Goal: Information Seeking & Learning: Learn about a topic

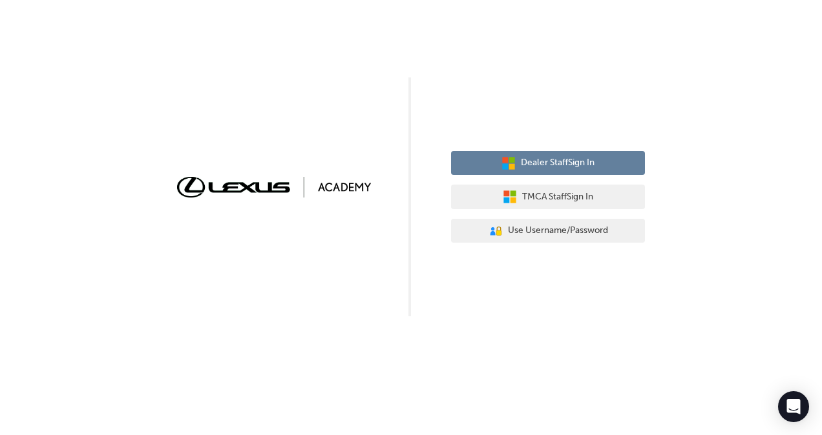
click at [561, 164] on span "Dealer Staff Sign In" at bounding box center [558, 163] width 74 height 15
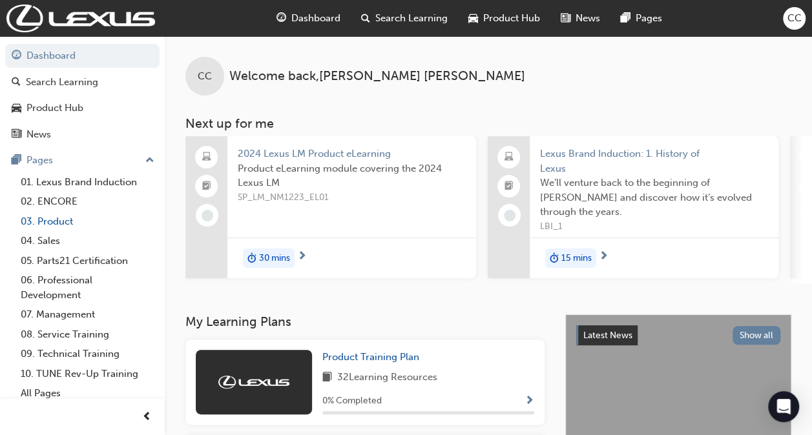
scroll to position [5, 0]
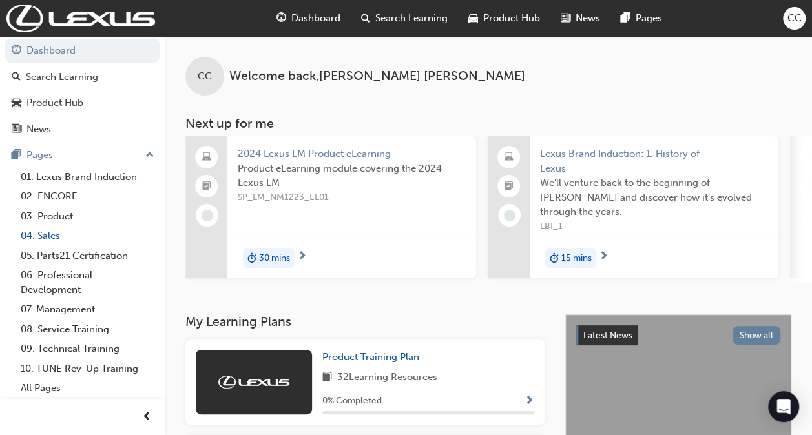
click at [49, 238] on link "04. Sales" at bounding box center [88, 236] width 144 height 20
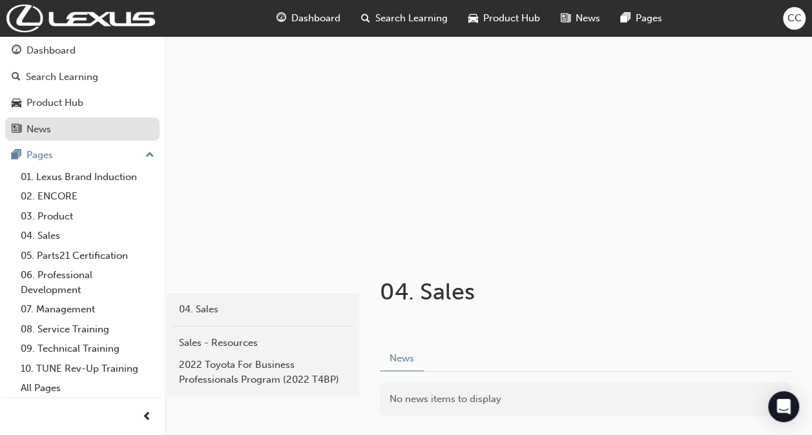
click at [65, 119] on link "News" at bounding box center [82, 130] width 154 height 24
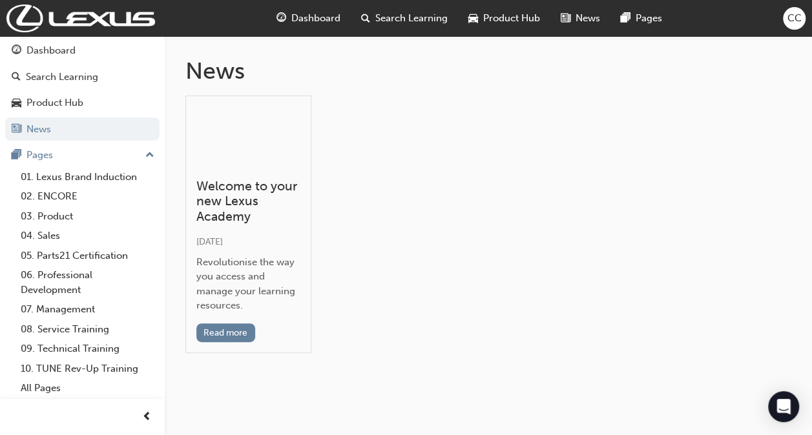
click at [65, 114] on button "Dashboard Search Learning Product Hub News Pages" at bounding box center [82, 89] width 154 height 107
click at [63, 96] on div "Product Hub" at bounding box center [54, 103] width 57 height 15
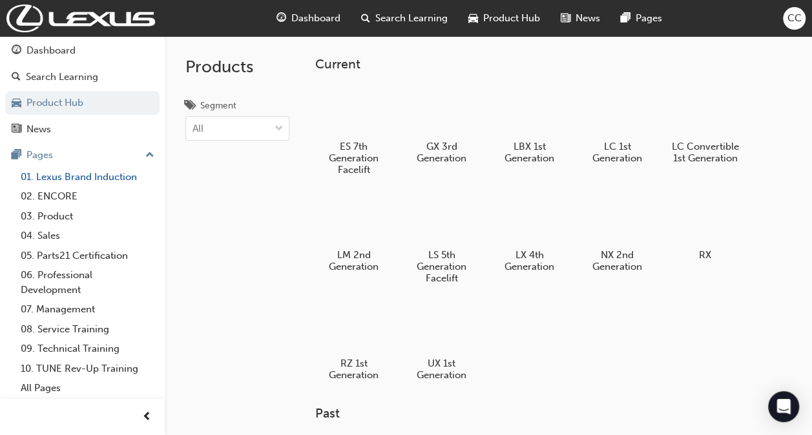
click at [99, 176] on link "01. Lexus Brand Induction" at bounding box center [88, 177] width 144 height 20
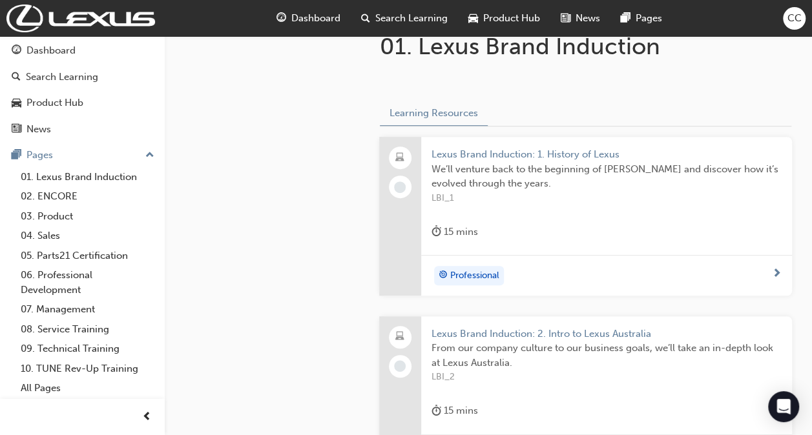
scroll to position [251, 0]
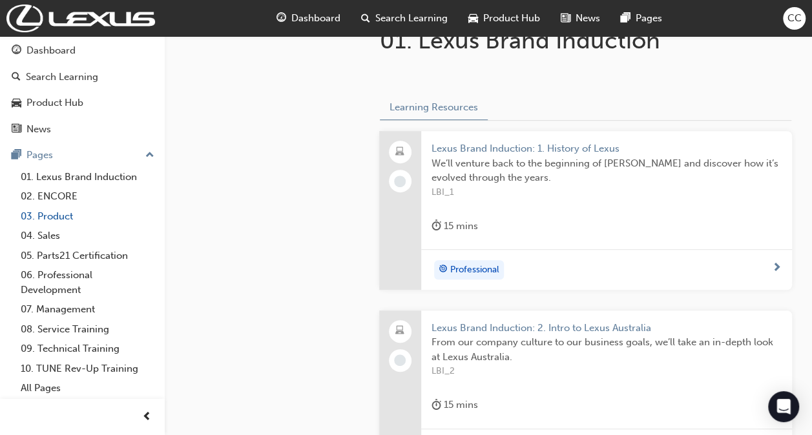
click at [43, 220] on link "03. Product" at bounding box center [88, 217] width 144 height 20
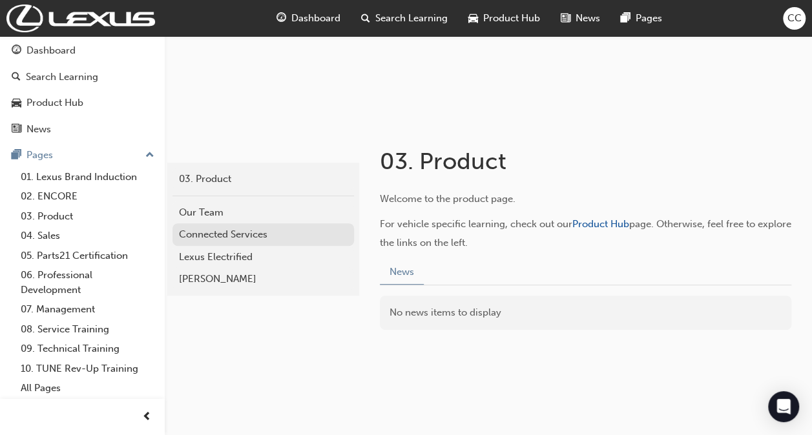
scroll to position [130, 0]
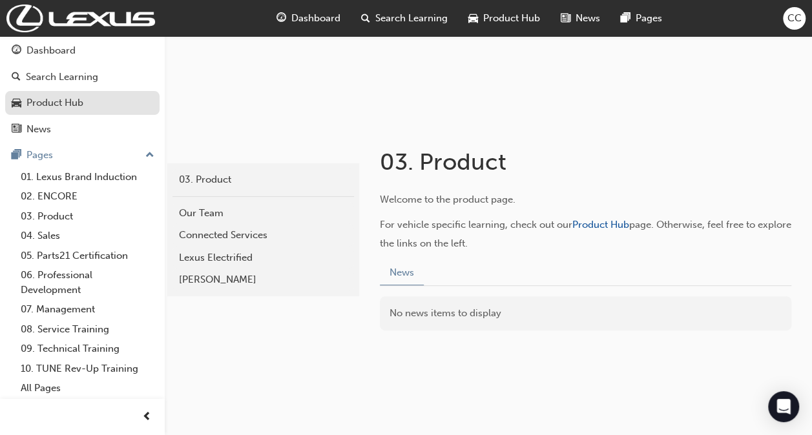
click at [69, 98] on div "Product Hub" at bounding box center [54, 103] width 57 height 15
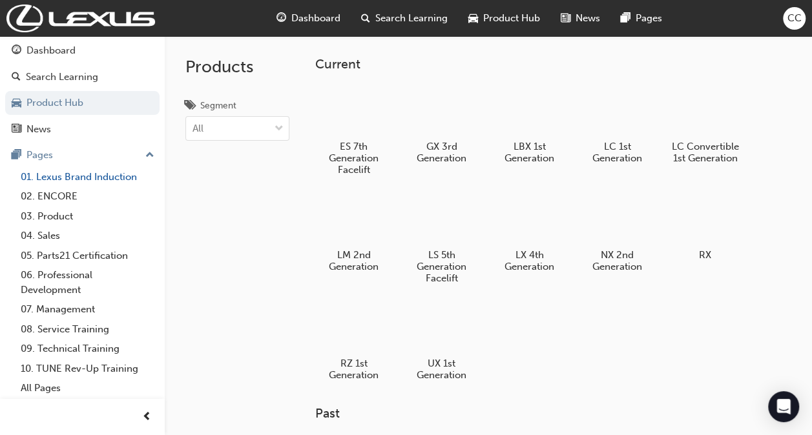
click at [87, 174] on link "01. Lexus Brand Induction" at bounding box center [88, 177] width 144 height 20
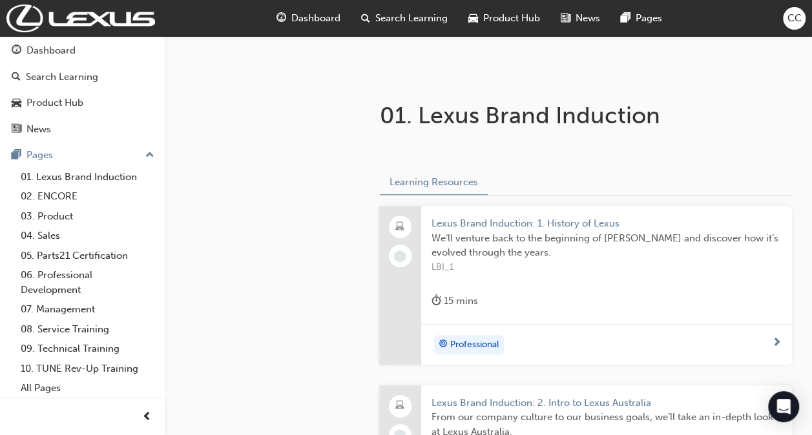
scroll to position [178, 0]
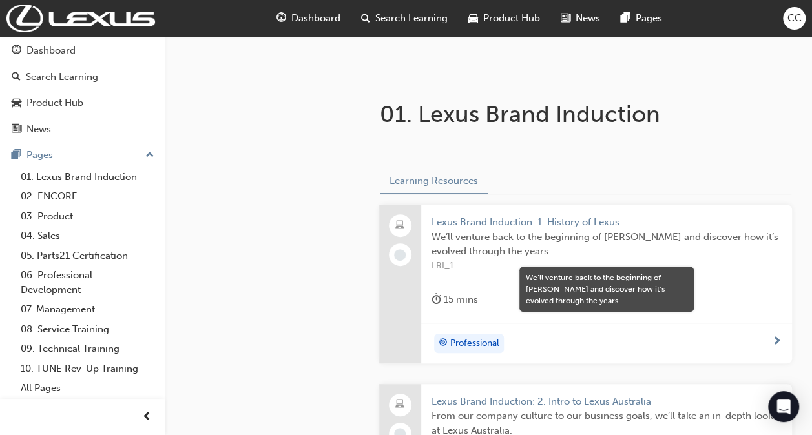
click at [592, 230] on span "We’ll venture back to the beginning of [PERSON_NAME] and discover how it’s evol…" at bounding box center [606, 244] width 350 height 29
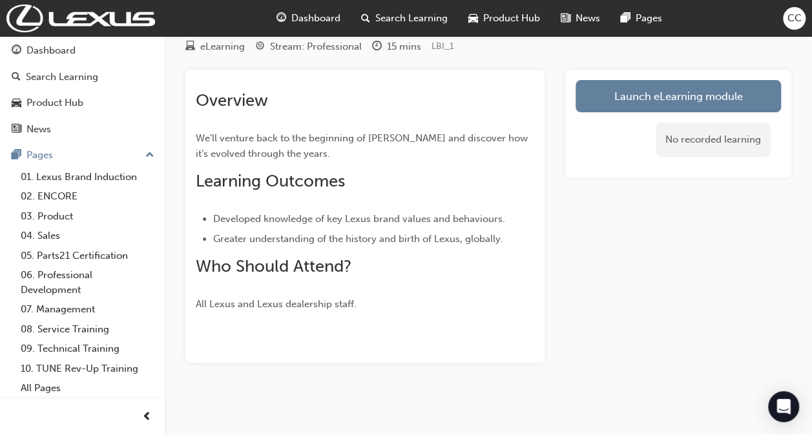
scroll to position [48, 0]
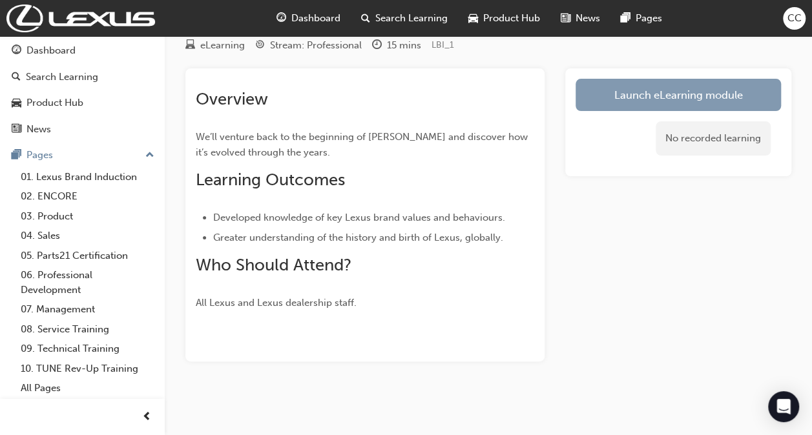
click at [682, 92] on link "Launch eLearning module" at bounding box center [678, 95] width 205 height 32
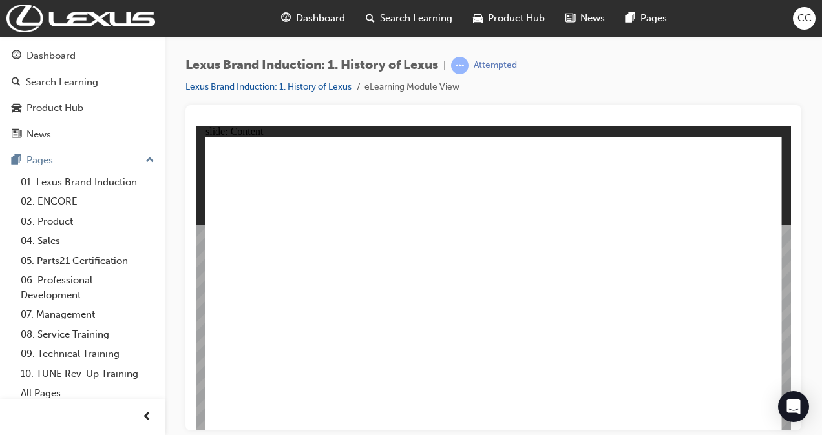
type input "110"
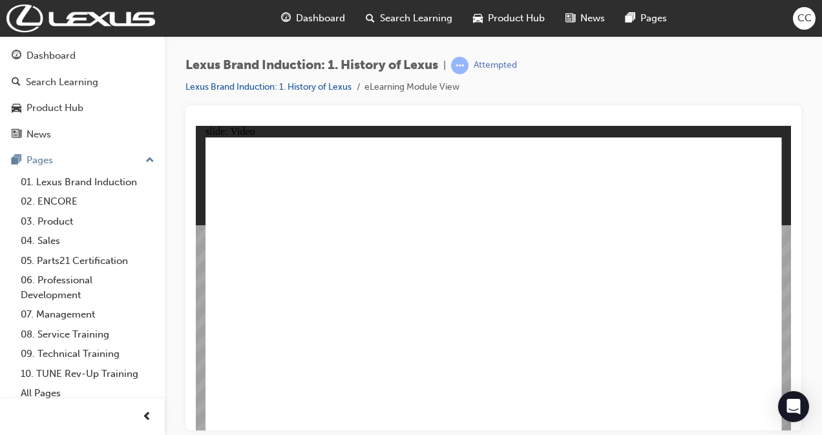
type input "31"
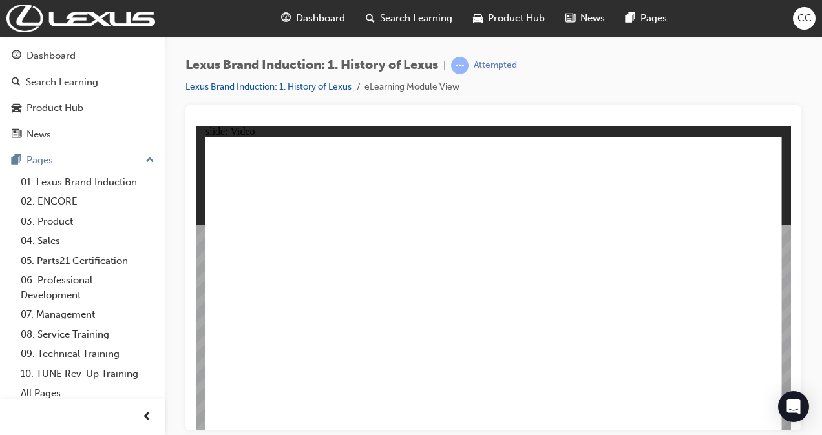
type input "107"
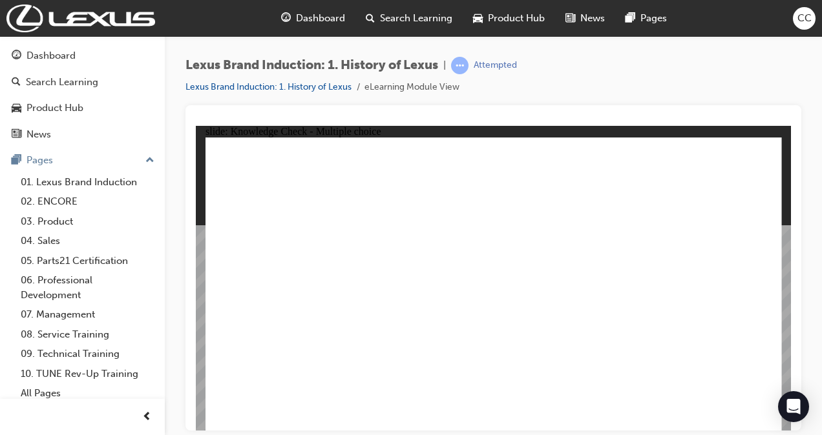
radio input "true"
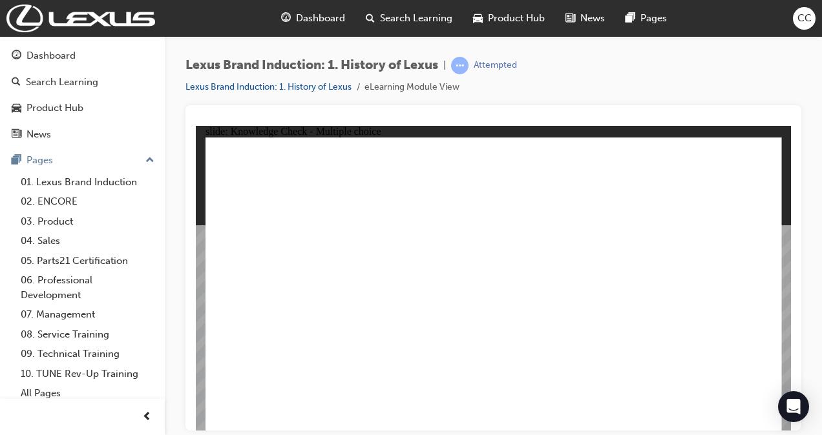
radio input "false"
radio input "true"
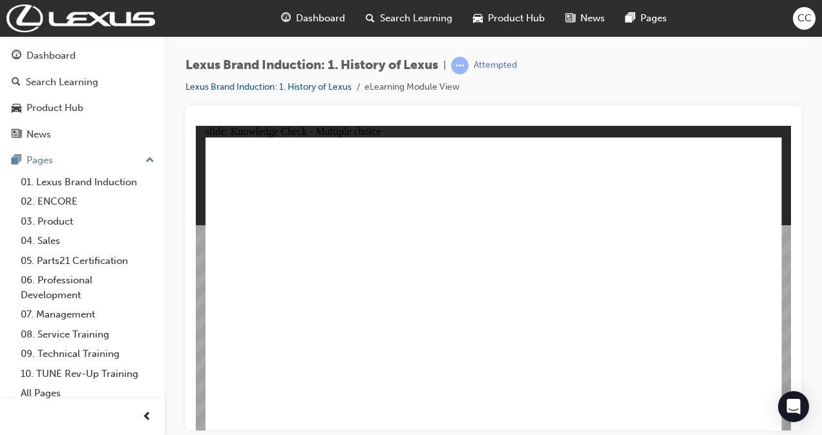
radio input "true"
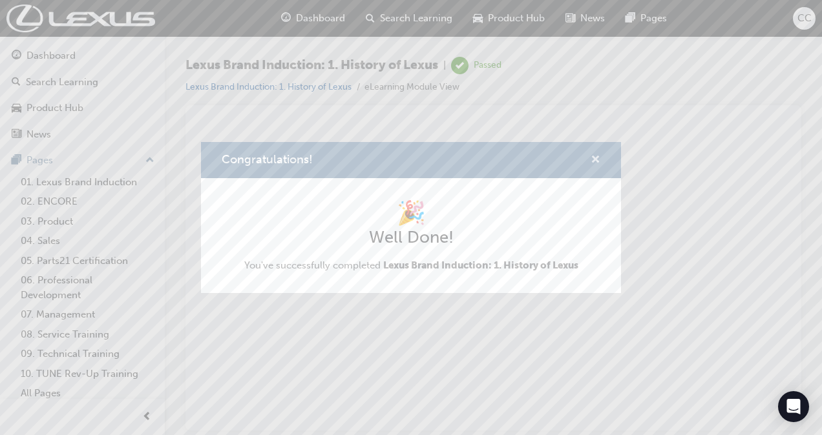
click at [591, 155] on span "cross-icon" at bounding box center [595, 161] width 10 height 12
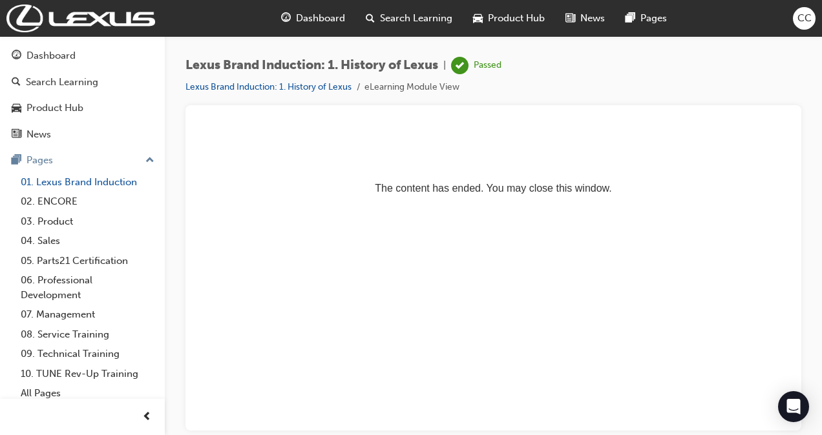
click at [71, 183] on link "01. Lexus Brand Induction" at bounding box center [88, 182] width 144 height 20
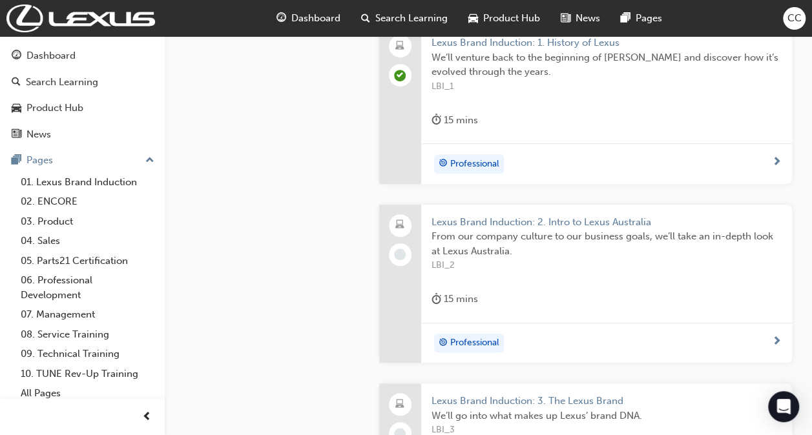
scroll to position [358, 0]
click at [483, 219] on span "Lexus Brand Induction: 2. Intro to Lexus Australia" at bounding box center [606, 221] width 350 height 15
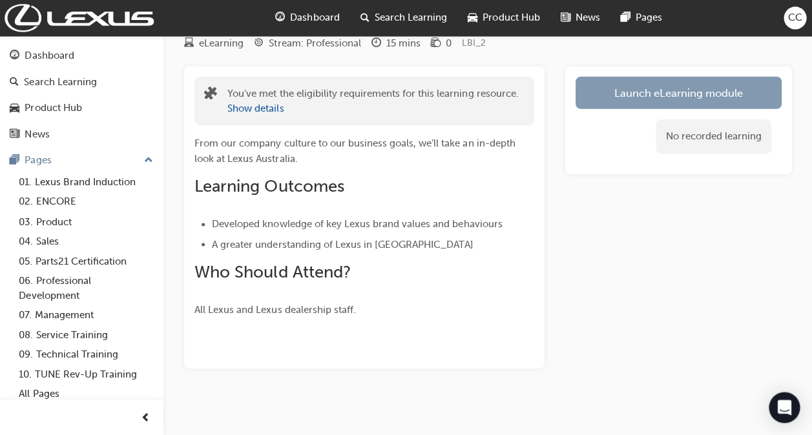
scroll to position [49, 0]
click at [614, 107] on link "Launch eLearning module" at bounding box center [678, 94] width 205 height 32
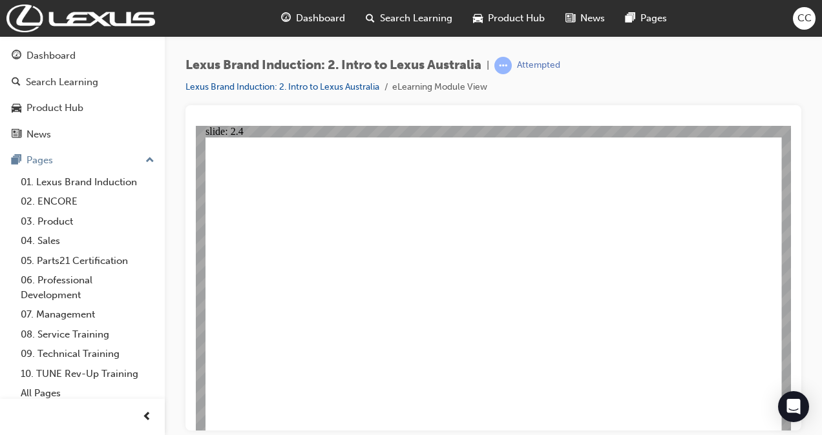
drag, startPoint x: 739, startPoint y: 409, endPoint x: 676, endPoint y: 392, distance: 64.9
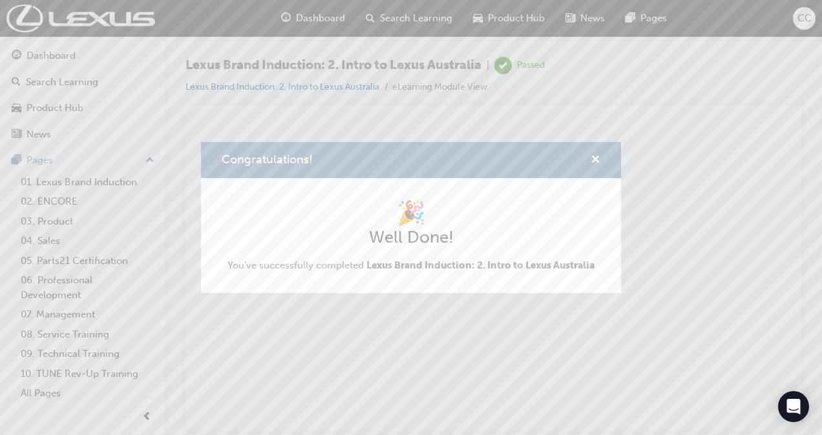
click at [546, 209] on h1 "🎉" at bounding box center [410, 213] width 367 height 28
click at [593, 158] on span "cross-icon" at bounding box center [595, 161] width 10 height 12
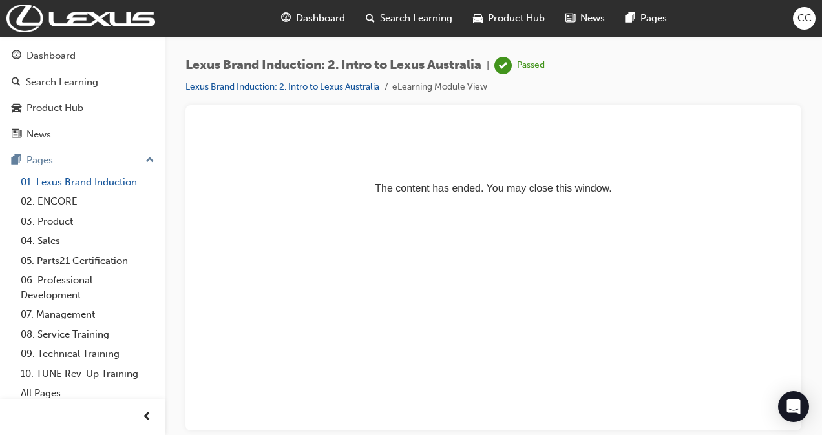
click at [76, 180] on link "01. Lexus Brand Induction" at bounding box center [88, 182] width 144 height 20
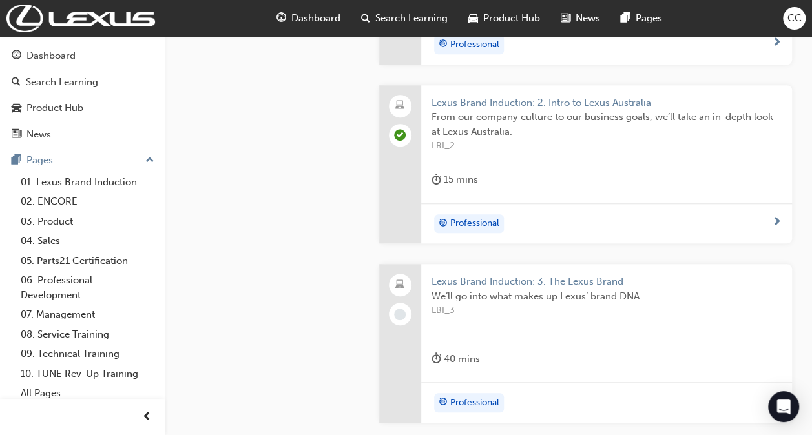
scroll to position [514, 0]
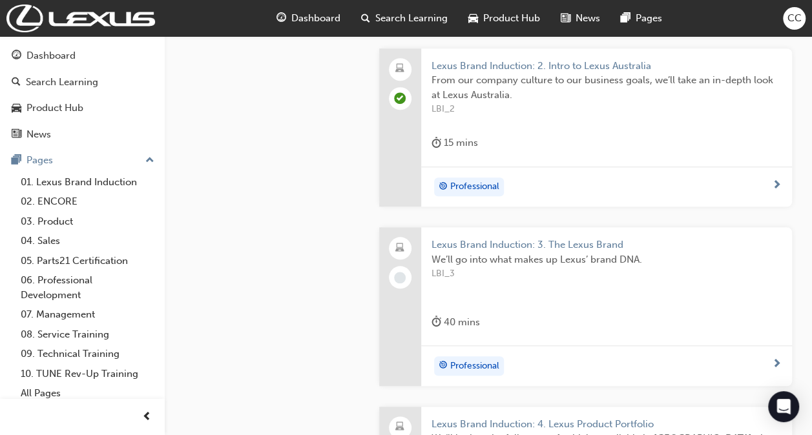
click at [481, 240] on span "Lexus Brand Induction: 3. The Lexus Brand" at bounding box center [606, 245] width 350 height 15
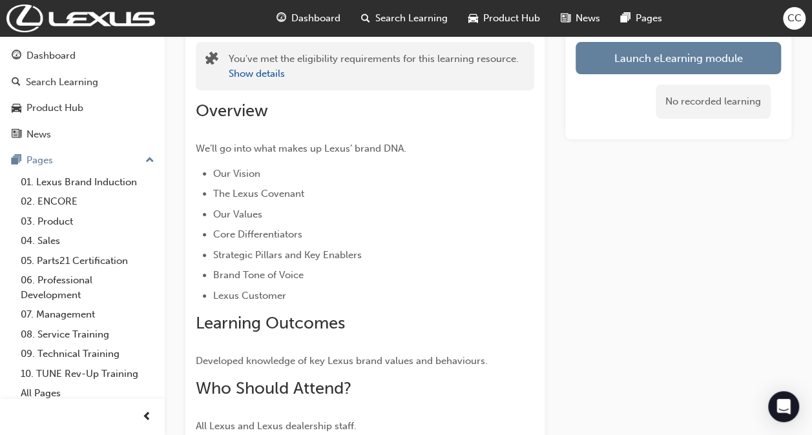
scroll to position [63, 0]
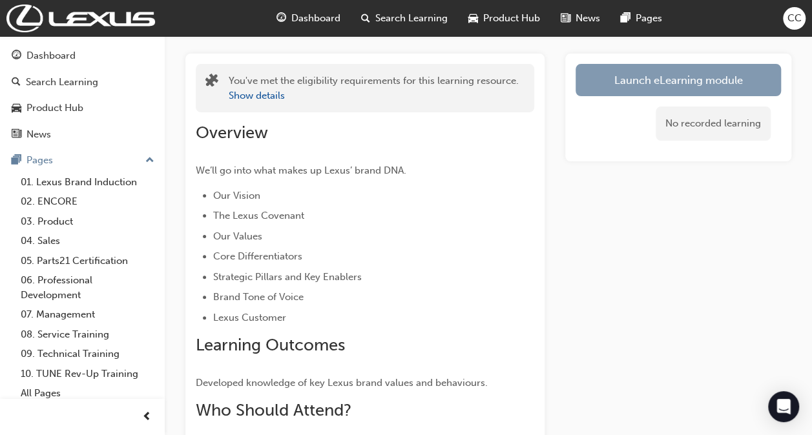
click at [654, 79] on link "Launch eLearning module" at bounding box center [678, 80] width 205 height 32
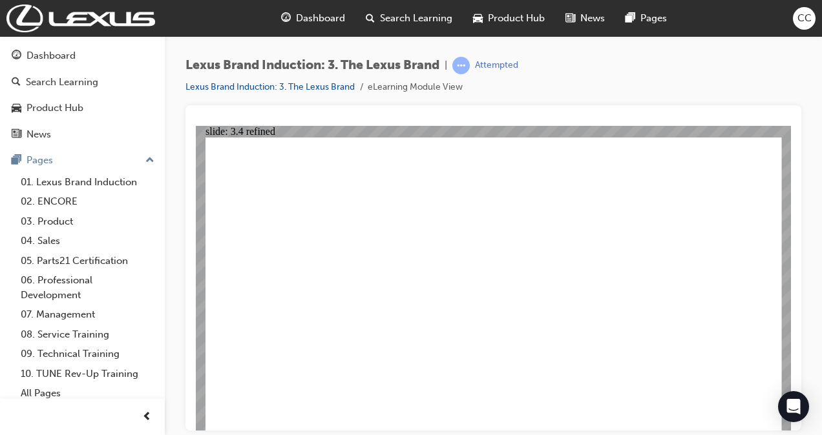
click at [67, 107] on div "Product Hub" at bounding box center [54, 108] width 57 height 15
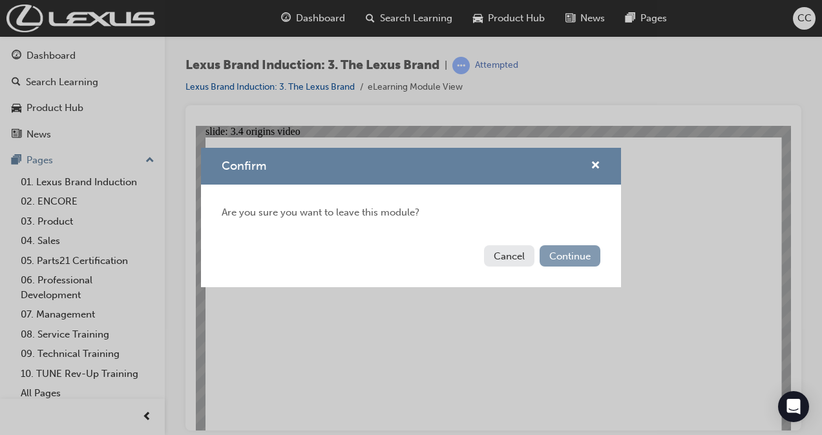
click at [541, 260] on button "Continue" at bounding box center [569, 255] width 61 height 21
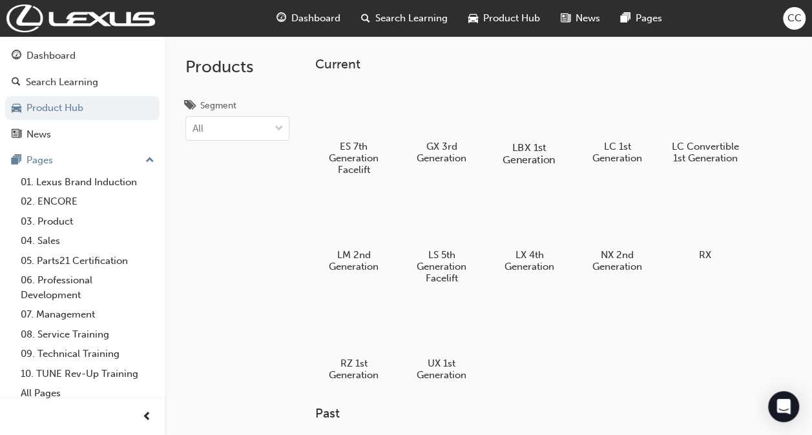
click at [531, 117] on div at bounding box center [529, 110] width 72 height 51
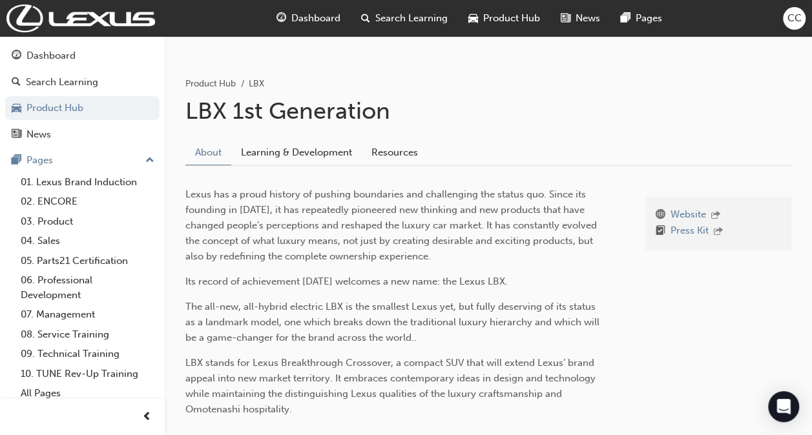
scroll to position [198, 0]
click at [308, 158] on link "Learning & Development" at bounding box center [296, 151] width 130 height 25
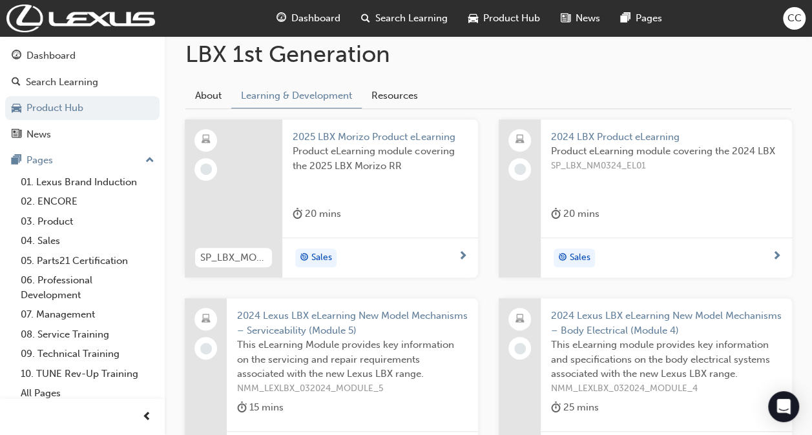
scroll to position [260, 0]
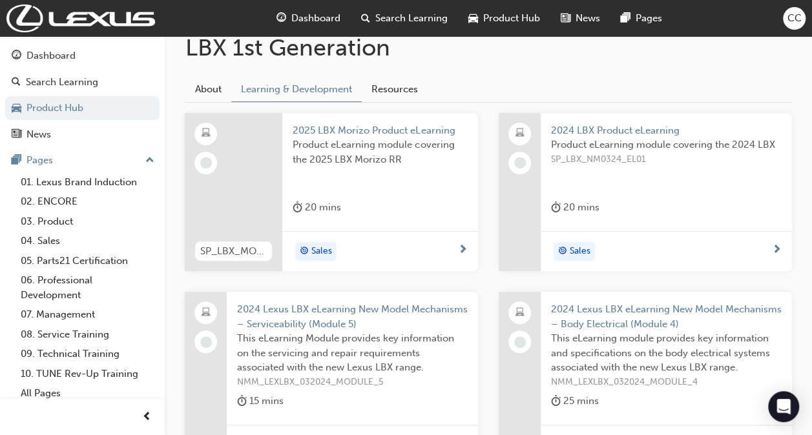
click at [342, 125] on span "2025 LBX Morizo Product eLearning" at bounding box center [380, 130] width 175 height 15
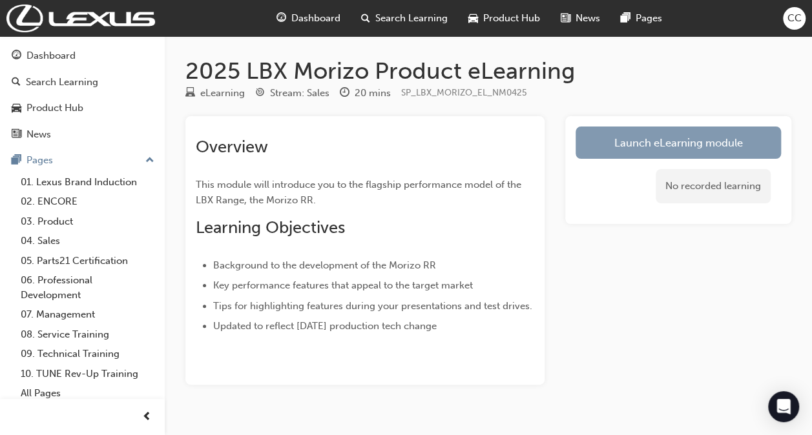
click at [702, 133] on link "Launch eLearning module" at bounding box center [678, 143] width 205 height 32
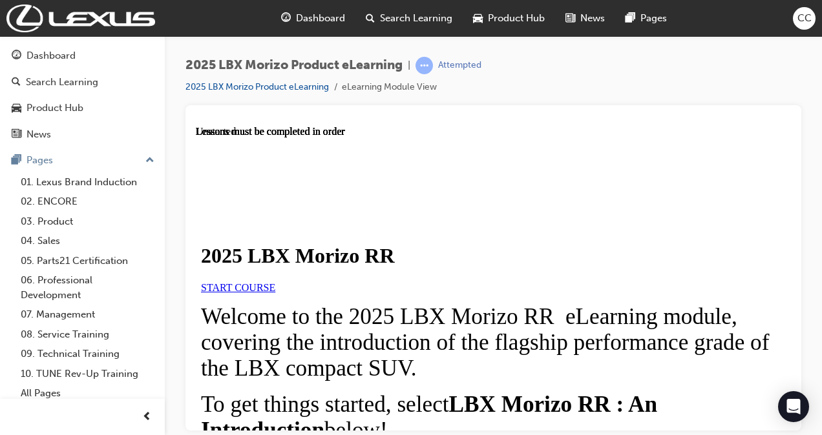
click at [275, 293] on link "START COURSE" at bounding box center [238, 287] width 74 height 11
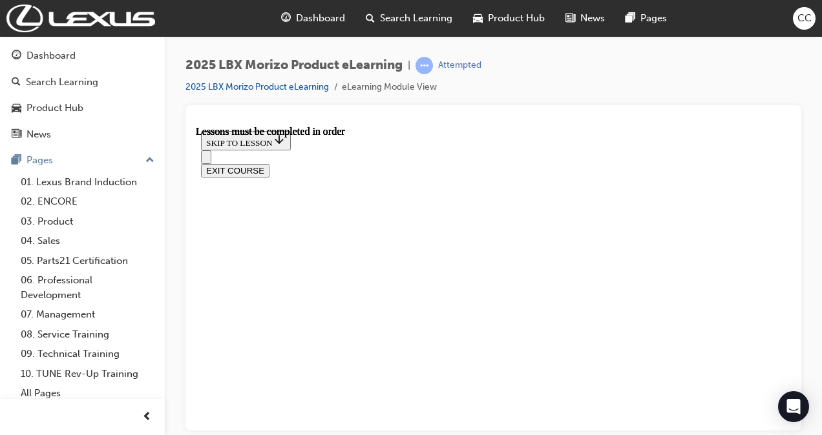
scroll to position [1047, 0]
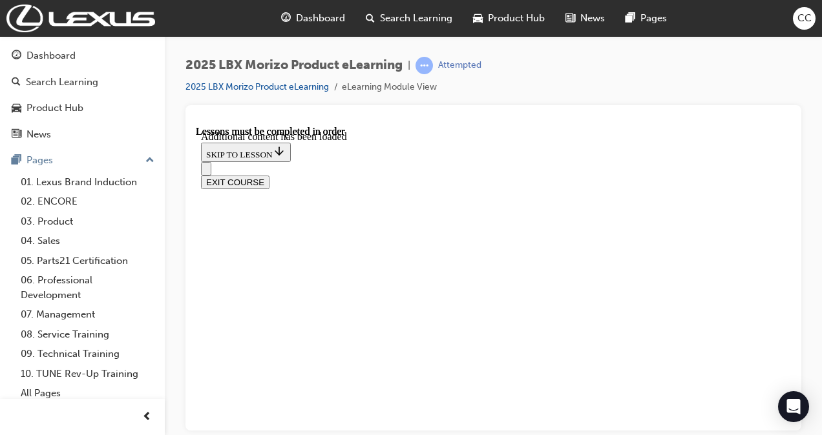
scroll to position [550, 0]
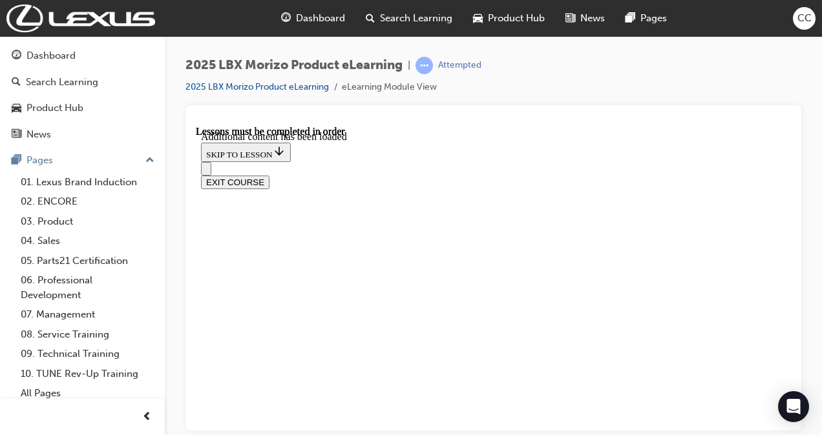
scroll to position [1058, 0]
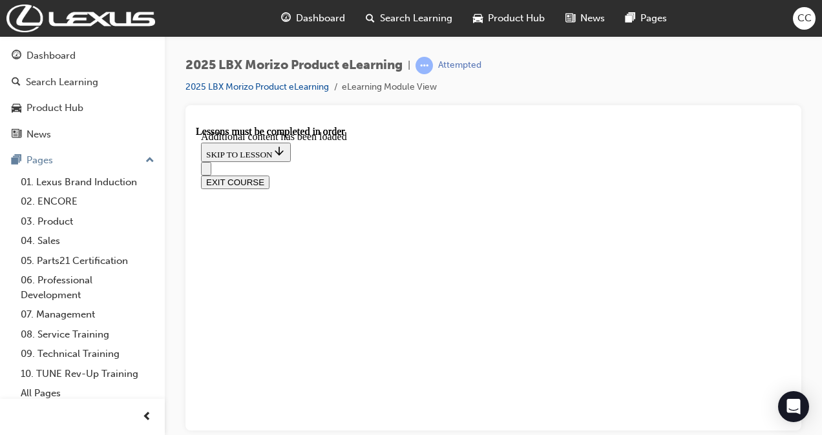
scroll to position [995, 0]
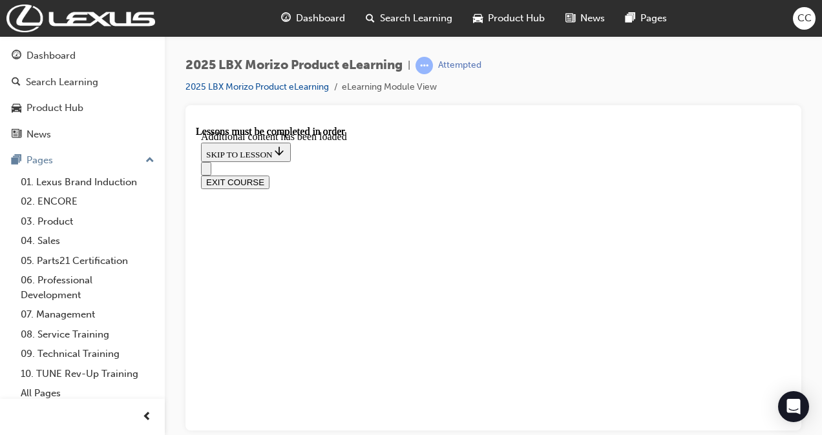
scroll to position [975, 0]
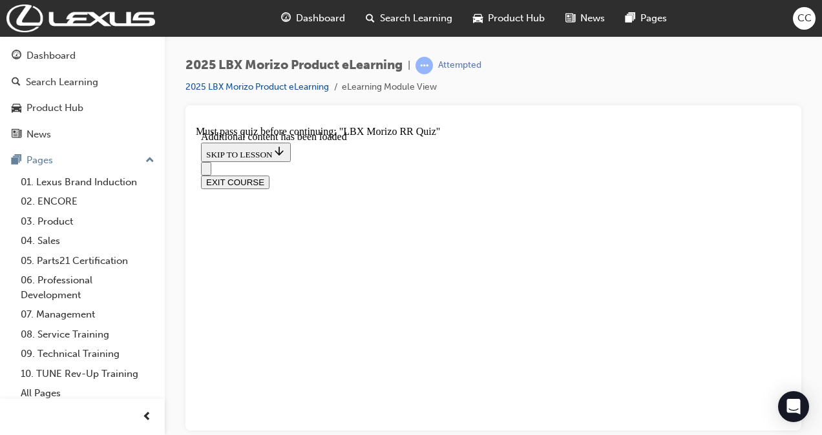
scroll to position [136, 0]
drag, startPoint x: 397, startPoint y: 236, endPoint x: 577, endPoint y: 249, distance: 180.7
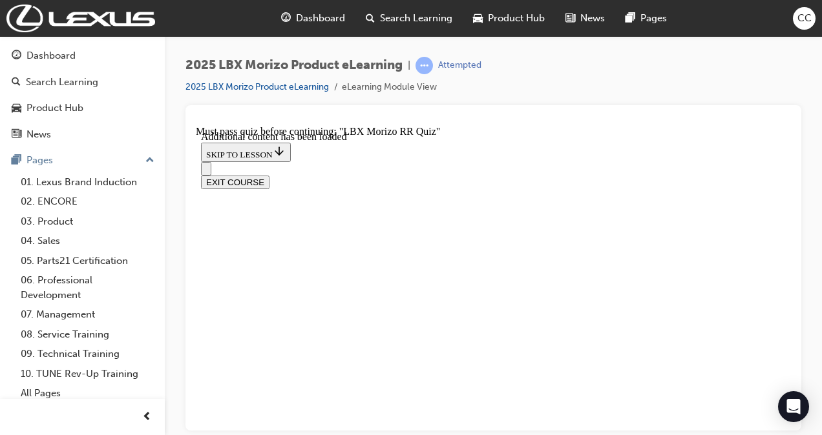
copy p "The Torsen Limited _________ Differential, assists with ensuring optimal power …"
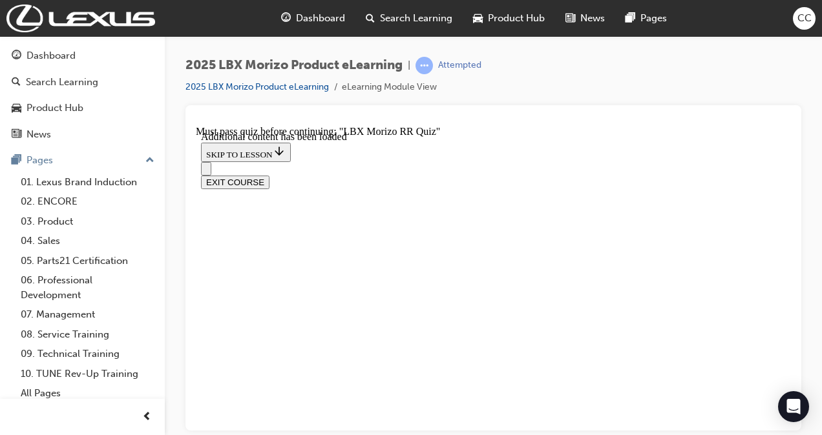
radio input "true"
drag, startPoint x: 309, startPoint y: 192, endPoint x: 703, endPoint y: 202, distance: 394.1
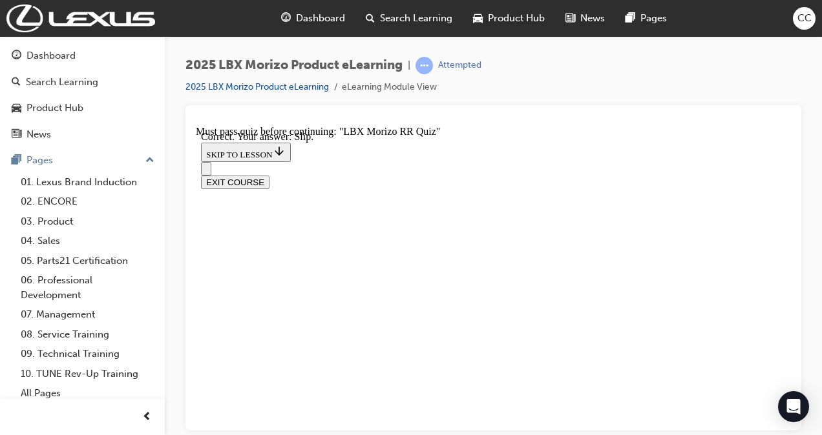
copy p "When it comes to the the 8-Speed Direct Shift transmission, which driver input …"
drag, startPoint x: 666, startPoint y: 207, endPoint x: 293, endPoint y: 170, distance: 375.2
copy p "When it comes to the the 8-Speed Direct Shift transmission, which driver input …"
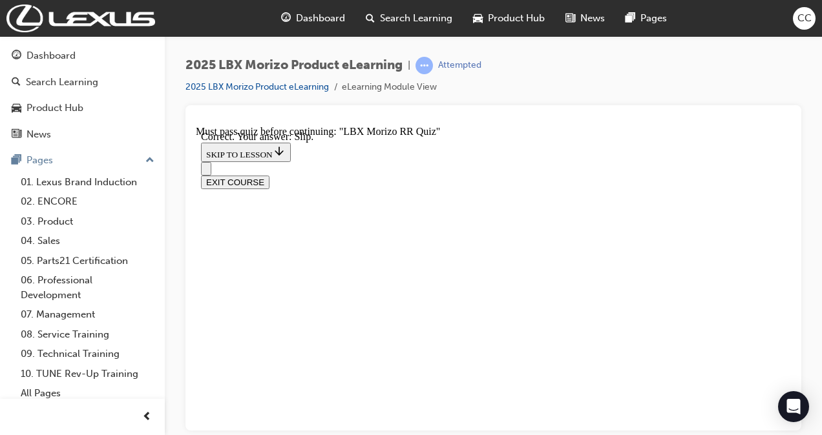
drag, startPoint x: 315, startPoint y: 198, endPoint x: 677, endPoint y: 206, distance: 361.8
copy p "When it comes to the the 8-Speed Direct Shift transmission, which driver input …"
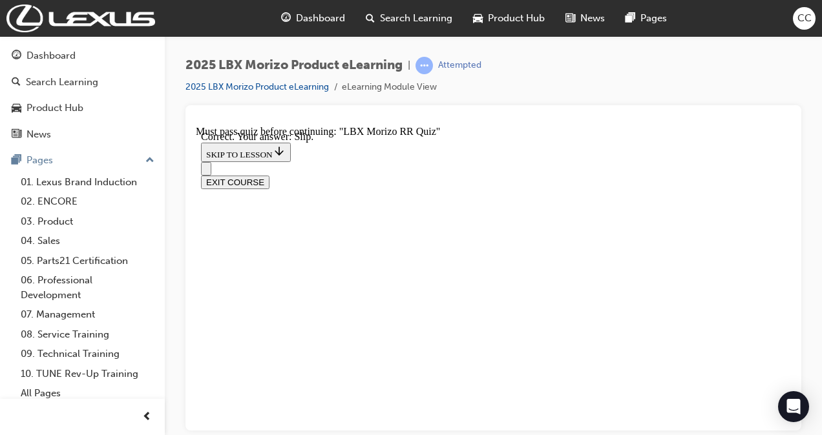
radio input "true"
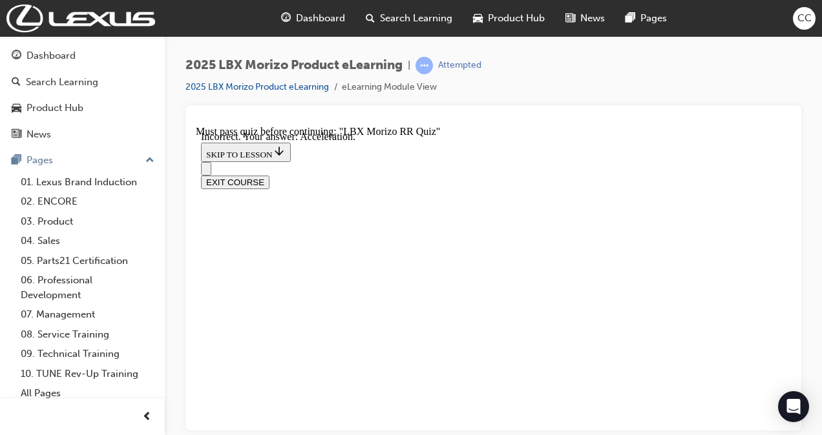
scroll to position [173, 0]
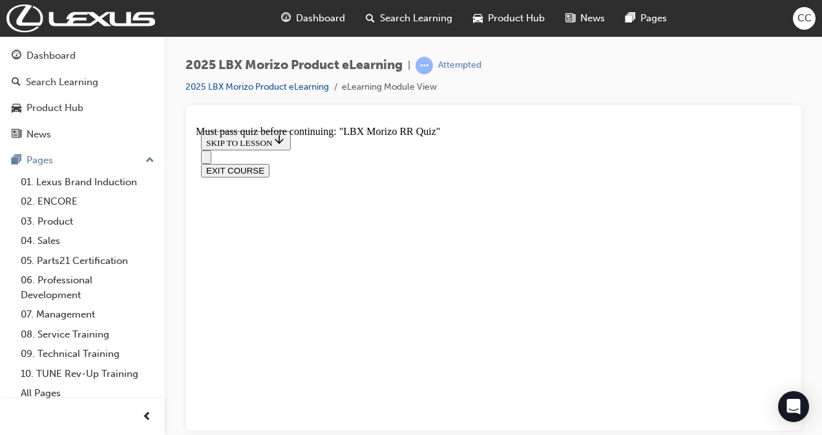
scroll to position [293, 0]
radio input "true"
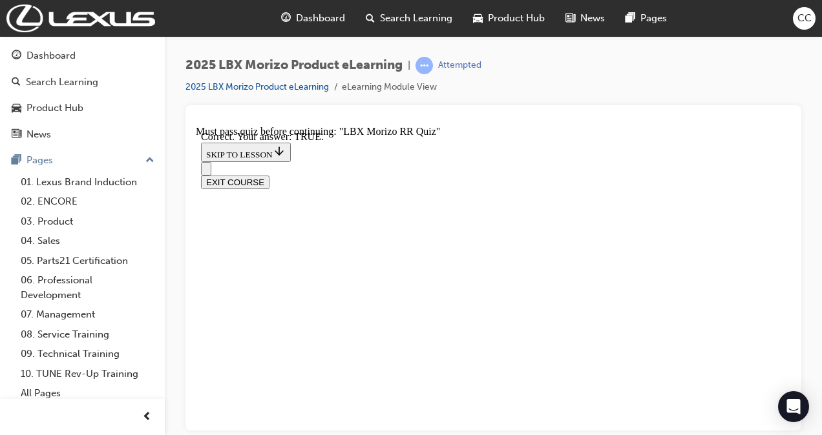
scroll to position [530, 0]
drag, startPoint x: 364, startPoint y: 236, endPoint x: 293, endPoint y: 189, distance: 85.3
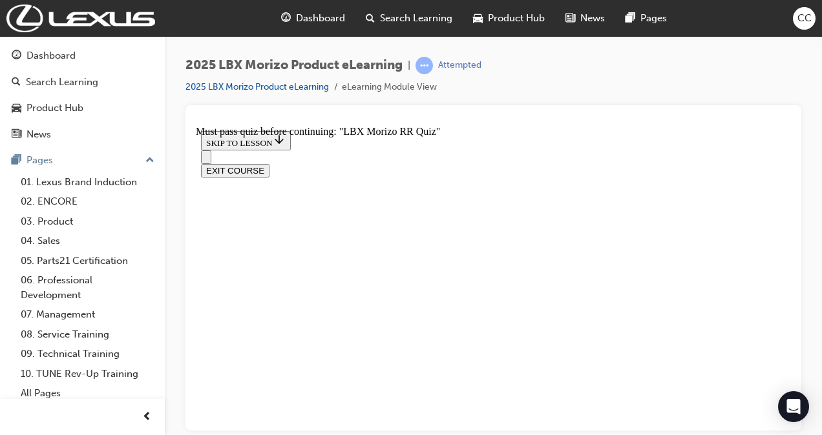
copy p "When the AWD Switch is set to ' ON ', what torque distribution (front:rear) is …"
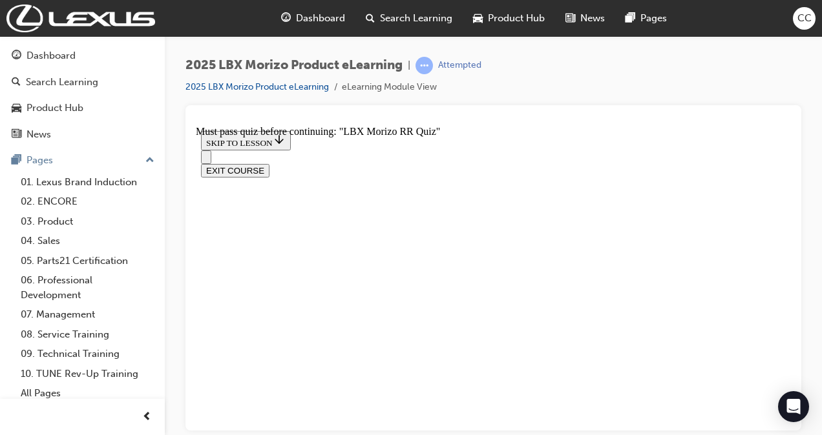
radio input "true"
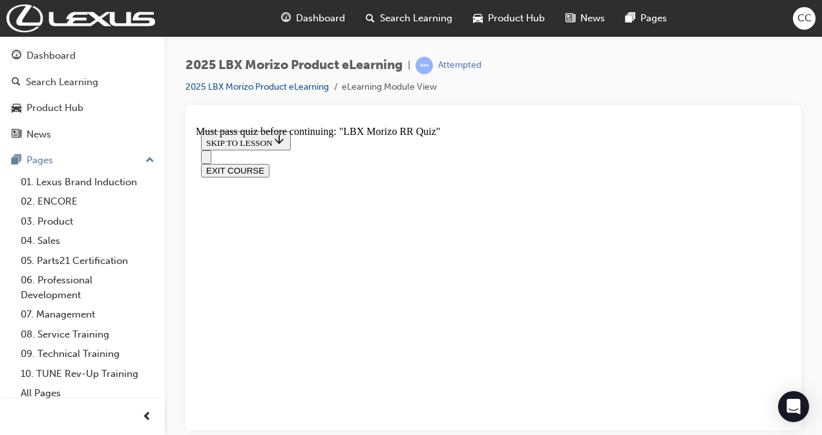
scroll to position [313, 0]
radio input "true"
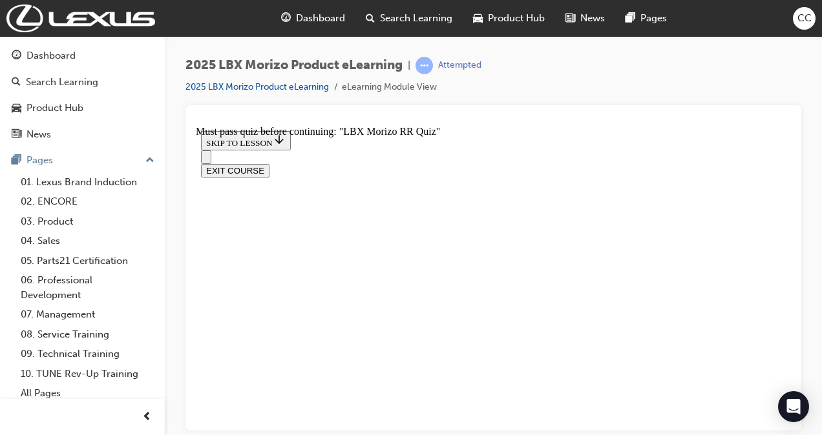
radio input "true"
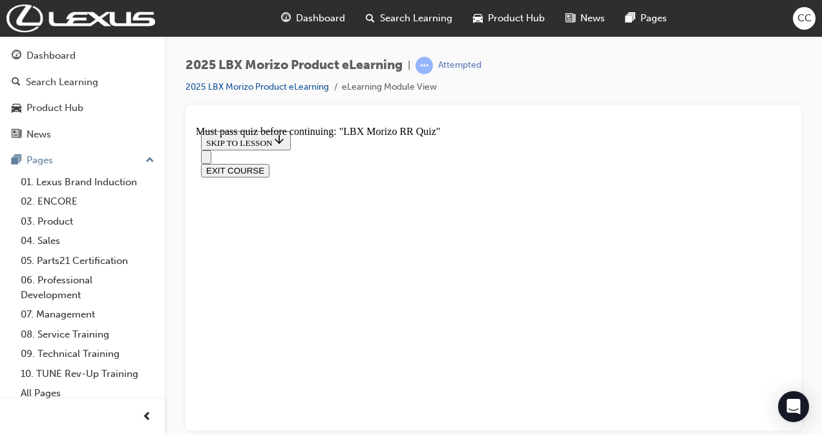
radio input "true"
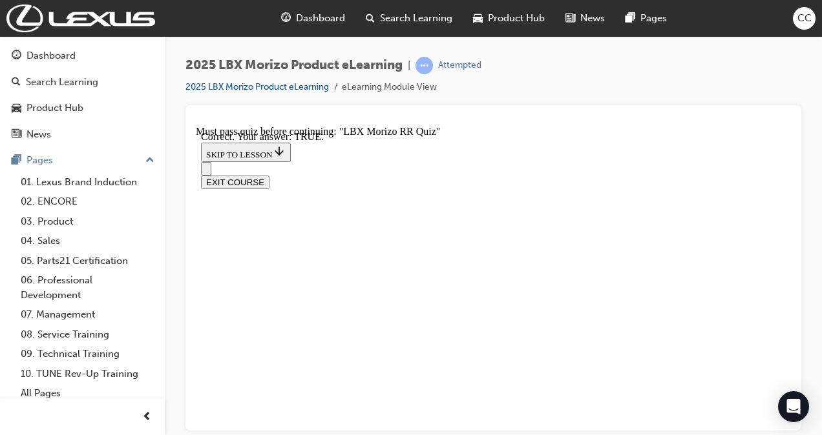
radio input "true"
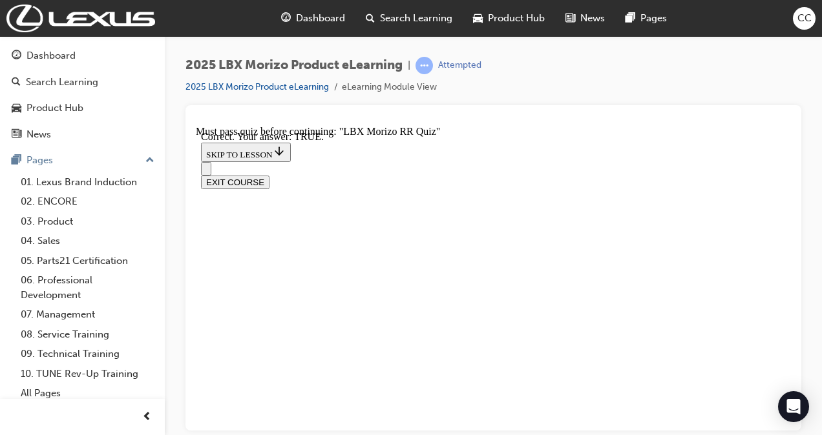
scroll to position [498, 0]
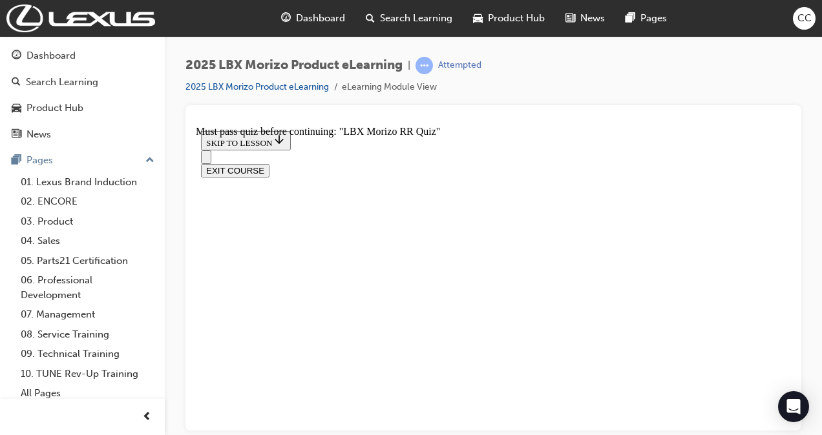
drag, startPoint x: 323, startPoint y: 180, endPoint x: 380, endPoint y: 331, distance: 162.1
radio input "true"
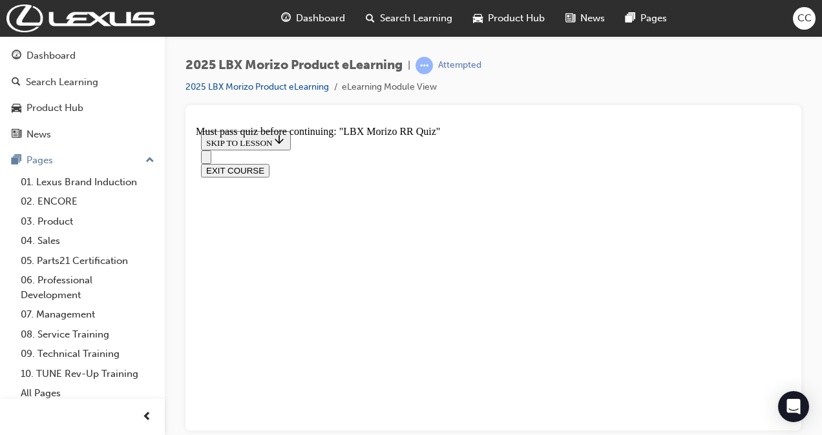
drag, startPoint x: 588, startPoint y: 262, endPoint x: 445, endPoint y: -16, distance: 311.7
drag, startPoint x: 445, startPoint y: -16, endPoint x: 226, endPoint y: 306, distance: 388.6
drag, startPoint x: 318, startPoint y: 222, endPoint x: 389, endPoint y: 329, distance: 128.3
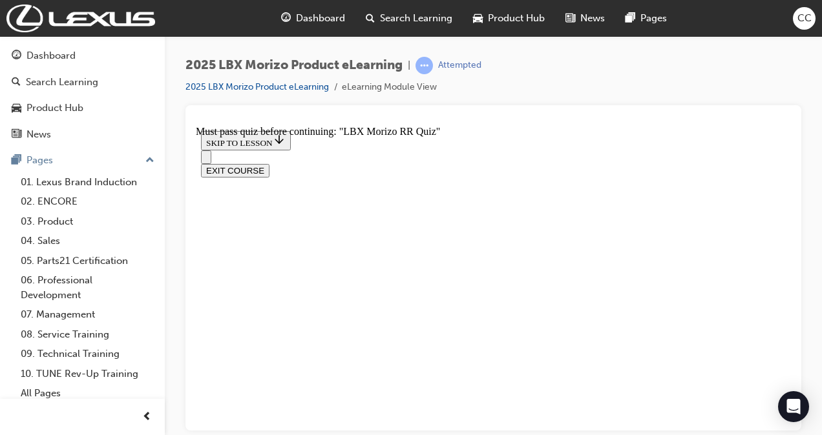
copy div "When the AWD Switch is set to ' ON ', what torque distribution (front:rear) is …"
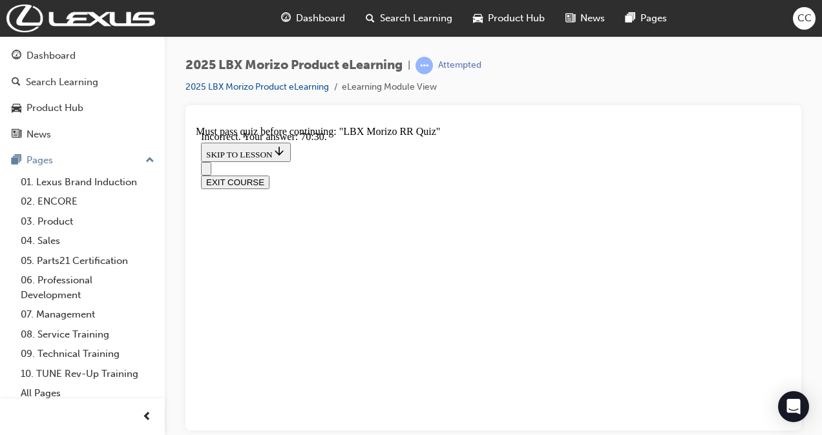
radio input "true"
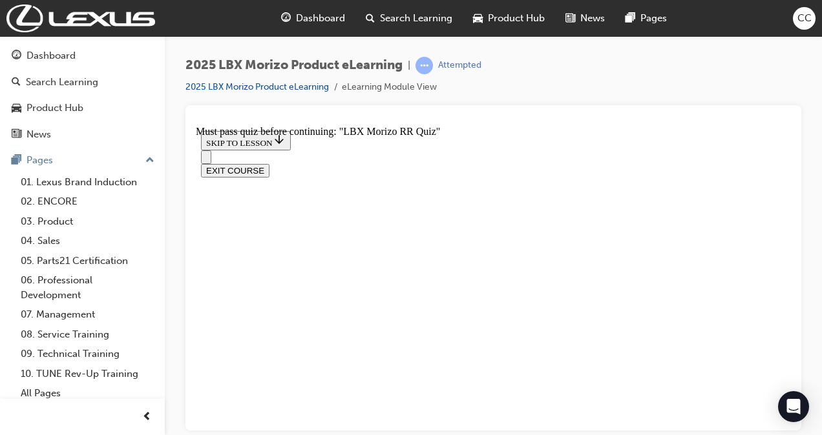
scroll to position [251, 0]
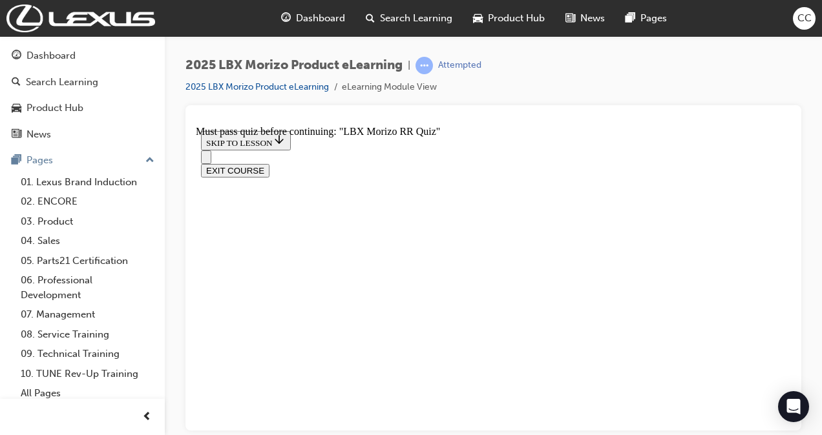
radio input "true"
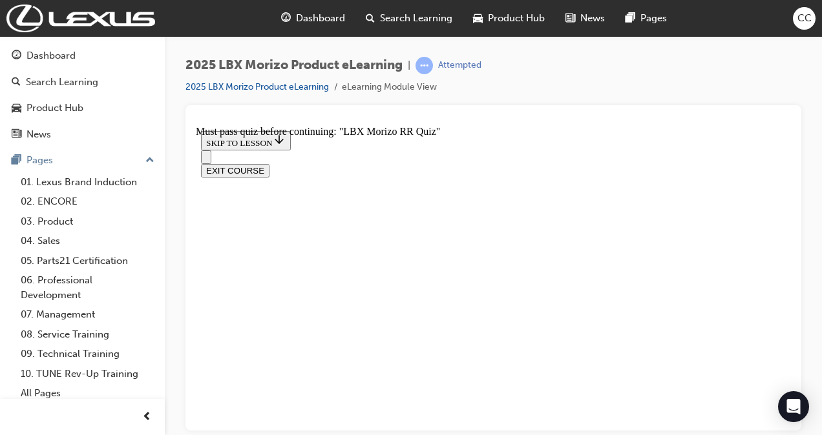
scroll to position [153, 0]
radio input "true"
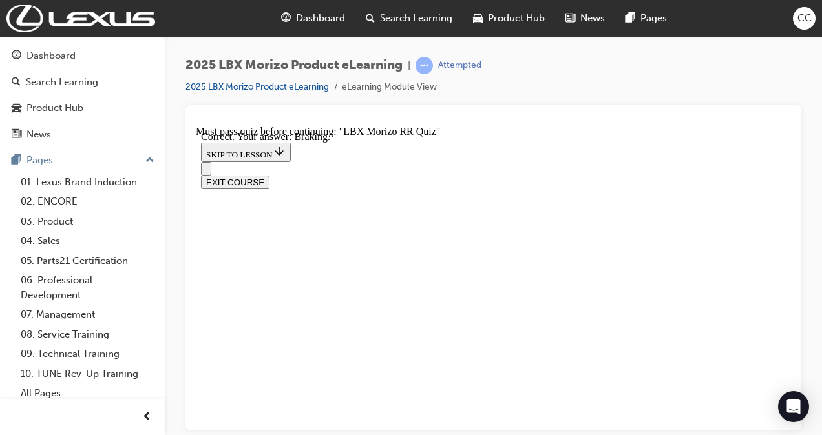
scroll to position [362, 0]
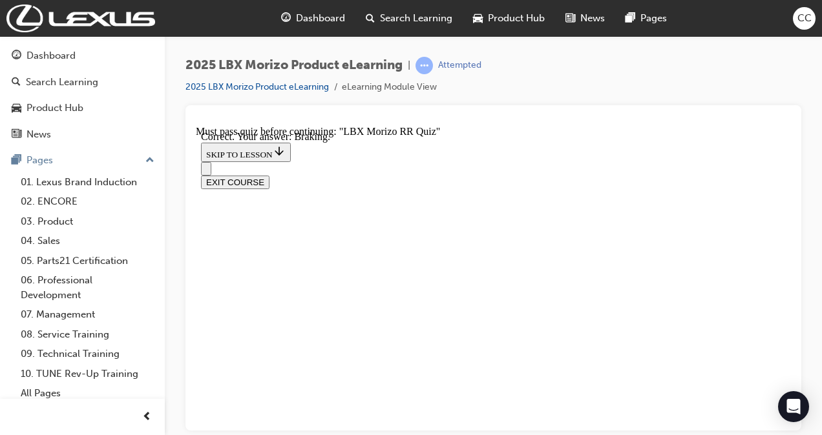
radio input "true"
click at [206, 215] on icon "Open navigation menu" at bounding box center [206, 215] width 0 height 0
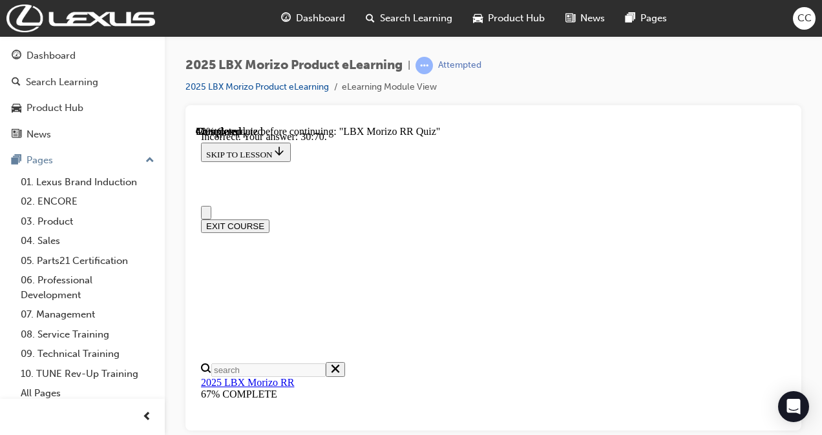
scroll to position [8, 0]
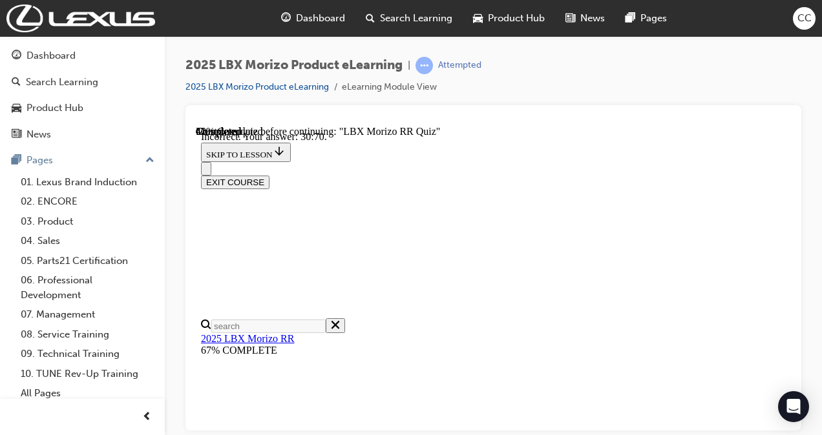
scroll to position [167, 0]
click at [404, 161] on div "EXIT COURSE" at bounding box center [493, 174] width 585 height 27
click at [211, 161] on button "Close navigation menu" at bounding box center [206, 168] width 10 height 14
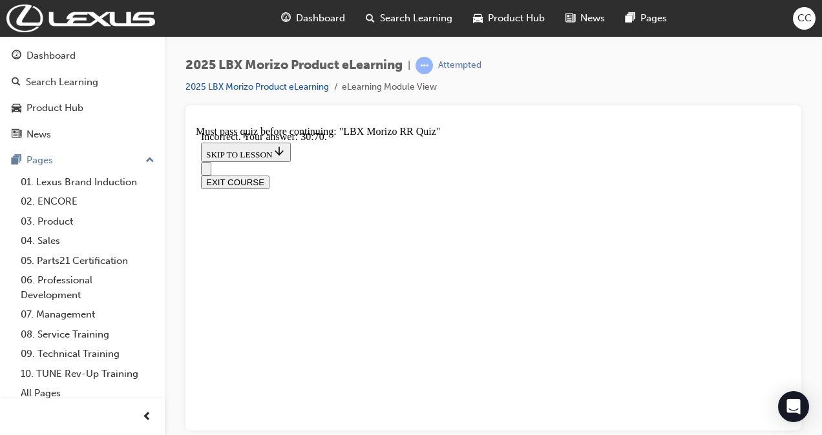
scroll to position [488, 0]
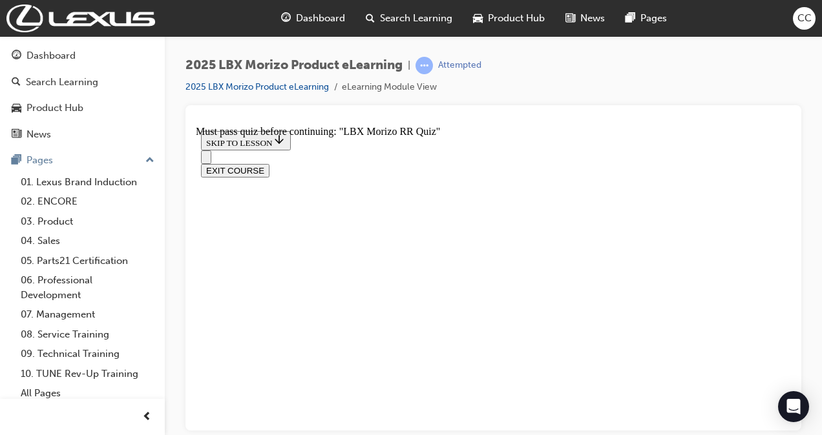
radio input "true"
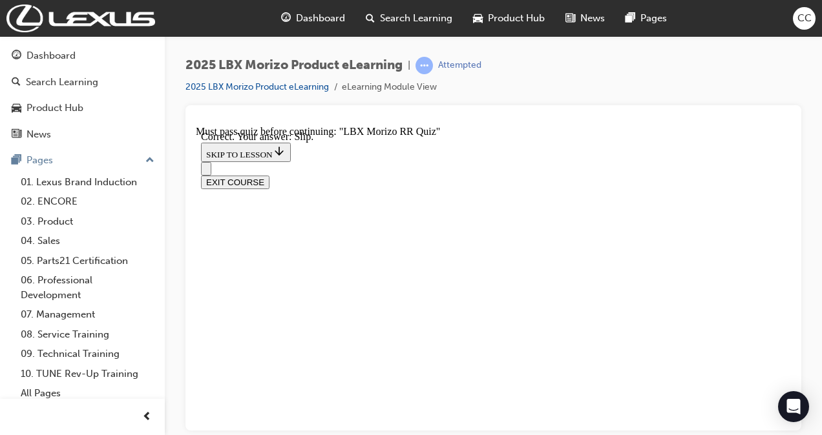
radio input "true"
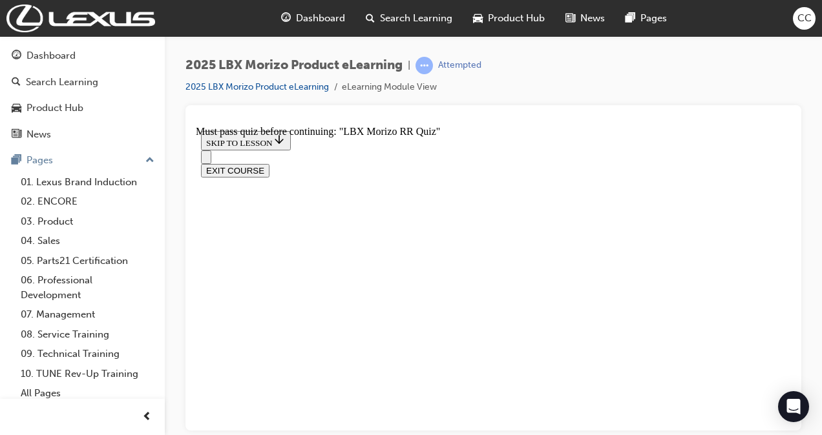
scroll to position [489, 0]
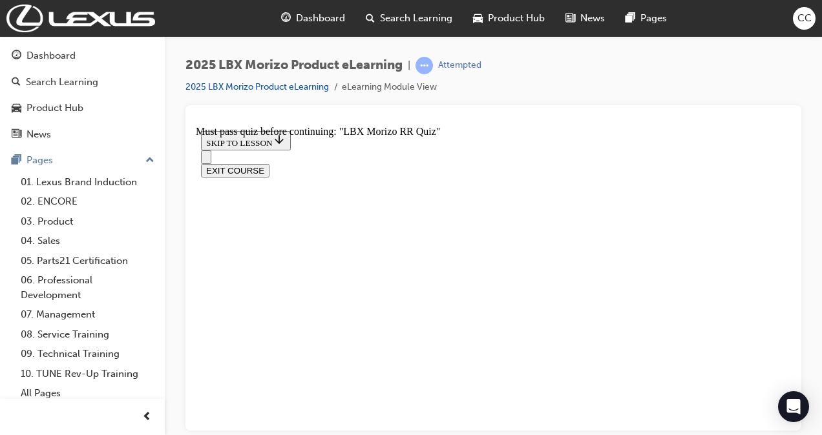
radio input "true"
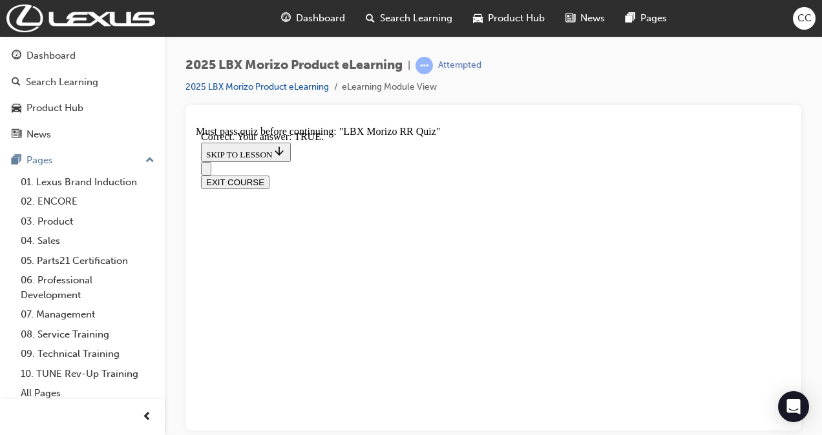
drag, startPoint x: 498, startPoint y: 362, endPoint x: 482, endPoint y: 295, distance: 69.1
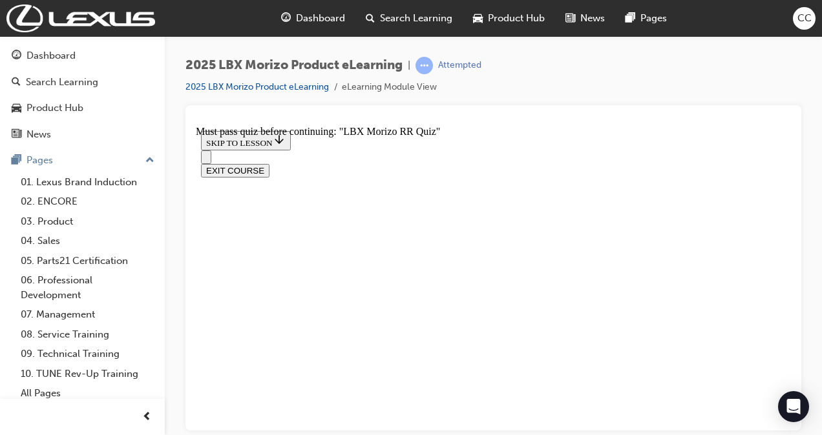
scroll to position [136, 0]
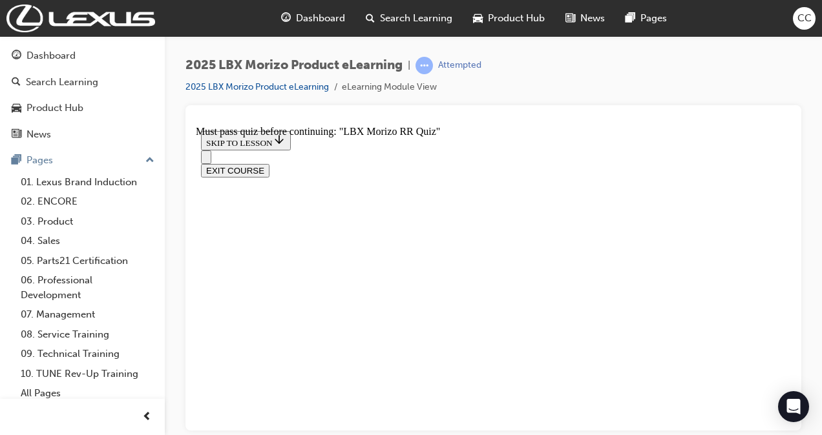
radio input "true"
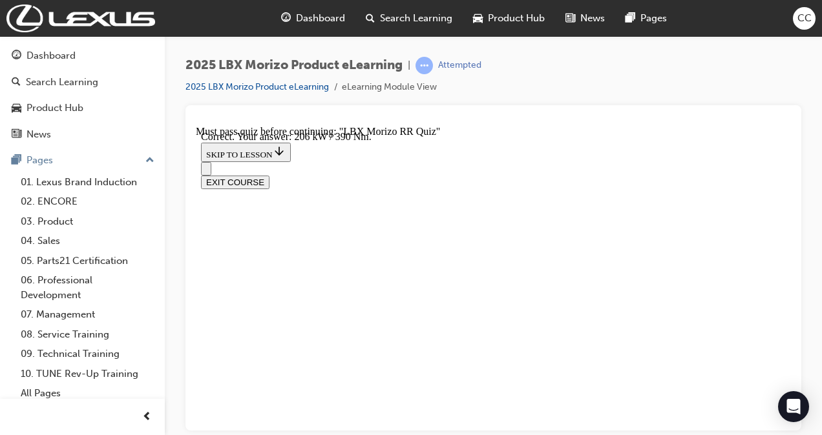
scroll to position [171, 0]
radio input "true"
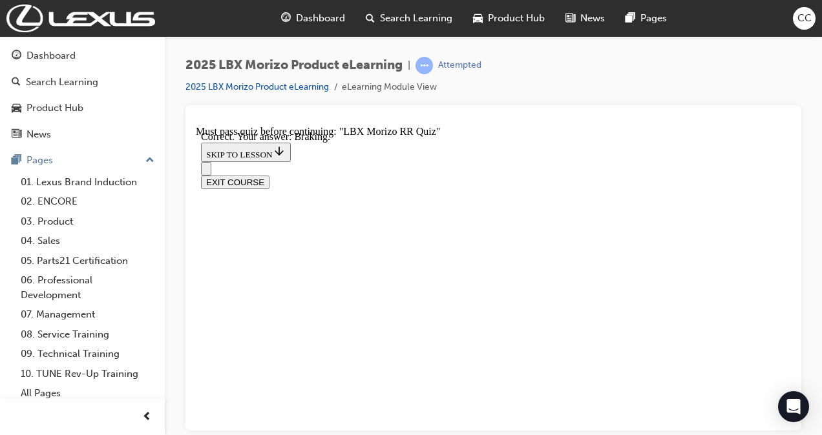
scroll to position [169, 0]
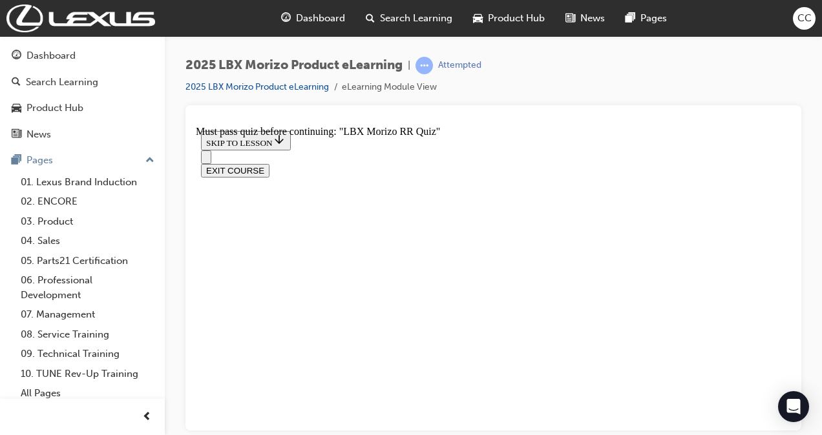
radio input "true"
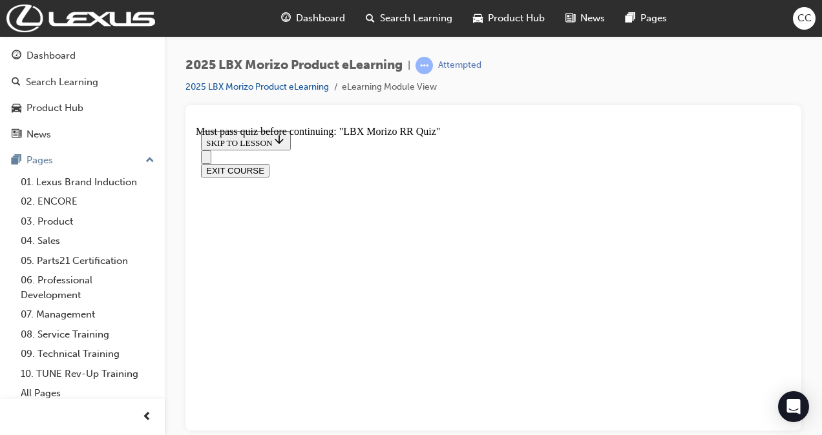
scroll to position [422, 0]
radio input "true"
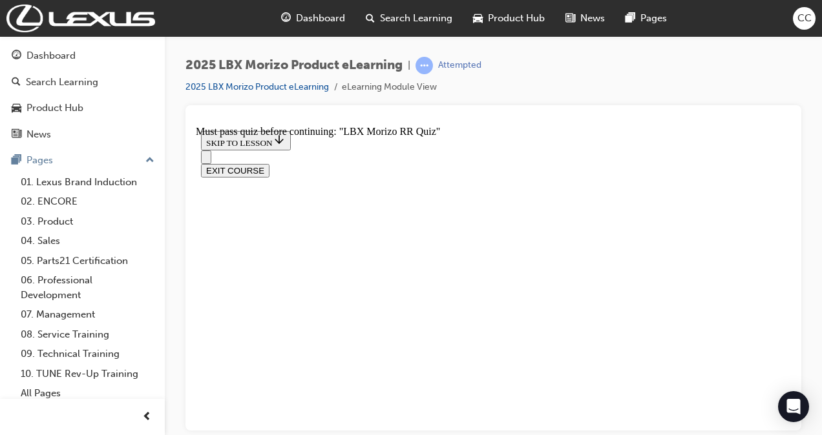
radio input "true"
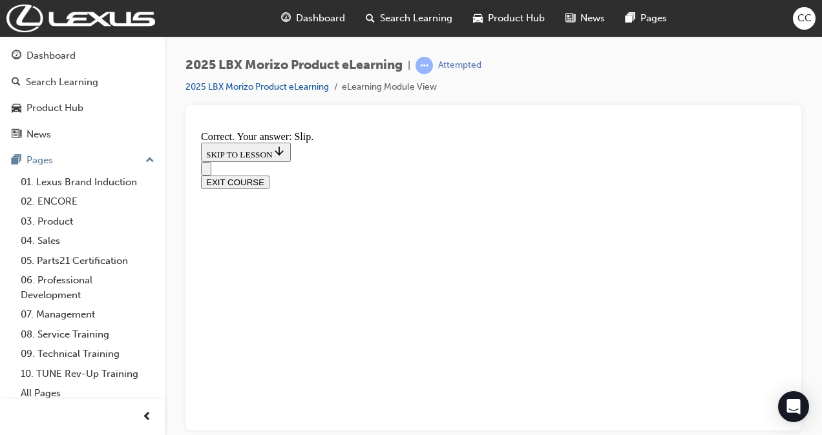
scroll to position [577, 0]
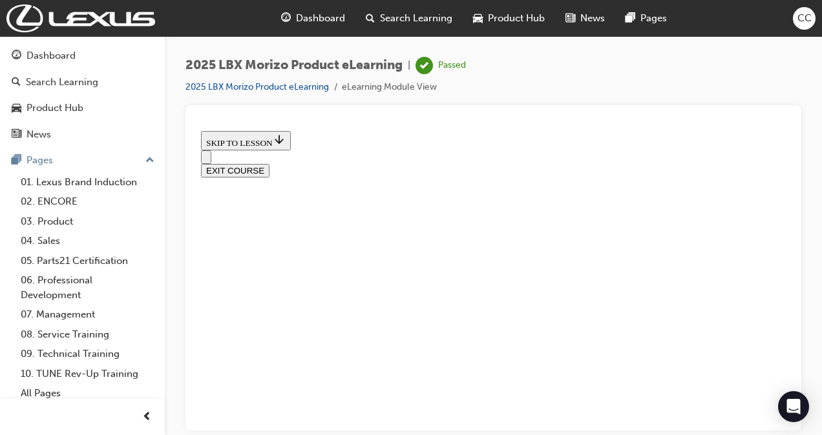
click at [269, 163] on button "EXIT COURSE" at bounding box center [235, 170] width 68 height 14
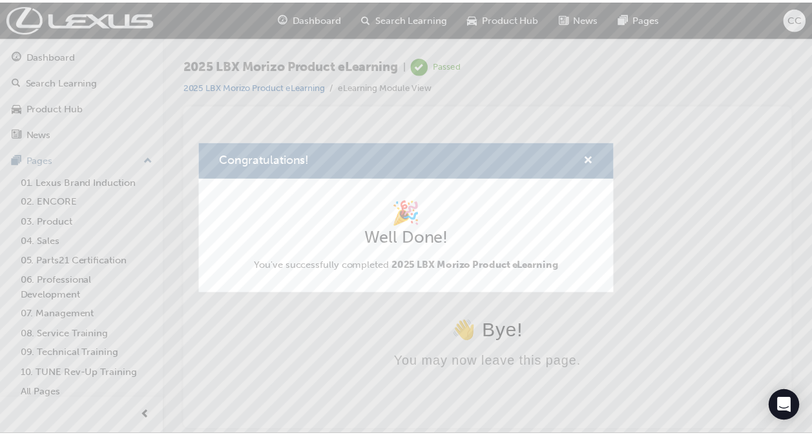
scroll to position [0, 0]
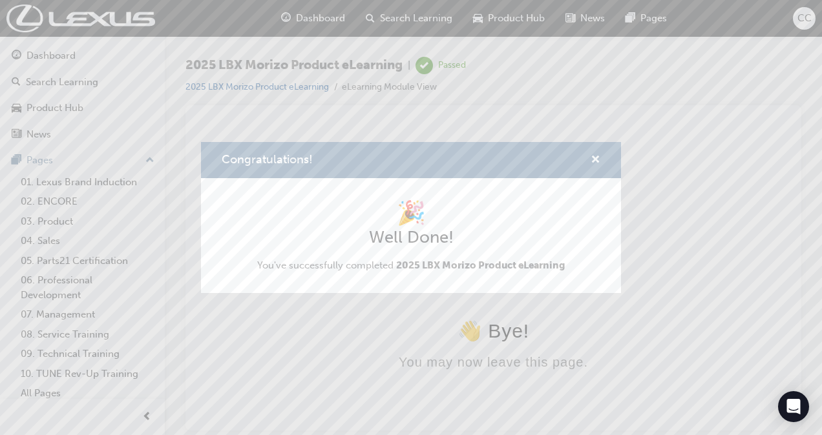
click at [611, 300] on div "Congratulations! 🎉 Well Done! You've successfully completed 2025 LBX Morizo Pro…" at bounding box center [411, 217] width 822 height 435
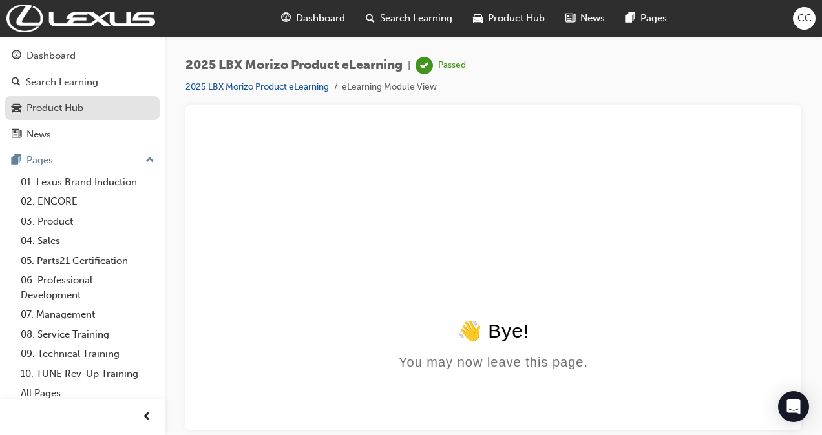
click at [111, 115] on div "Product Hub" at bounding box center [82, 108] width 141 height 16
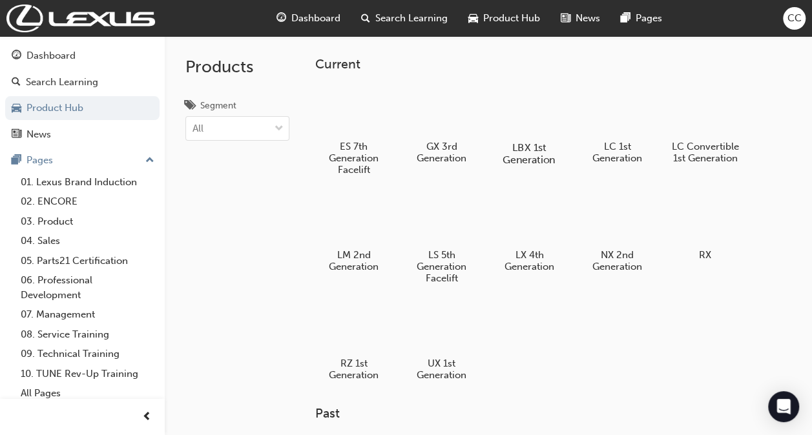
click at [539, 111] on div at bounding box center [529, 110] width 72 height 51
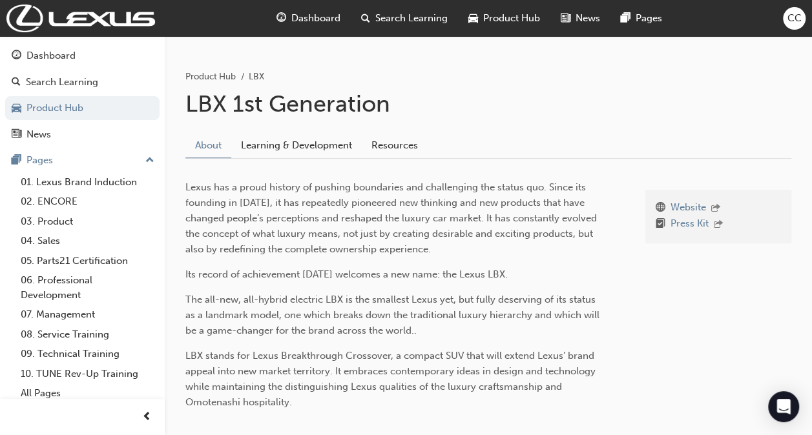
scroll to position [205, 0]
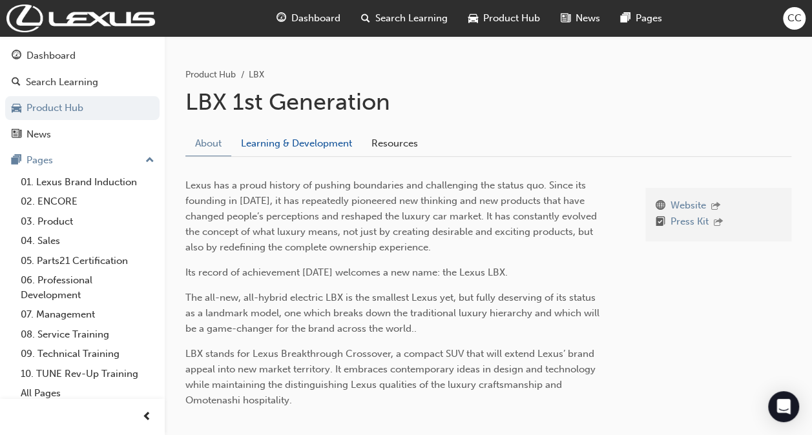
click at [310, 140] on link "Learning & Development" at bounding box center [296, 143] width 130 height 25
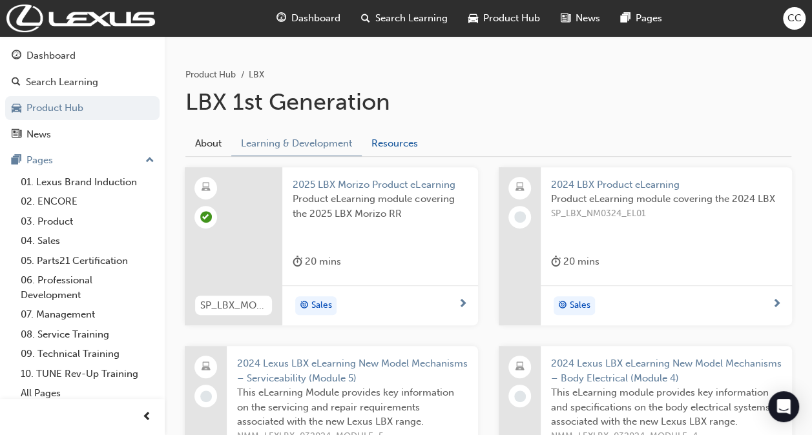
click at [394, 142] on link "Resources" at bounding box center [395, 143] width 66 height 25
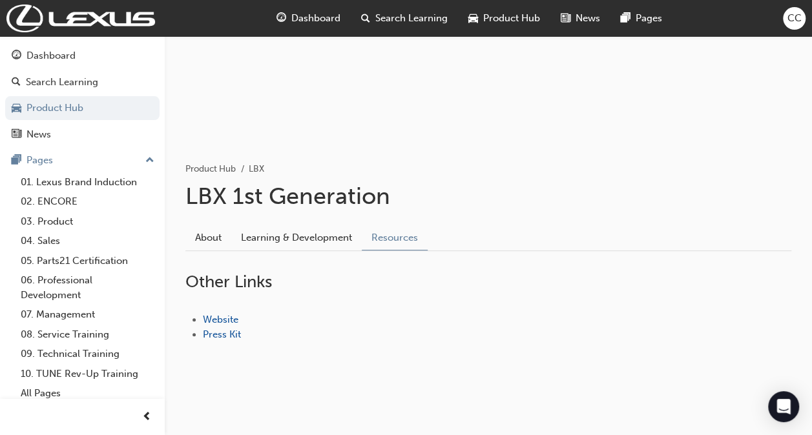
click at [279, 220] on div "About Learning & Development Resources" at bounding box center [488, 233] width 606 height 36
click at [295, 240] on link "Learning & Development" at bounding box center [296, 237] width 130 height 25
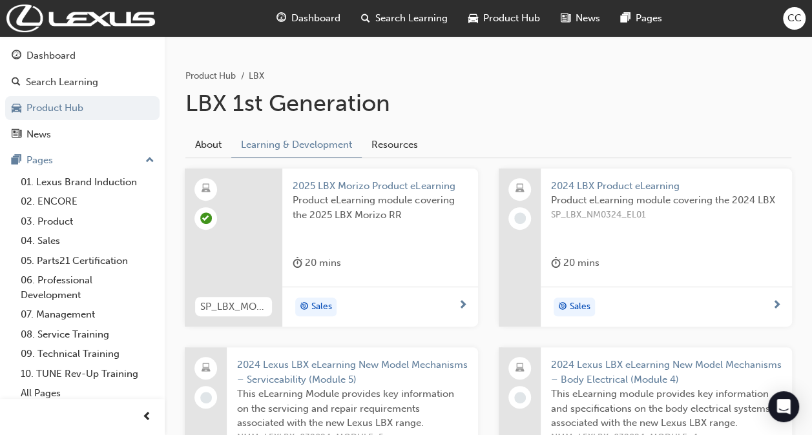
scroll to position [205, 0]
click at [611, 180] on span "2024 LBX Product eLearning" at bounding box center [666, 185] width 231 height 15
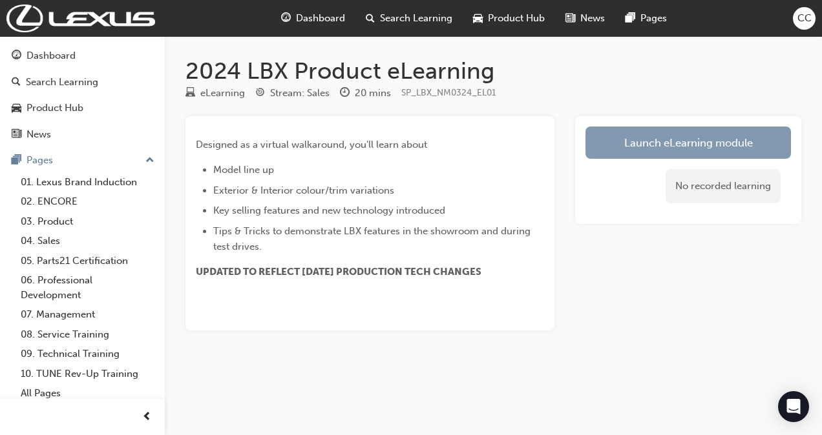
click at [630, 141] on link "Launch eLearning module" at bounding box center [687, 143] width 205 height 32
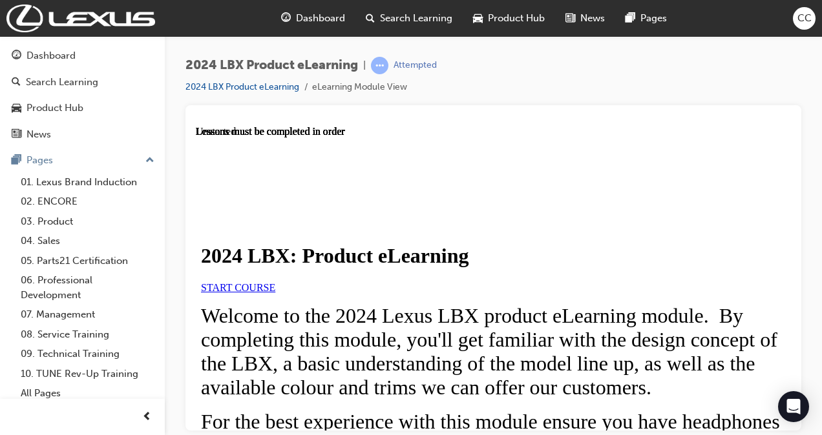
scroll to position [57, 0]
click at [275, 282] on link "START COURSE" at bounding box center [238, 287] width 74 height 11
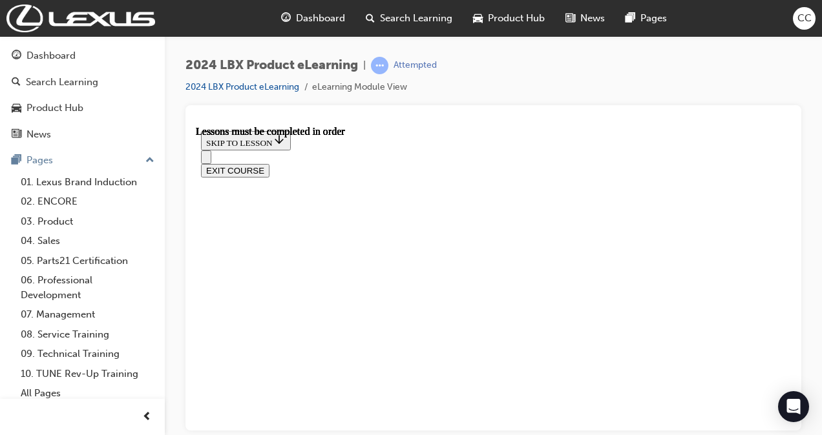
scroll to position [1408, 0]
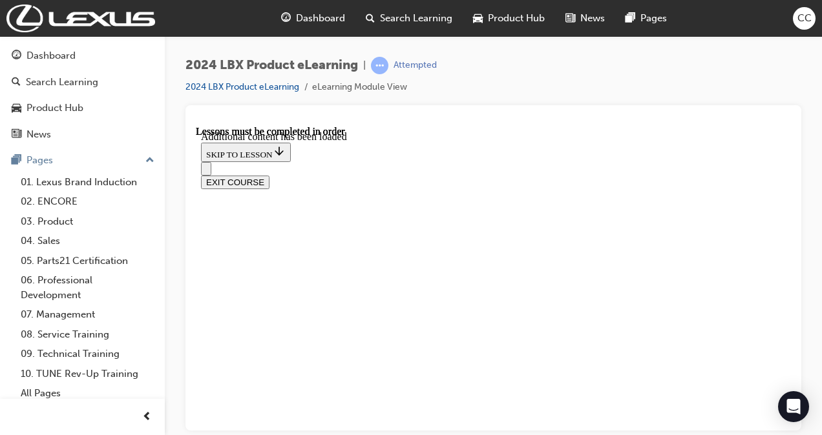
scroll to position [731, 0]
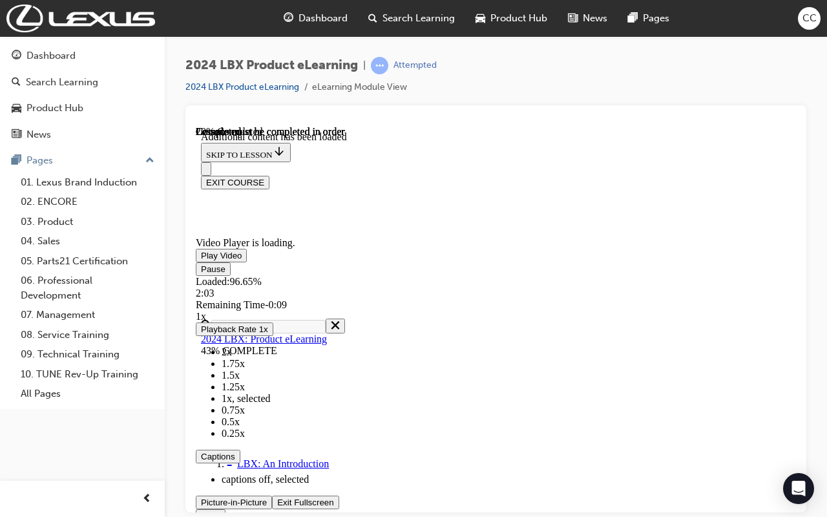
click at [277, 435] on span "Video player" at bounding box center [277, 502] width 0 height 10
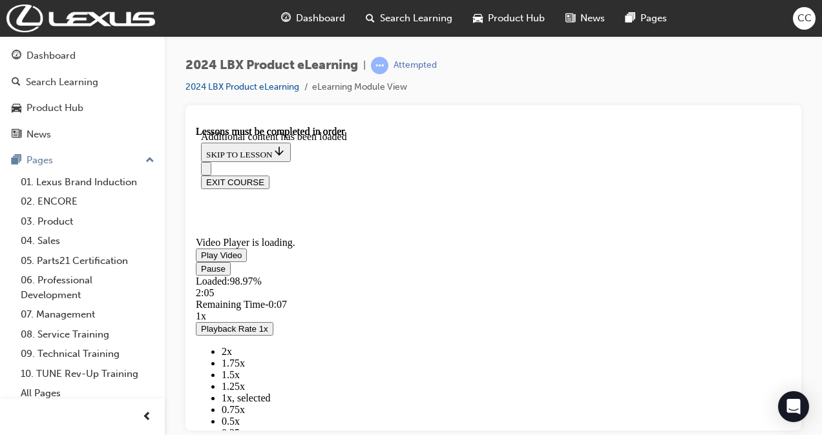
scroll to position [537, 0]
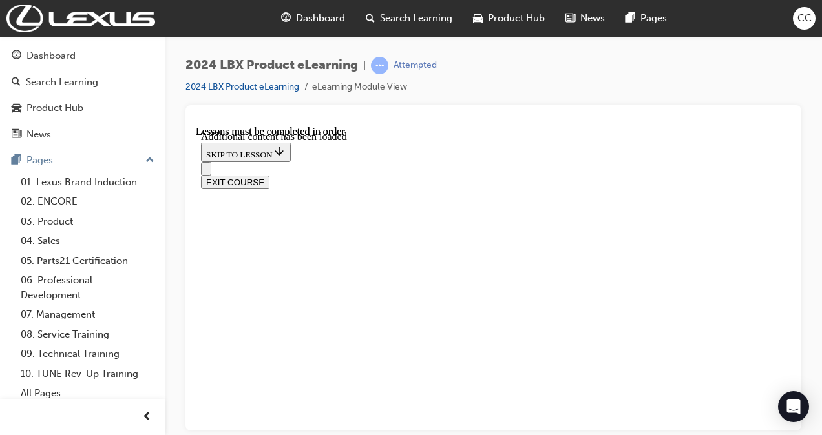
drag, startPoint x: 490, startPoint y: 309, endPoint x: 512, endPoint y: 355, distance: 50.6
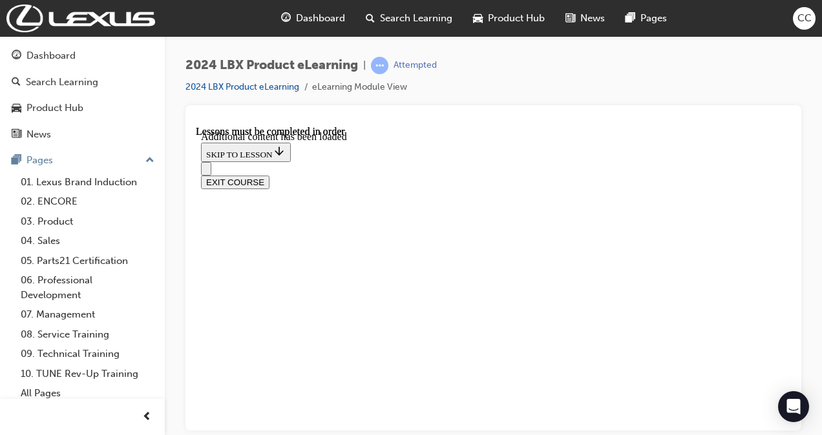
scroll to position [1457, 0]
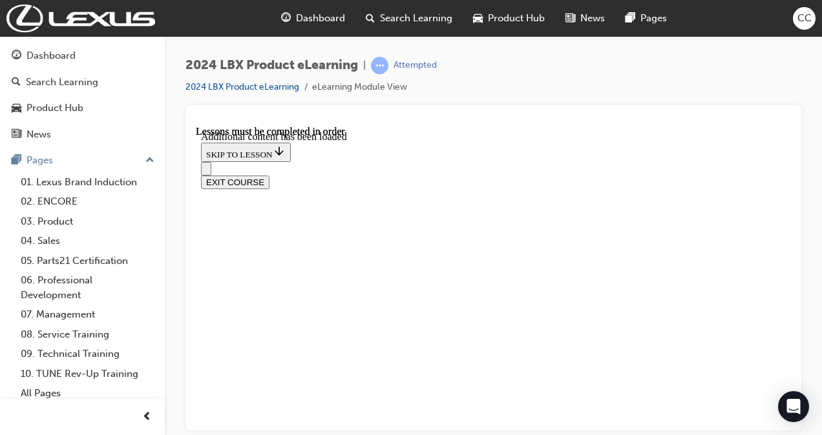
scroll to position [24, 0]
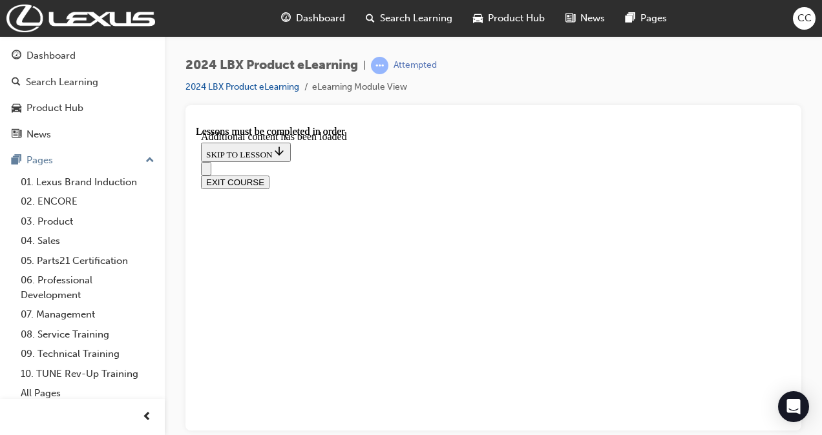
scroll to position [1622, 0]
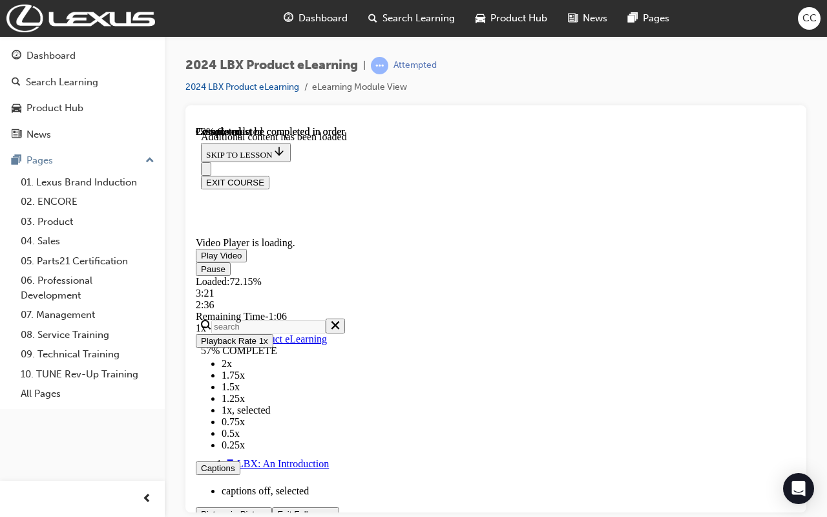
click at [272, 435] on button "Exit Fullscreen" at bounding box center [305, 513] width 67 height 14
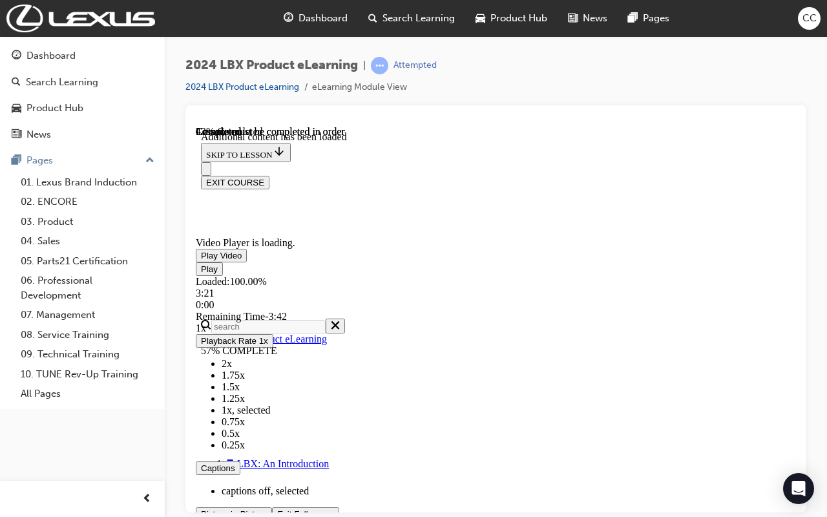
click at [277, 435] on span "Video player" at bounding box center [277, 513] width 0 height 10
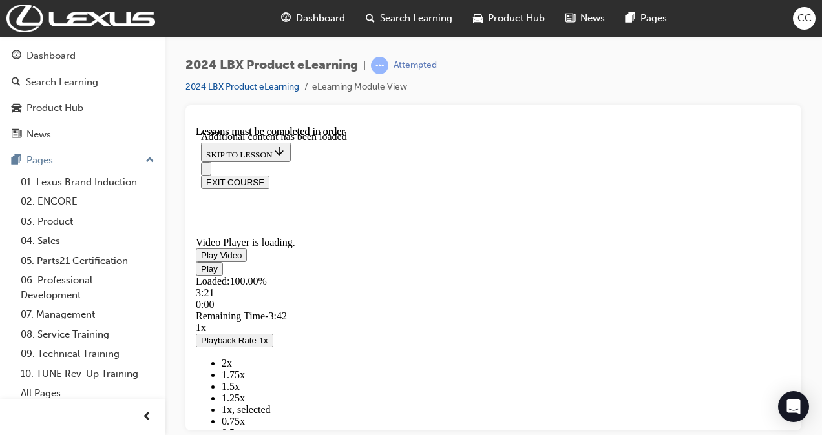
scroll to position [643, 0]
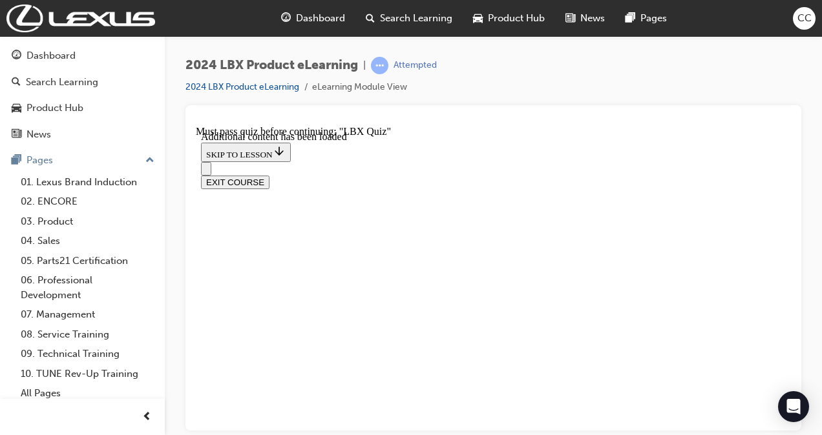
scroll to position [170, 0]
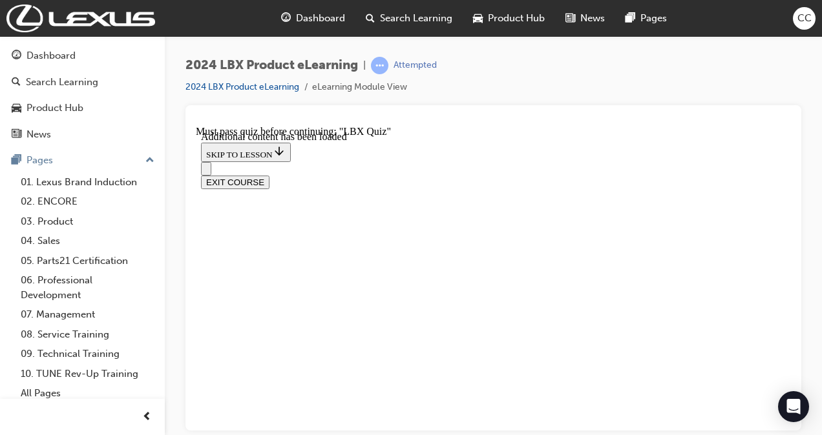
click at [269, 175] on button "EXIT COURSE" at bounding box center [235, 182] width 68 height 14
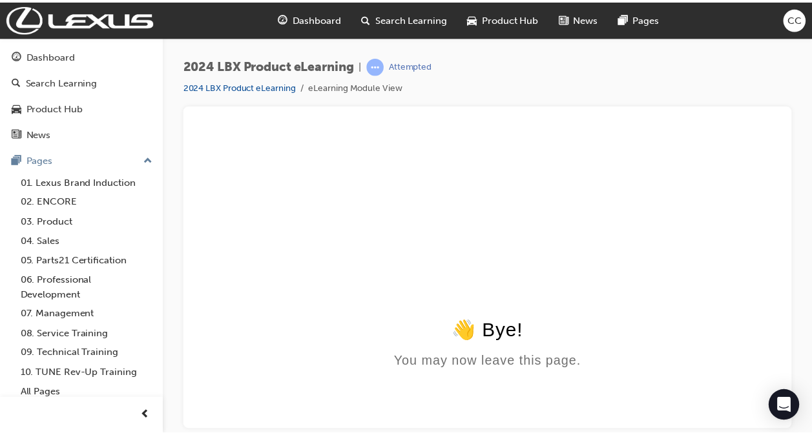
scroll to position [0, 0]
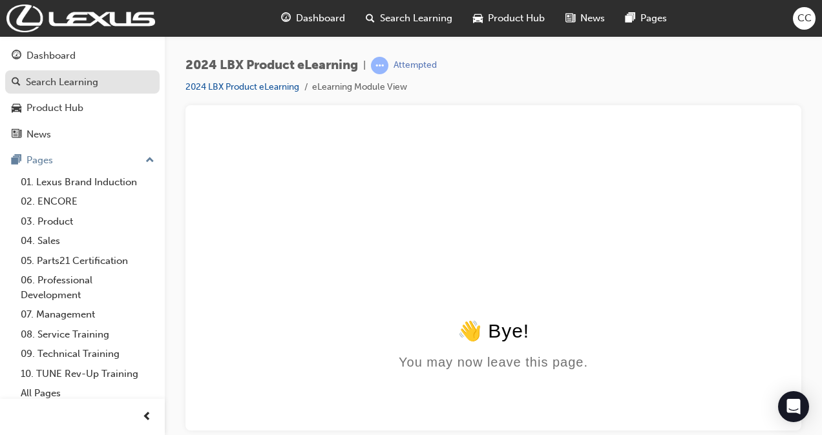
click at [63, 91] on link "Search Learning" at bounding box center [82, 82] width 154 height 24
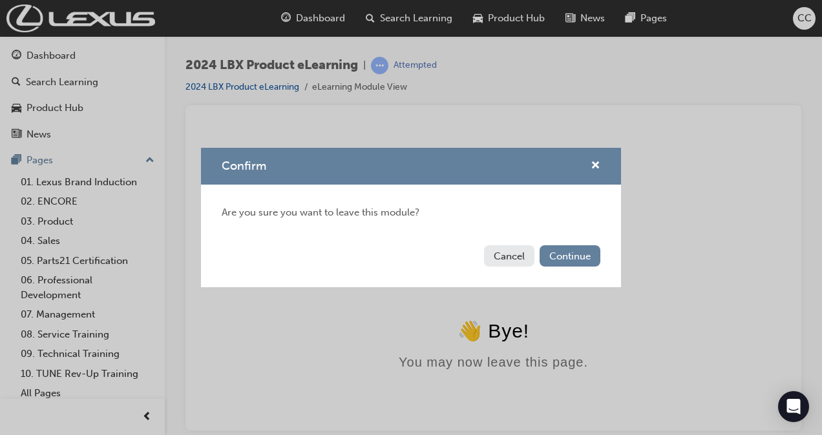
click at [83, 123] on div "Confirm Are you sure you want to leave this module? Cancel Continue" at bounding box center [411, 217] width 822 height 435
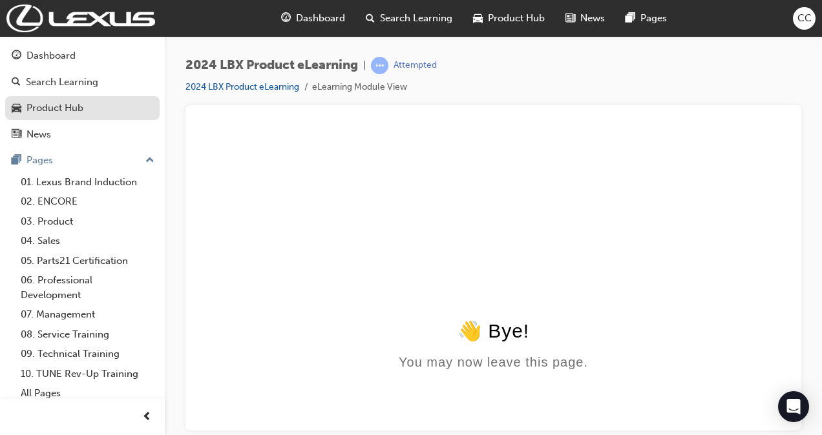
click at [108, 98] on link "Product Hub" at bounding box center [82, 108] width 154 height 24
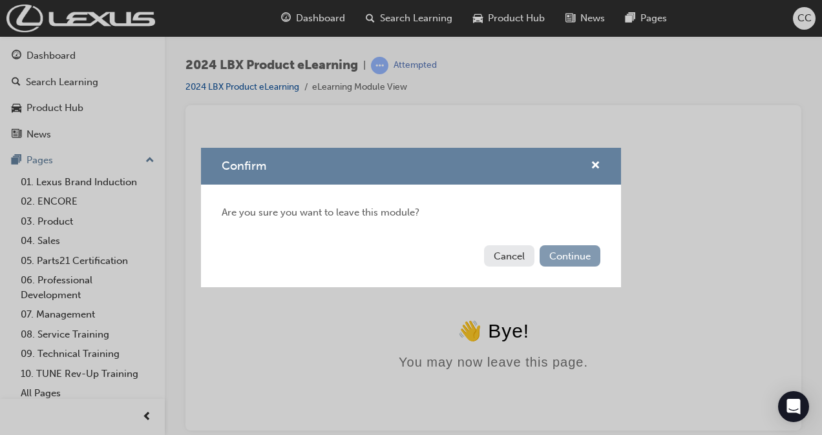
click at [563, 253] on button "Continue" at bounding box center [569, 255] width 61 height 21
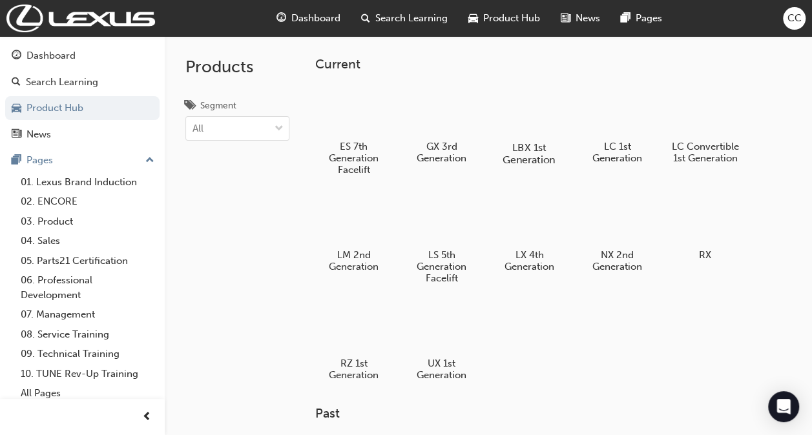
click at [524, 110] on div at bounding box center [529, 110] width 72 height 51
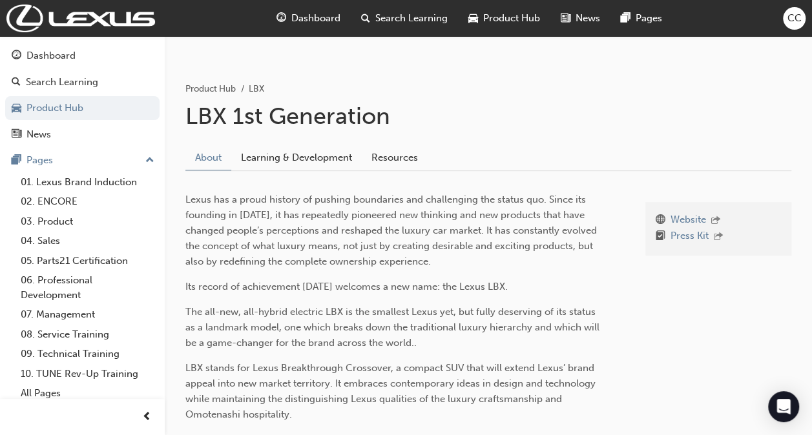
scroll to position [188, 0]
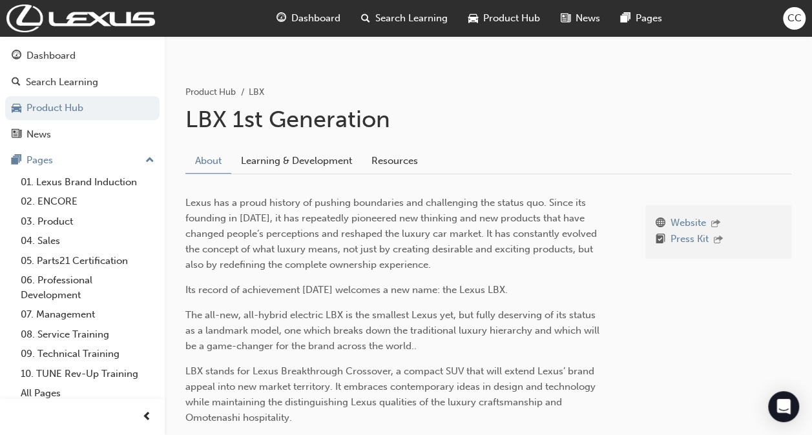
click at [302, 174] on div "Website Press Kit Lexus has a proud history of pushing boundaries and challengi…" at bounding box center [488, 315] width 606 height 282
click at [298, 158] on link "Learning & Development" at bounding box center [296, 161] width 130 height 25
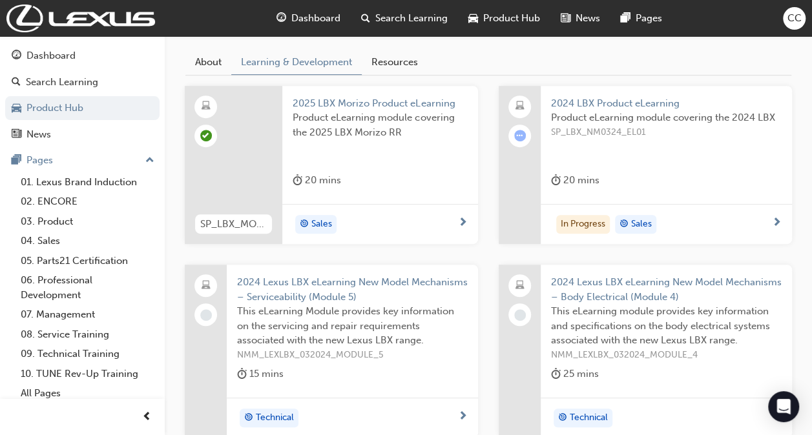
scroll to position [286, 0]
click at [720, 224] on div "In Progress Sales" at bounding box center [661, 225] width 221 height 19
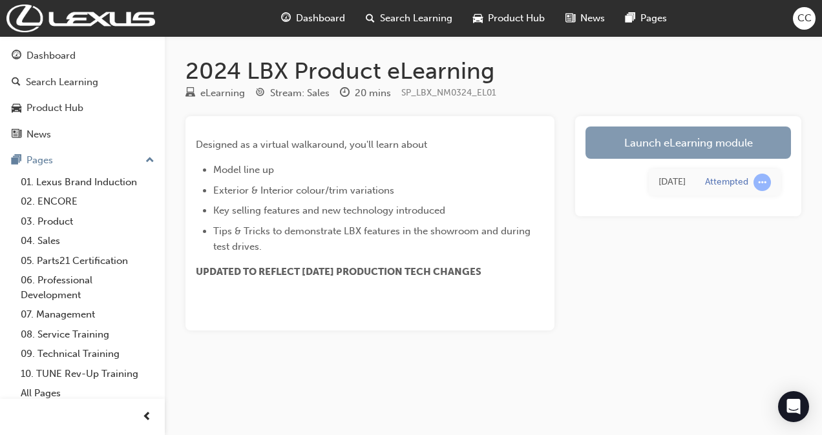
click at [641, 145] on link "Launch eLearning module" at bounding box center [687, 143] width 205 height 32
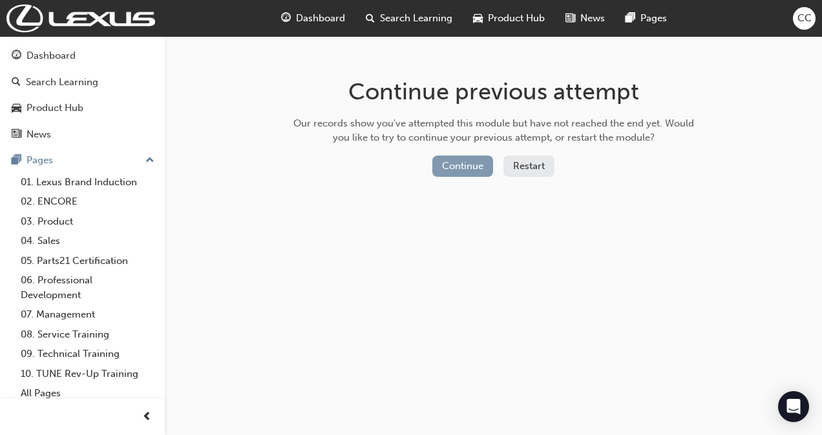
click at [475, 167] on button "Continue" at bounding box center [462, 166] width 61 height 21
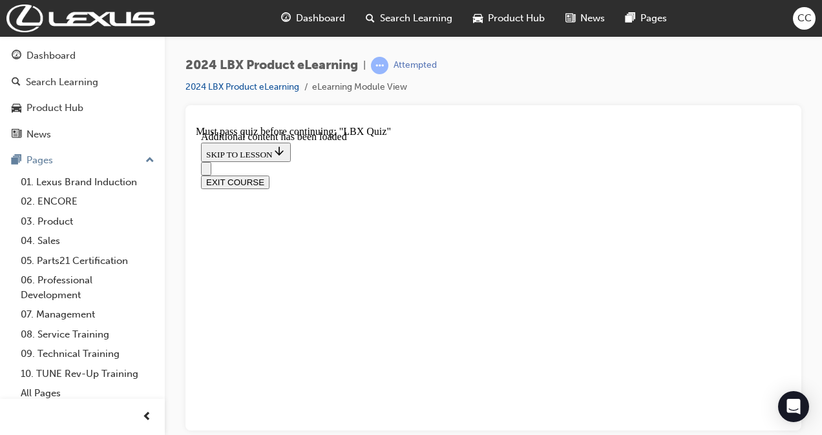
scroll to position [950, 0]
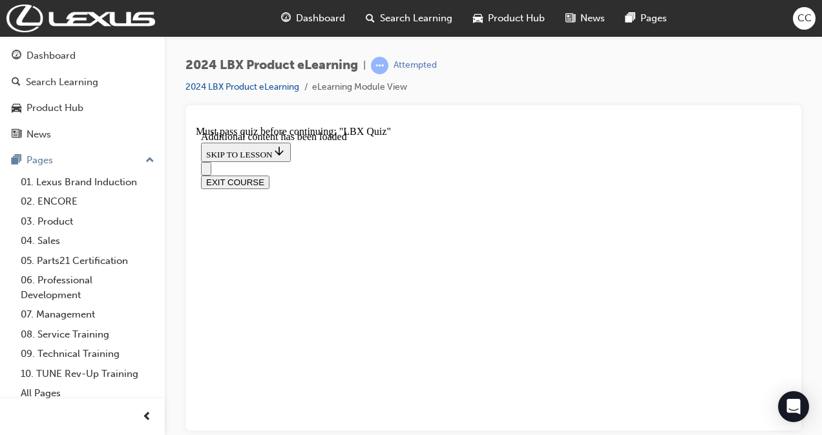
scroll to position [902, 0]
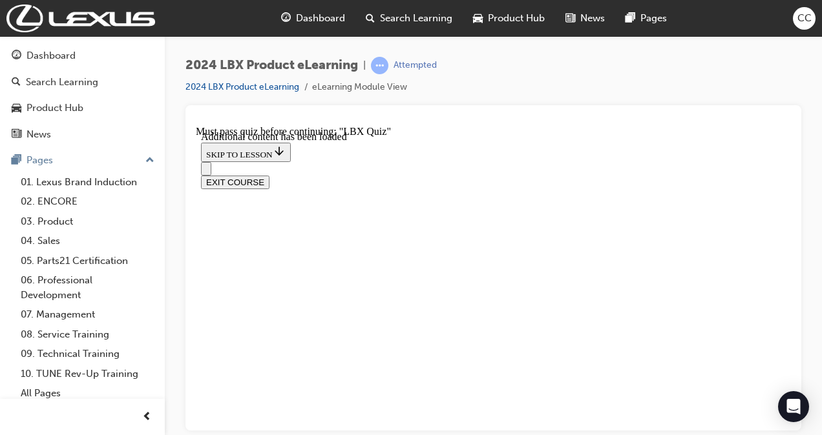
scroll to position [846, 0]
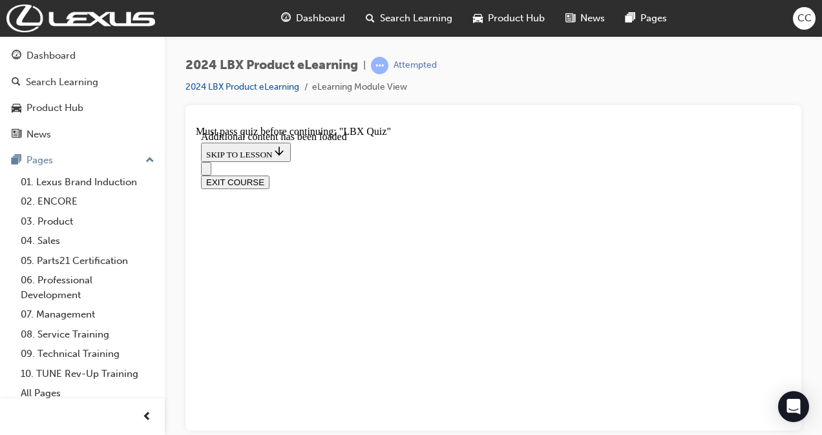
scroll to position [904, 0]
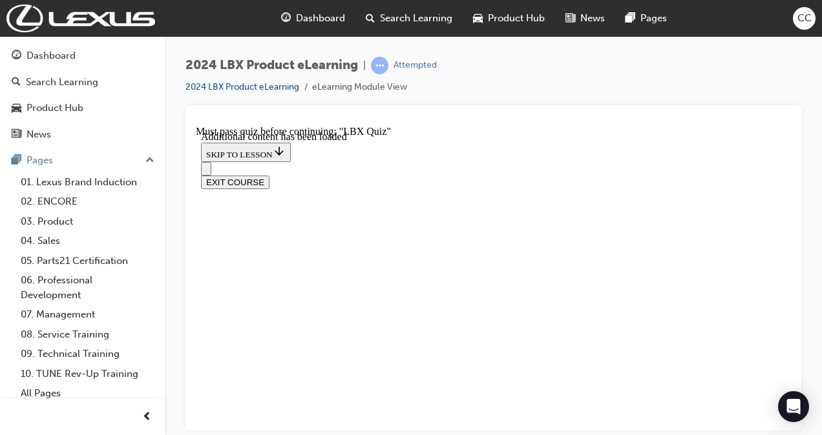
scroll to position [1444, 0]
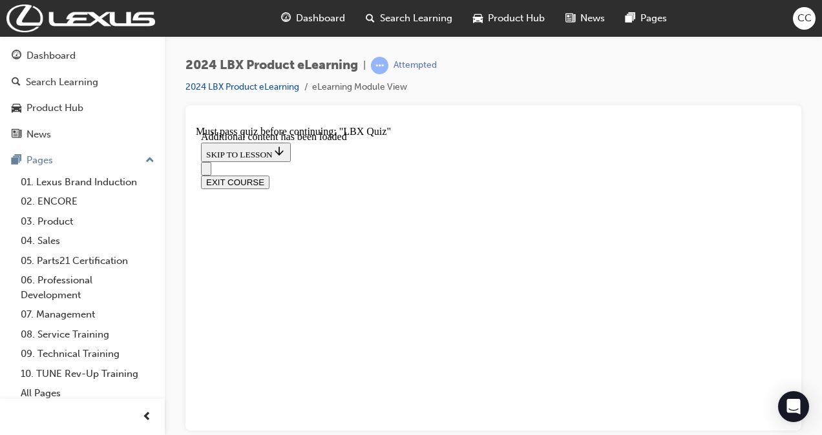
drag, startPoint x: 561, startPoint y: 346, endPoint x: 557, endPoint y: 386, distance: 40.2
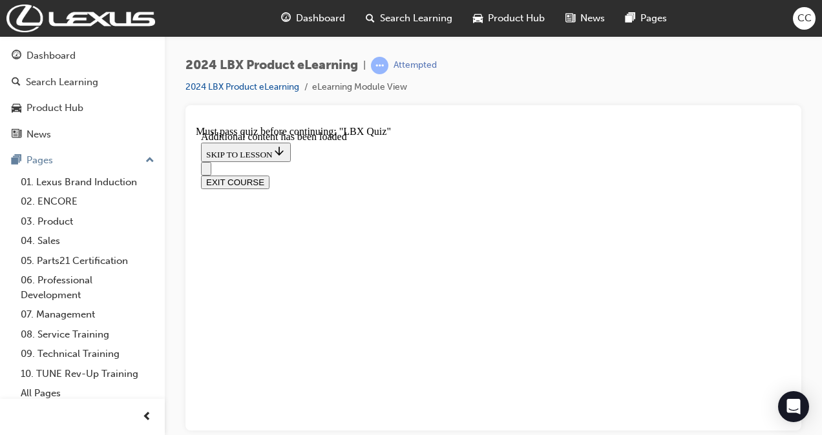
drag, startPoint x: 484, startPoint y: 315, endPoint x: 468, endPoint y: 404, distance: 90.6
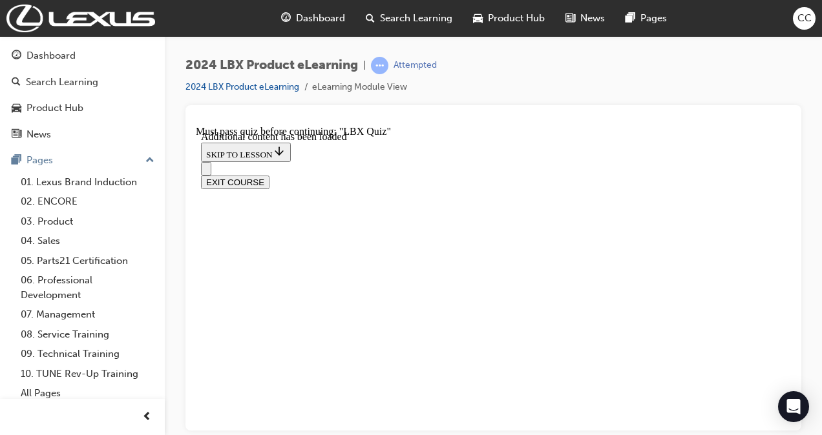
checkbox input "true"
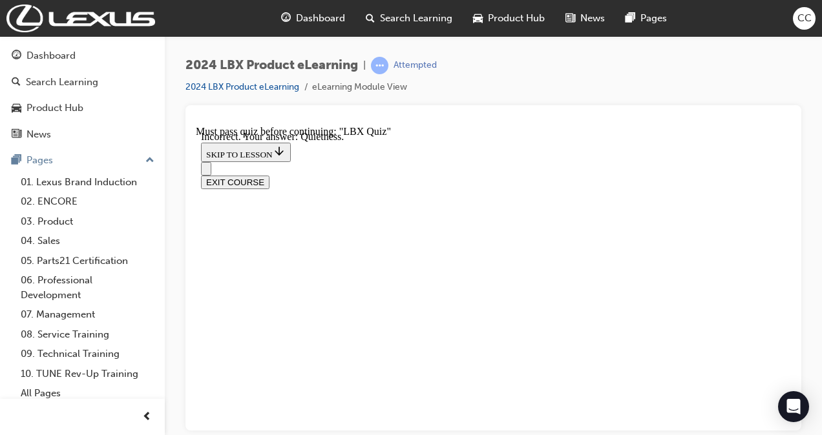
click at [269, 175] on button "EXIT COURSE" at bounding box center [235, 182] width 68 height 14
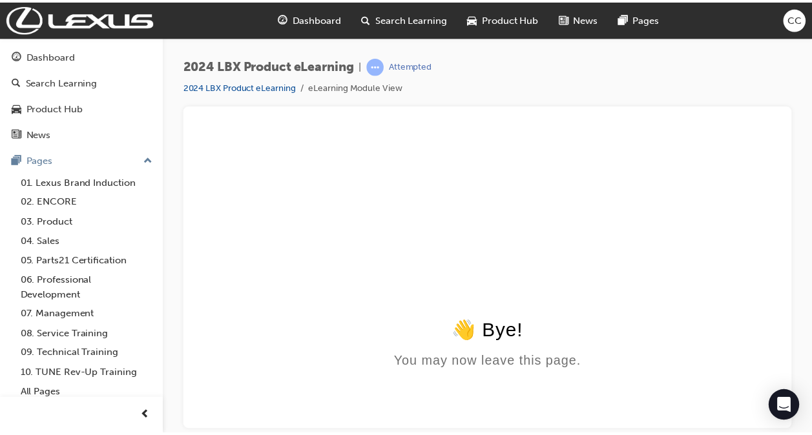
scroll to position [0, 0]
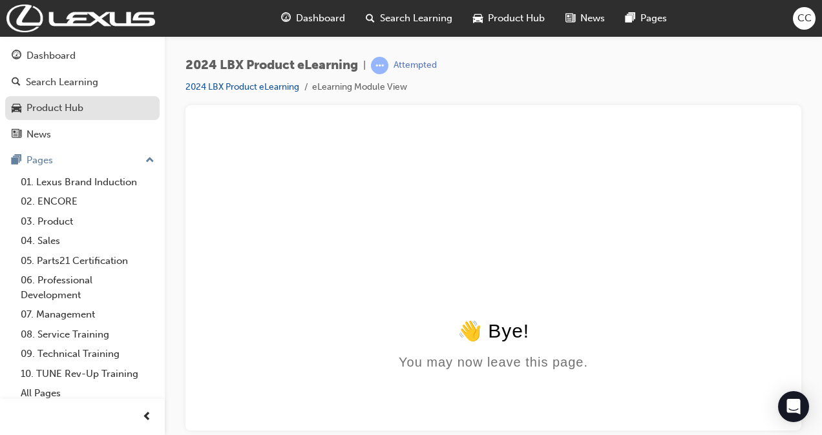
click at [53, 109] on div "Product Hub" at bounding box center [54, 108] width 57 height 15
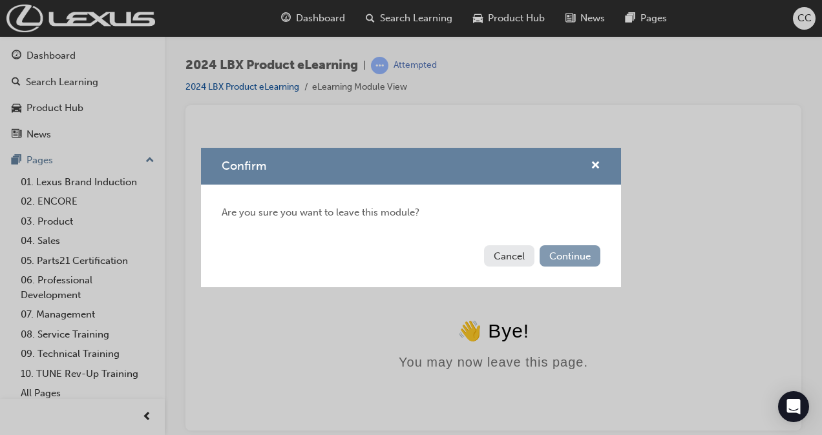
click at [569, 260] on button "Continue" at bounding box center [569, 255] width 61 height 21
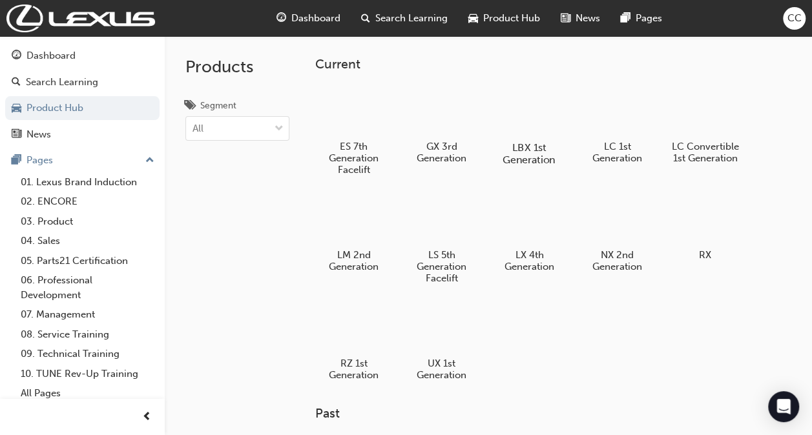
click at [531, 106] on div at bounding box center [529, 110] width 72 height 51
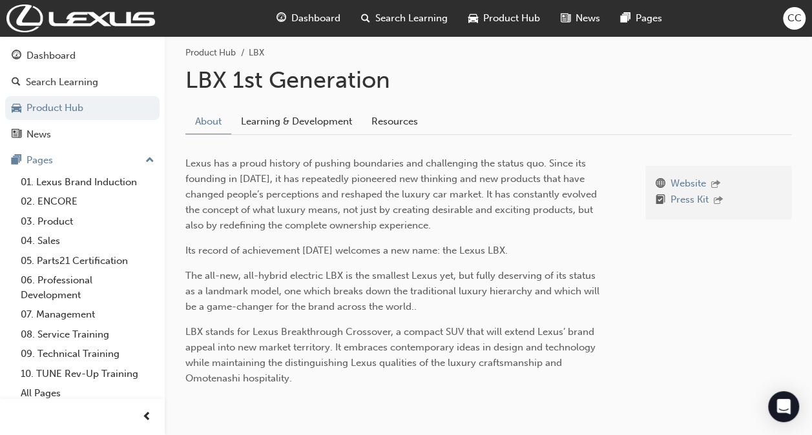
scroll to position [144, 0]
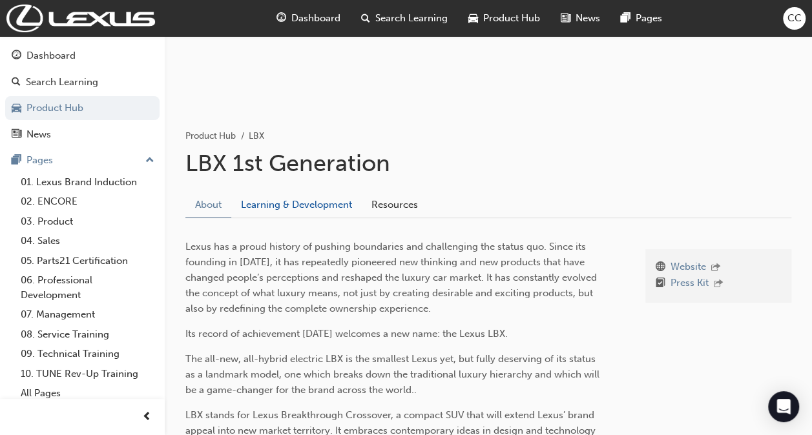
click at [291, 214] on link "Learning & Development" at bounding box center [296, 204] width 130 height 25
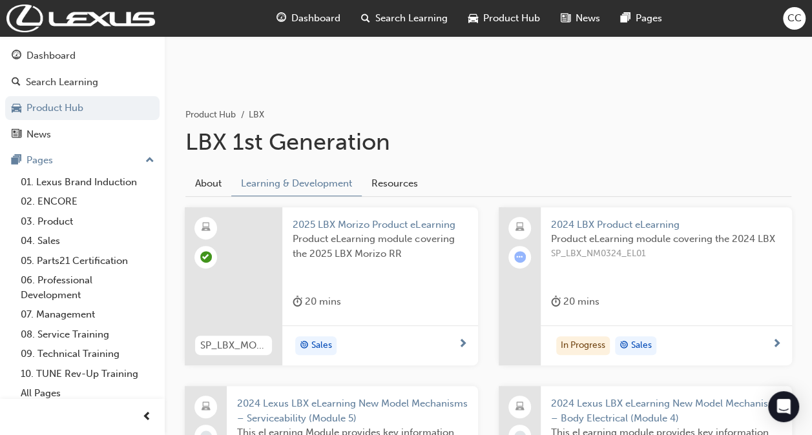
scroll to position [166, 0]
click at [697, 327] on div "In Progress Sales" at bounding box center [666, 345] width 251 height 41
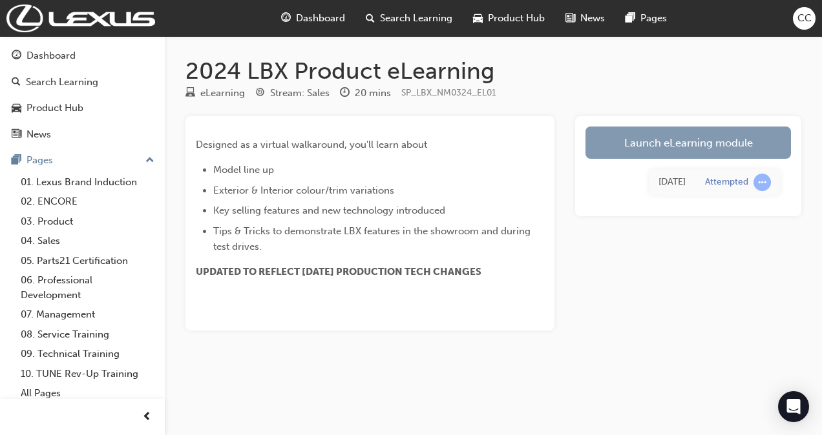
click at [627, 145] on link "Launch eLearning module" at bounding box center [687, 143] width 205 height 32
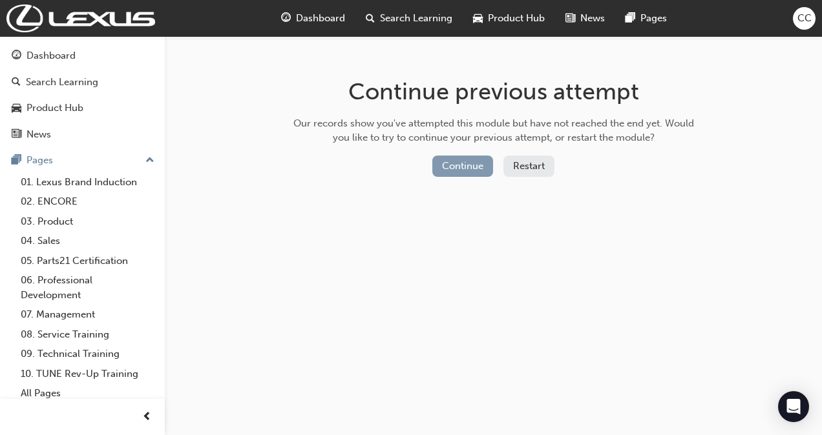
click at [455, 167] on button "Continue" at bounding box center [462, 166] width 61 height 21
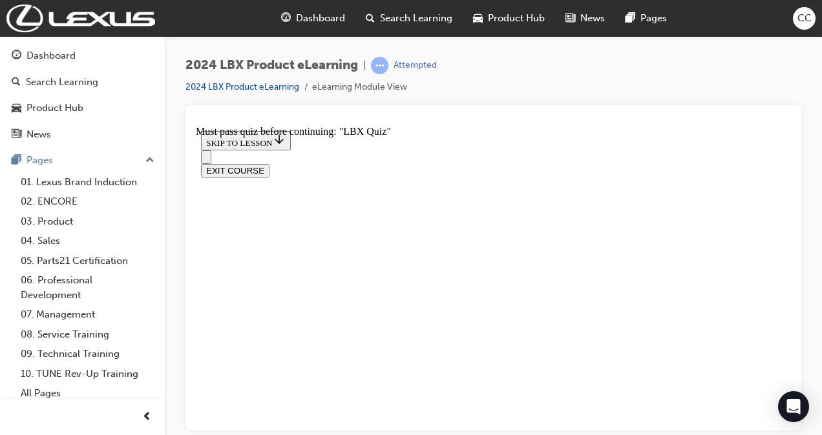
scroll to position [352, 0]
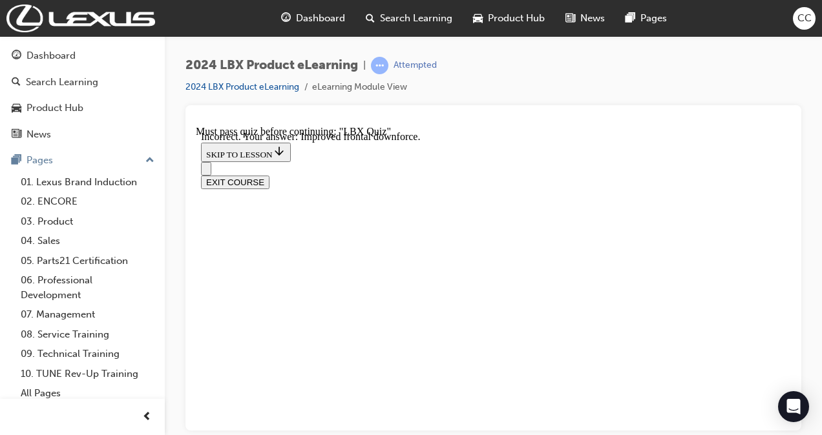
radio input "true"
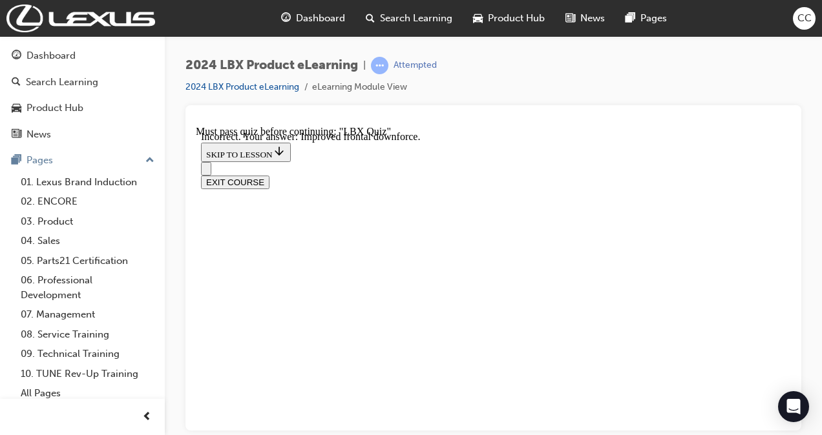
scroll to position [216, 0]
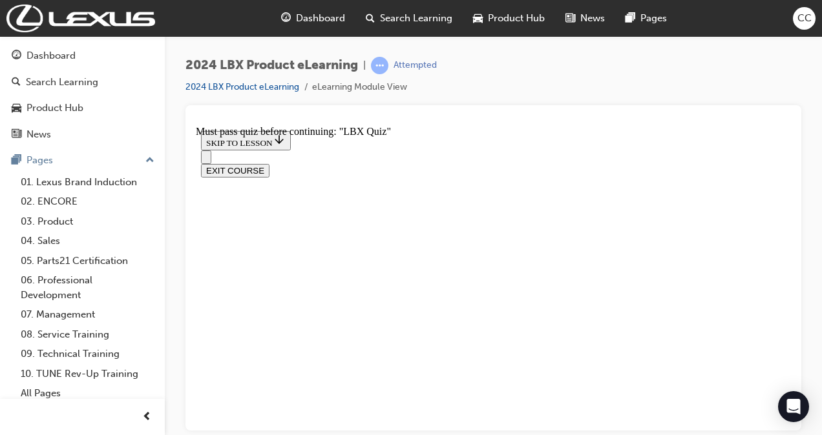
scroll to position [176, 0]
radio input "true"
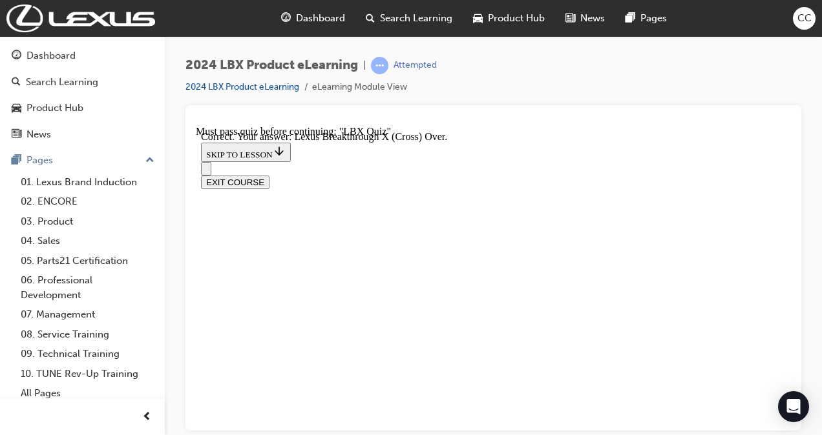
scroll to position [310, 0]
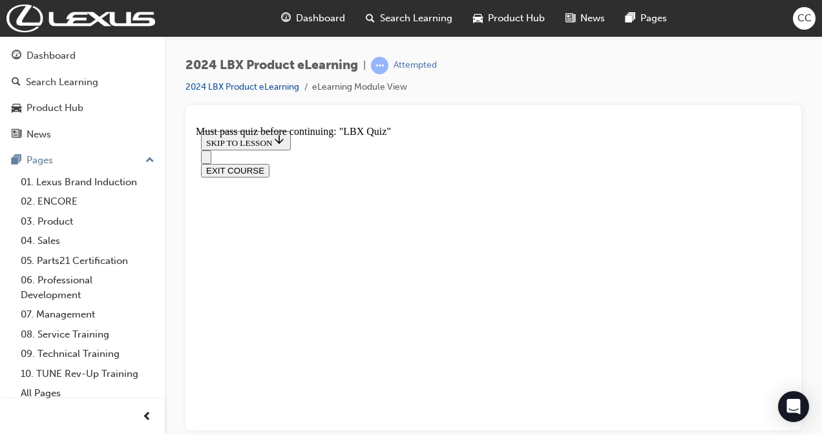
scroll to position [176, 0]
drag, startPoint x: 412, startPoint y: 171, endPoint x: 660, endPoint y: 186, distance: 247.8
copy p "' B' Mode increases engine braking can be useful when driving _______________ a…"
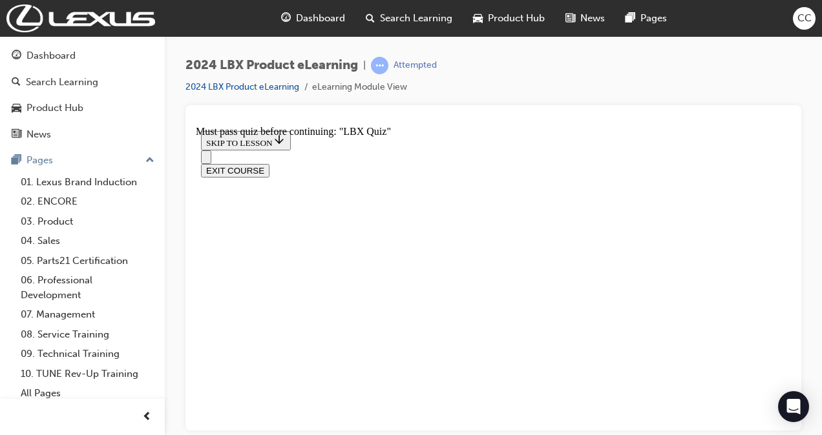
radio input "true"
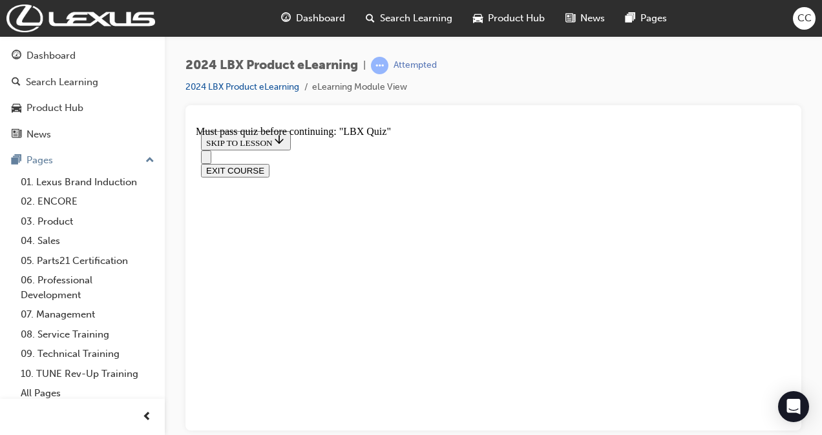
scroll to position [138, 0]
radio input "true"
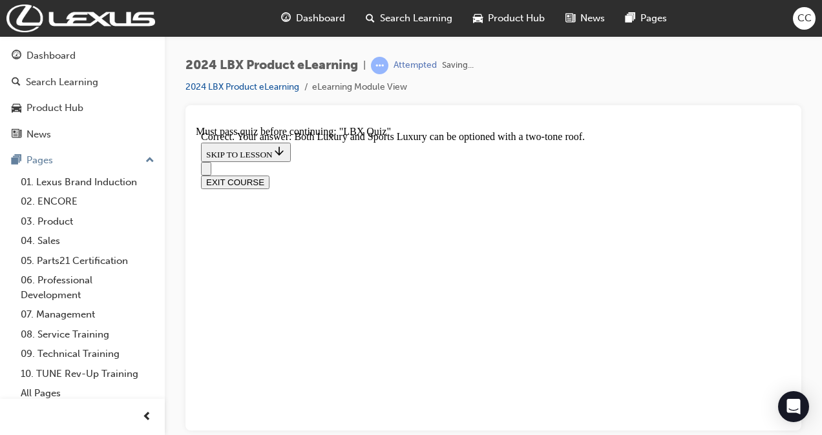
scroll to position [302, 0]
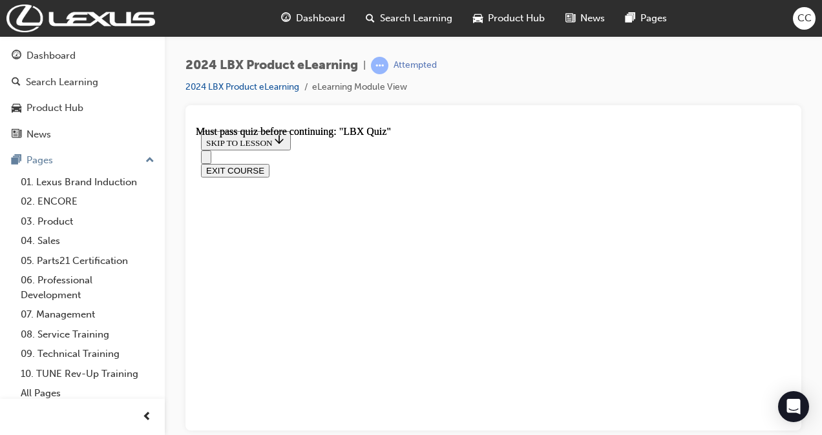
scroll to position [406, 0]
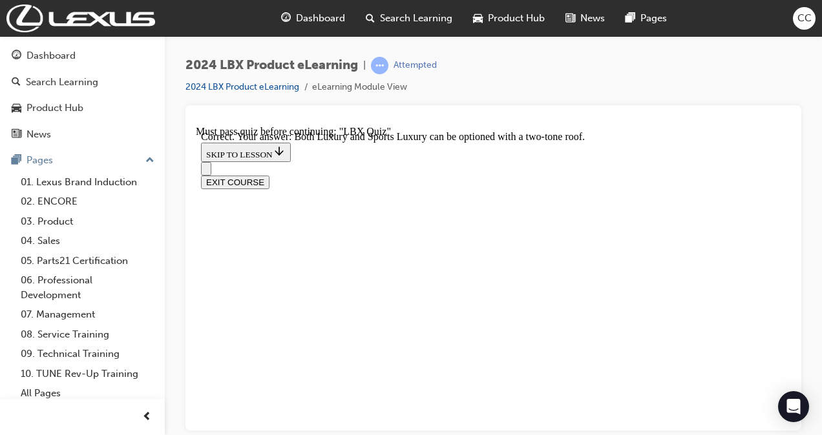
scroll to position [302, 0]
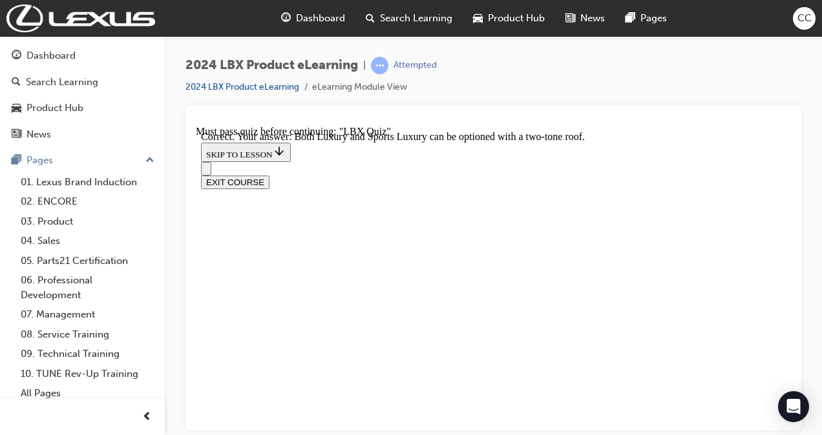
checkbox input "true"
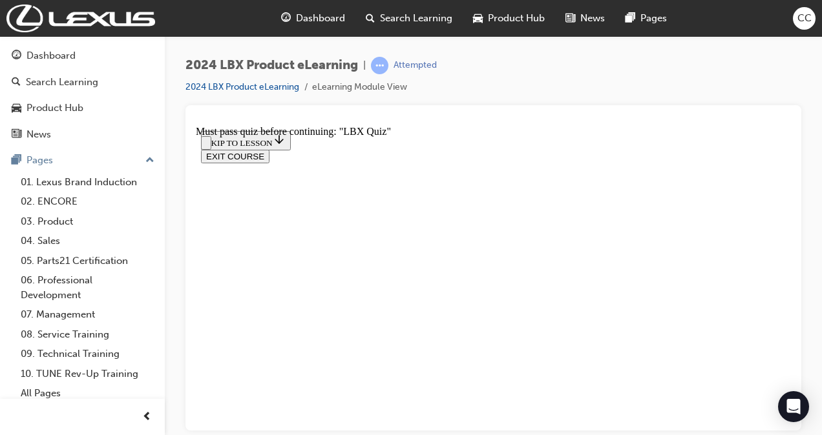
scroll to position [141, 0]
radio input "true"
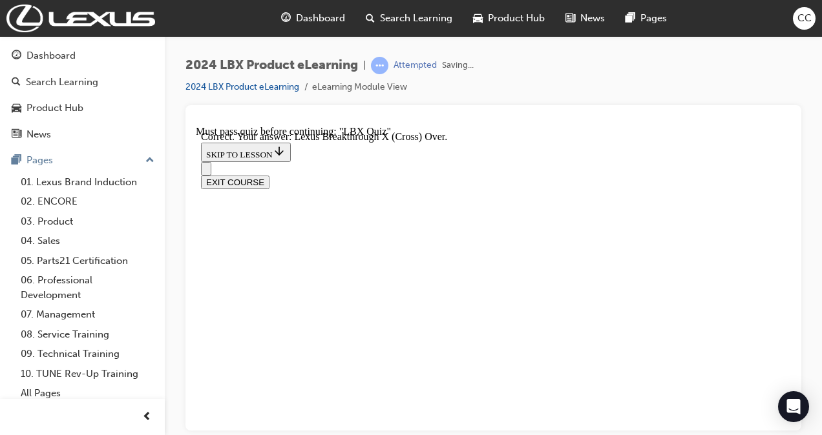
scroll to position [348, 0]
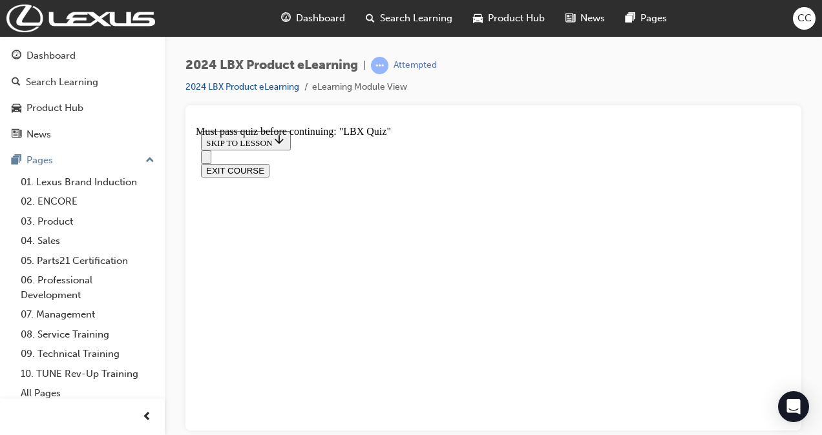
scroll to position [174, 0]
radio input "true"
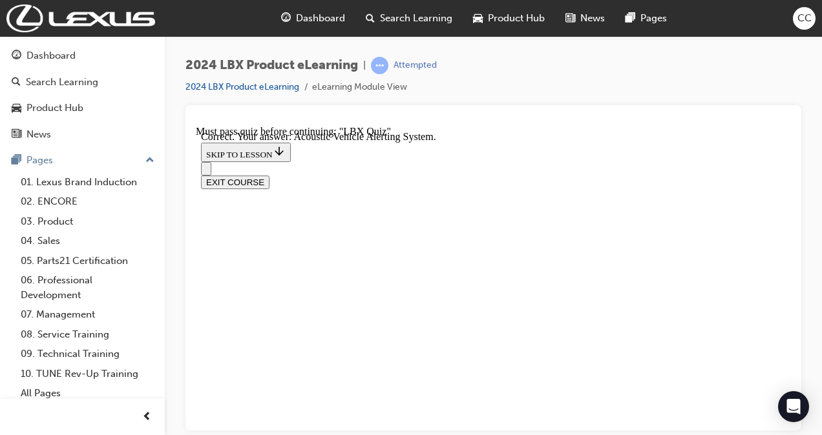
scroll to position [362, 0]
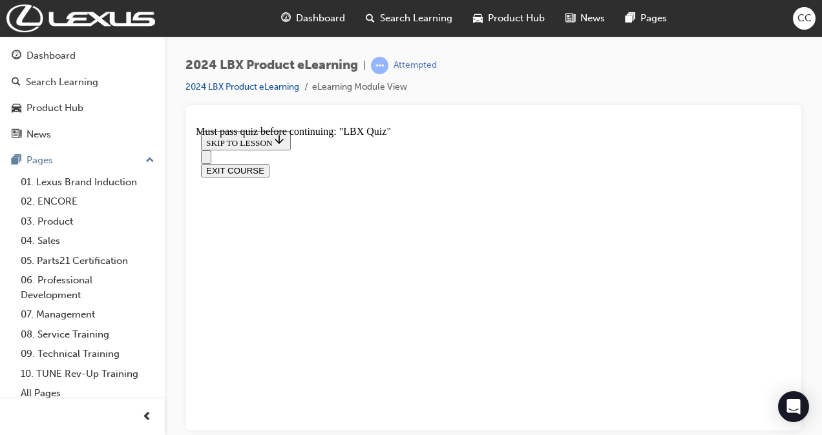
scroll to position [116, 0]
radio input "true"
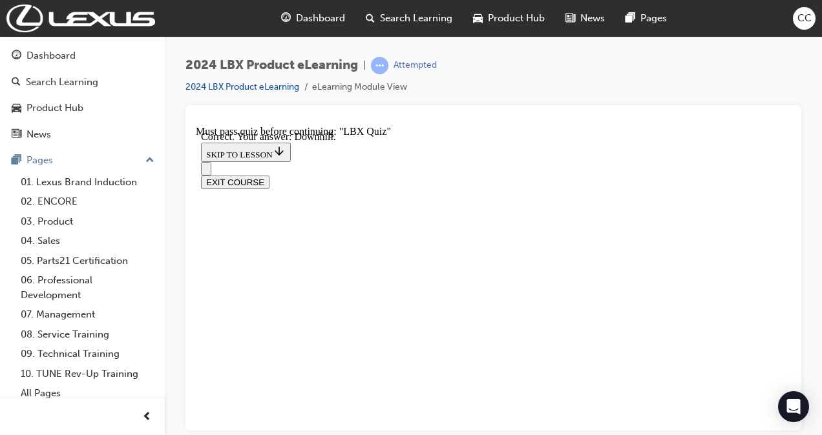
scroll to position [362, 0]
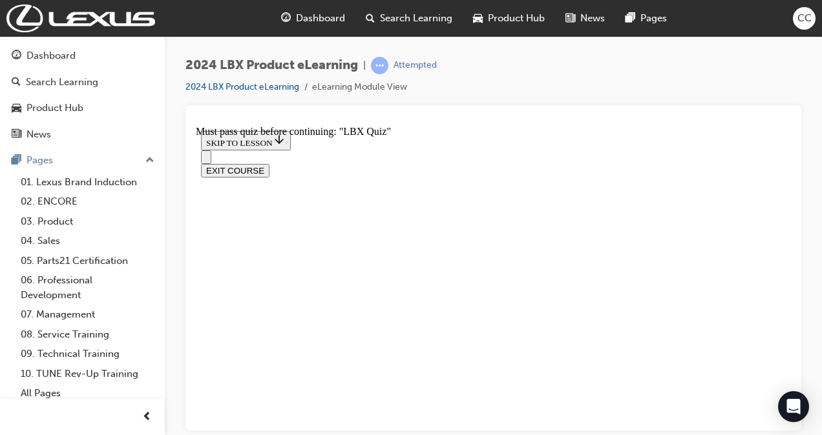
drag, startPoint x: 402, startPoint y: 197, endPoint x: 299, endPoint y: 169, distance: 107.2
copy p "What main functional benefit(s) does the borderless Unified grille offer on the…"
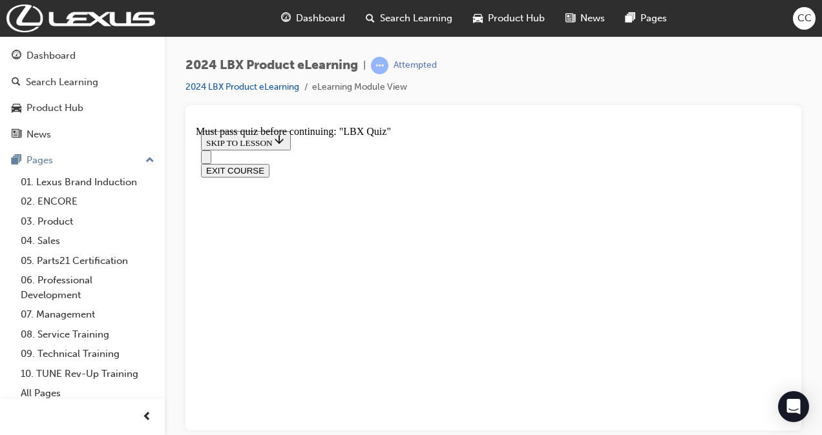
checkbox input "true"
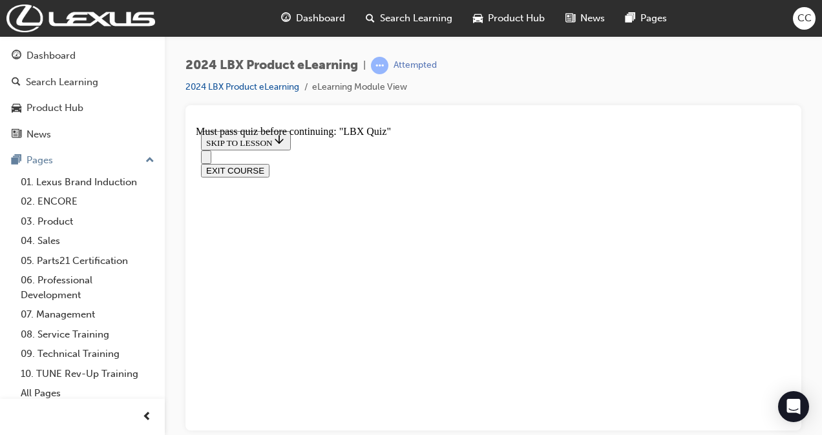
checkbox input "true"
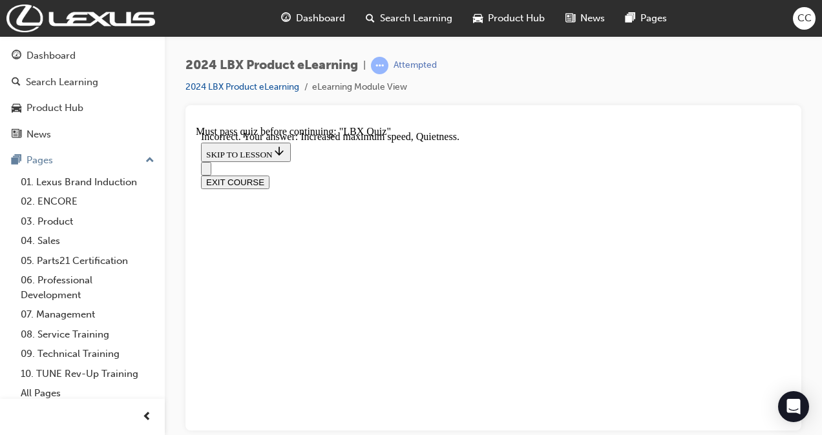
scroll to position [244, 0]
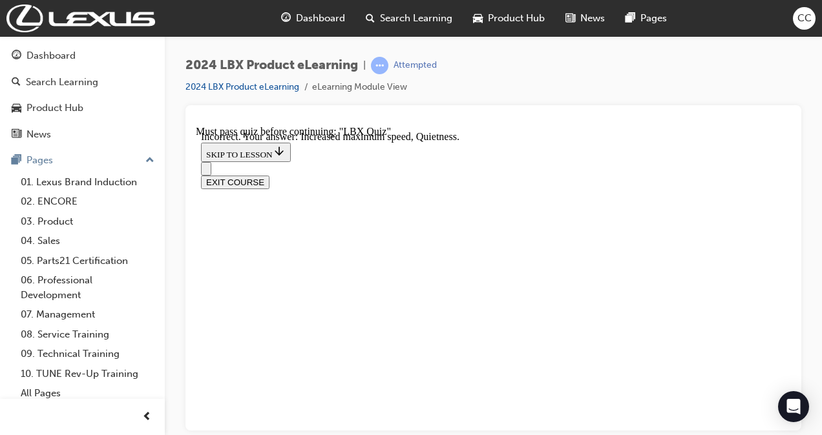
radio input "true"
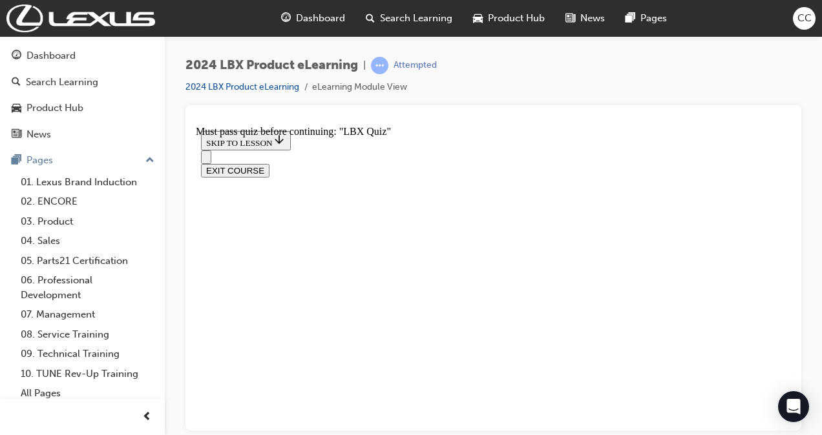
scroll to position [130, 0]
radio input "true"
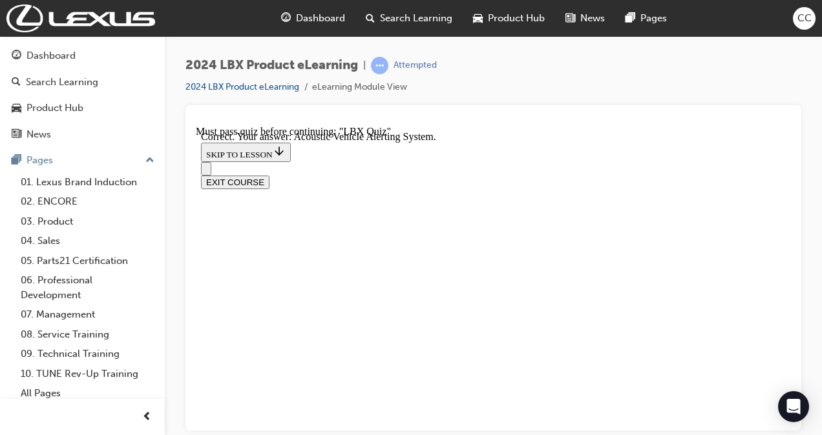
scroll to position [362, 0]
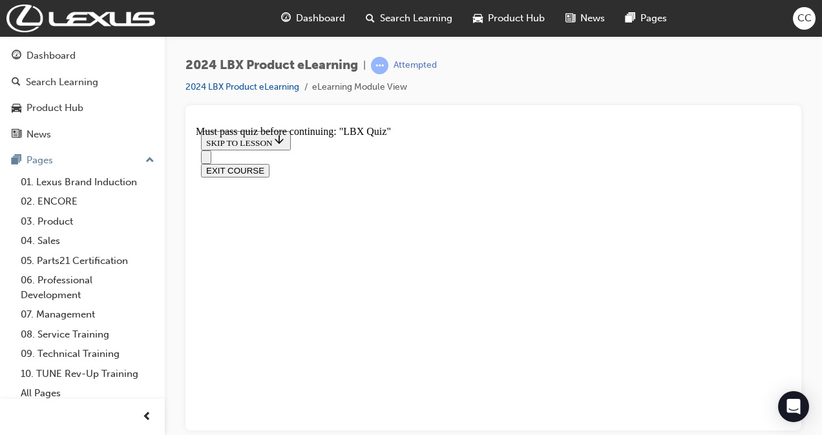
scroll to position [153, 0]
radio input "true"
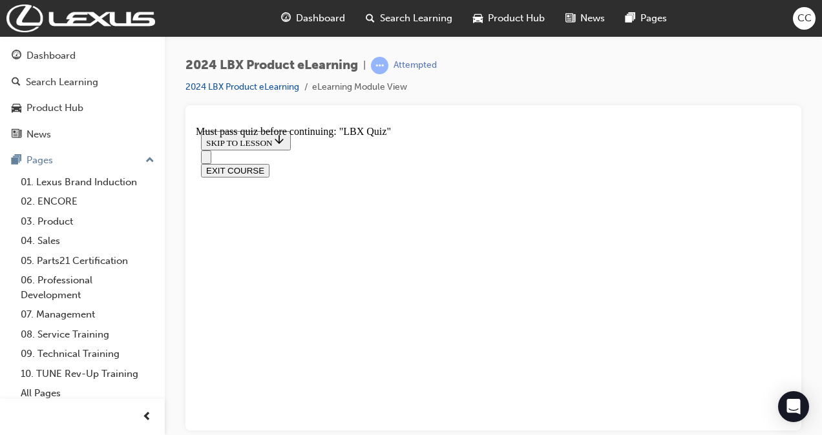
radio input "true"
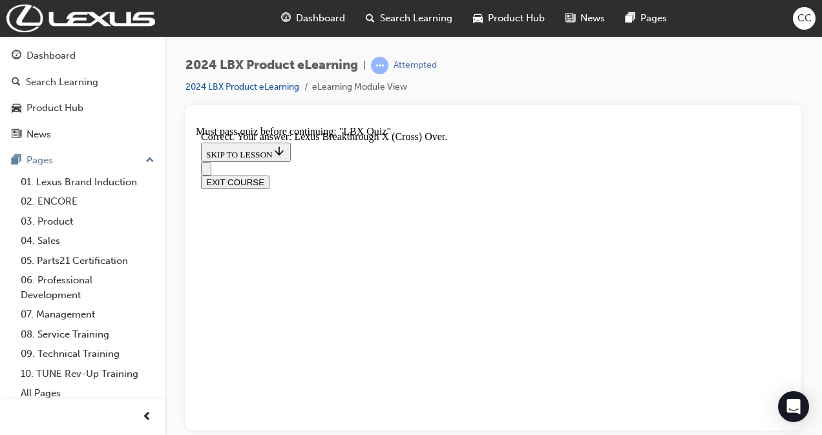
scroll to position [348, 0]
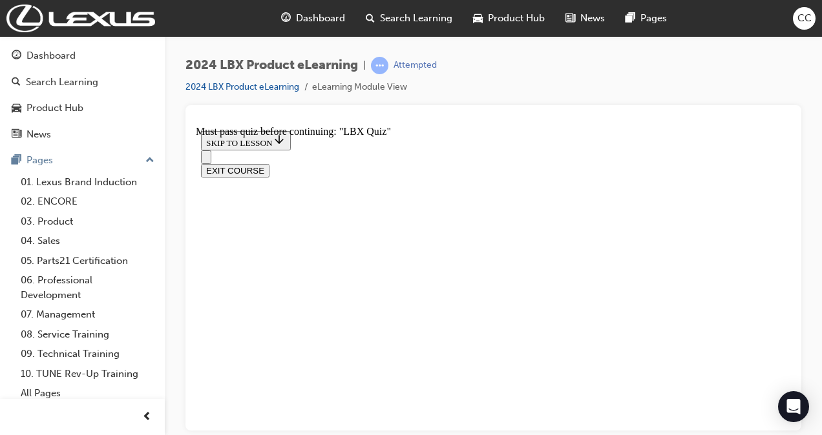
scroll to position [116, 0]
radio input "true"
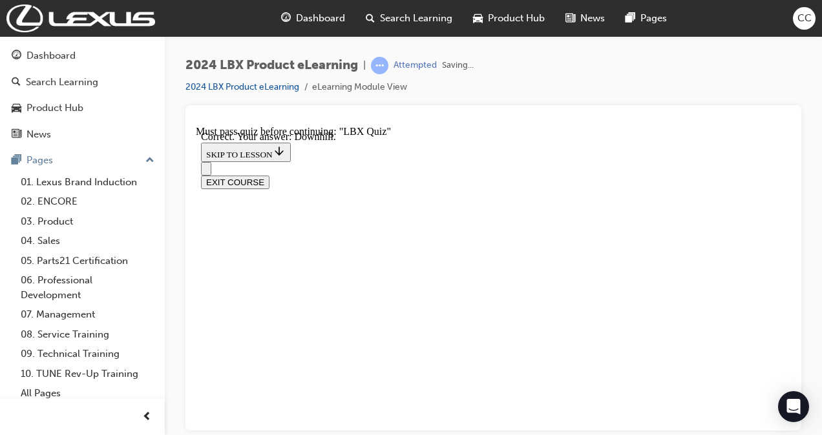
scroll to position [362, 0]
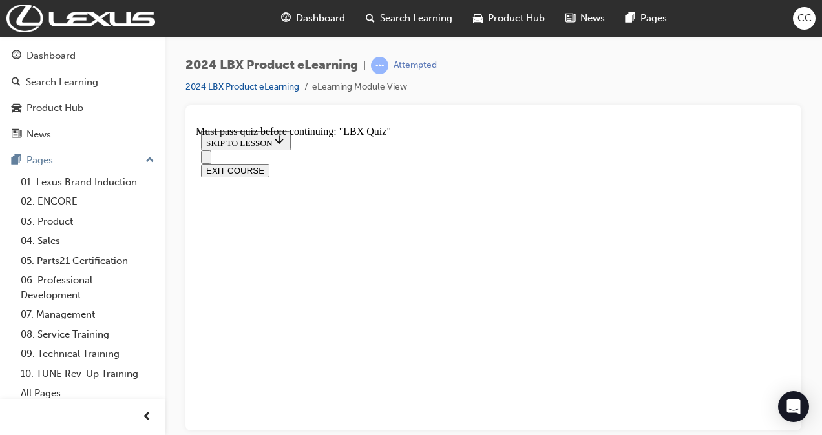
radio input "true"
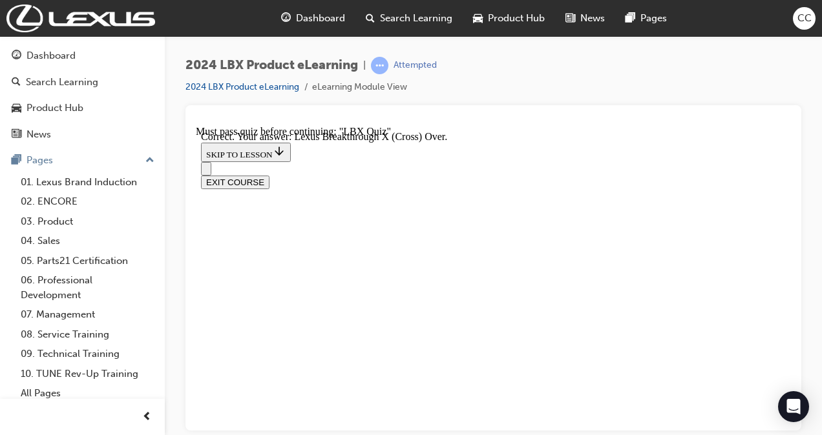
scroll to position [348, 0]
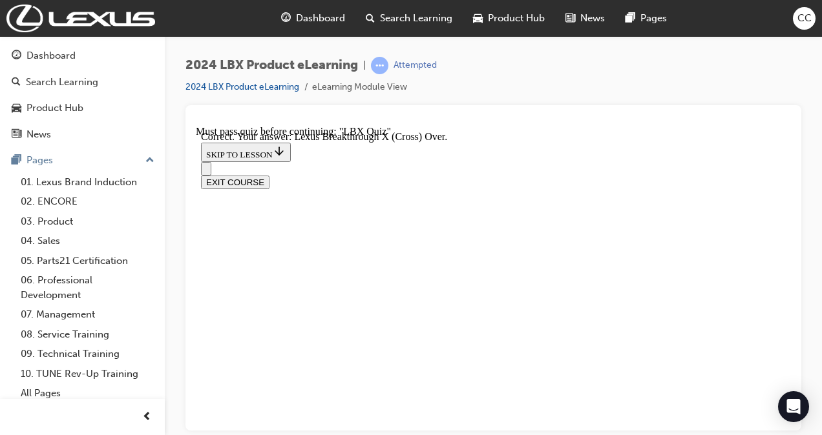
checkbox input "true"
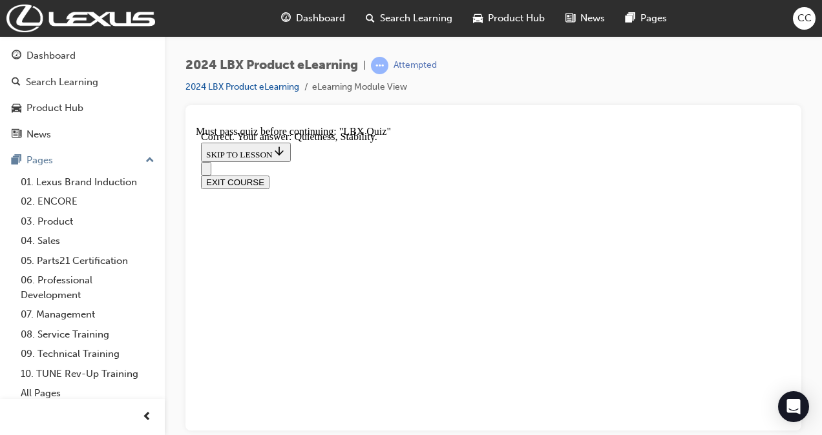
radio input "true"
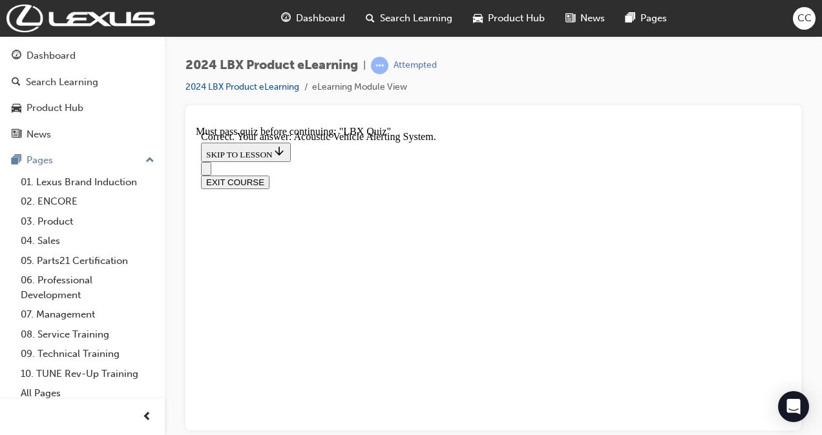
scroll to position [362, 0]
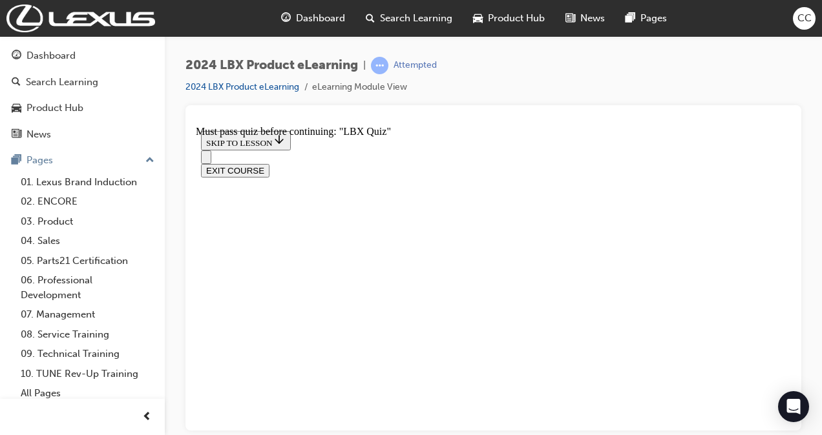
radio input "true"
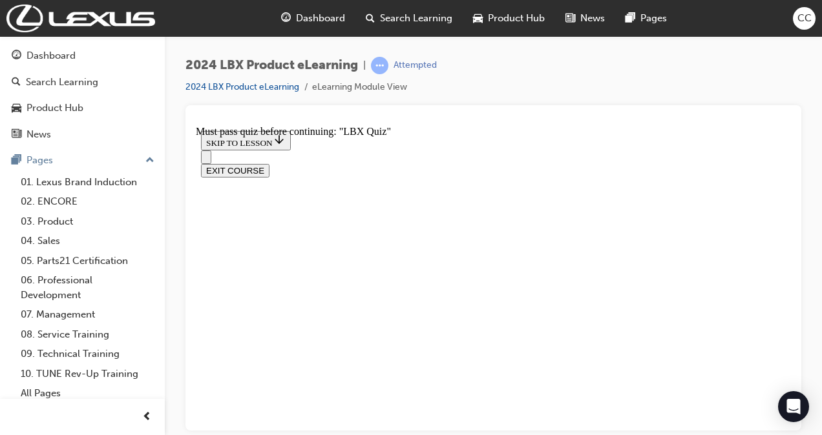
scroll to position [92, 0]
radio input "true"
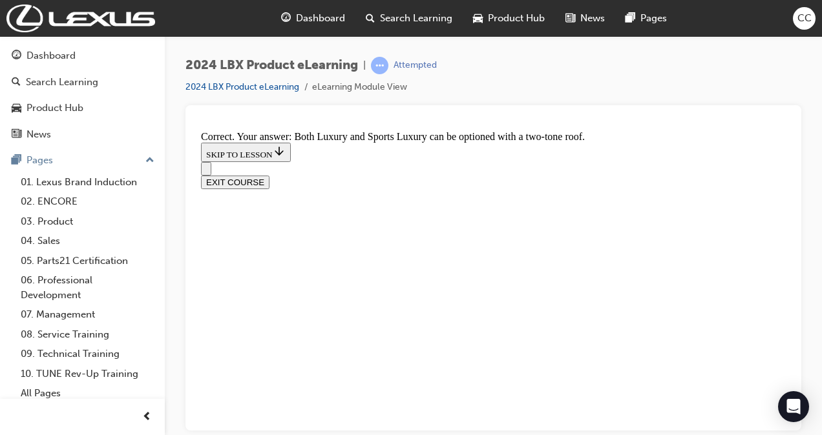
scroll to position [302, 0]
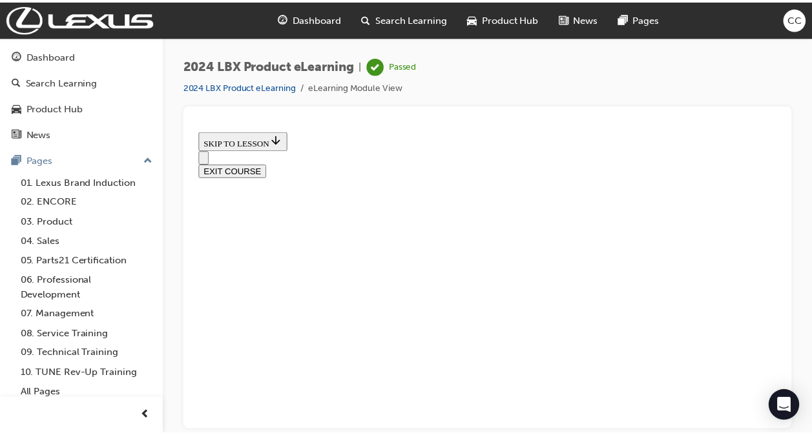
scroll to position [406, 0]
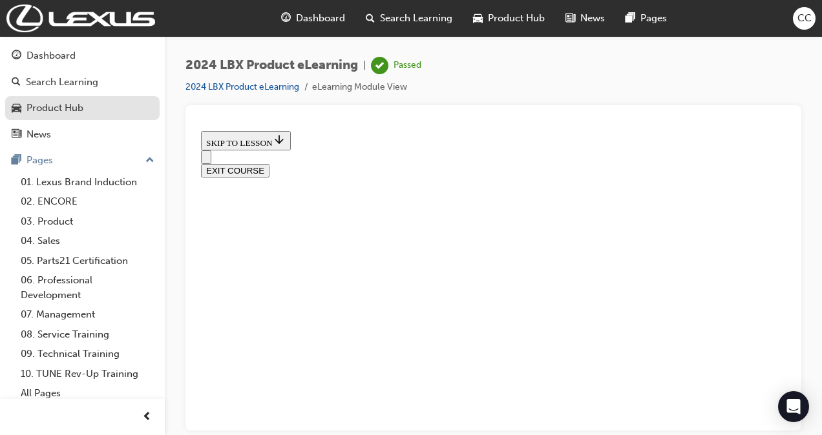
click at [84, 110] on div "Product Hub" at bounding box center [82, 108] width 141 height 16
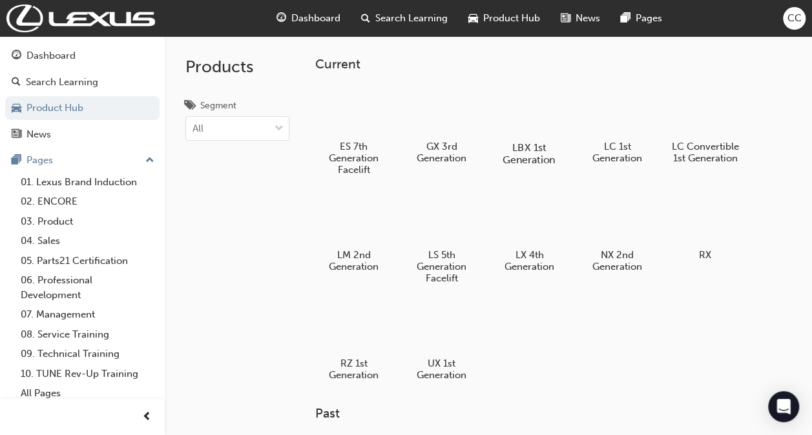
click at [507, 125] on div at bounding box center [529, 110] width 72 height 51
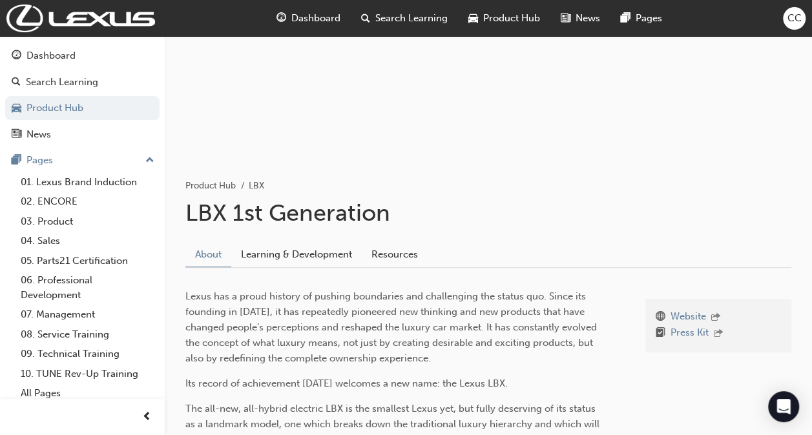
scroll to position [95, 0]
click at [335, 252] on link "Learning & Development" at bounding box center [296, 254] width 130 height 25
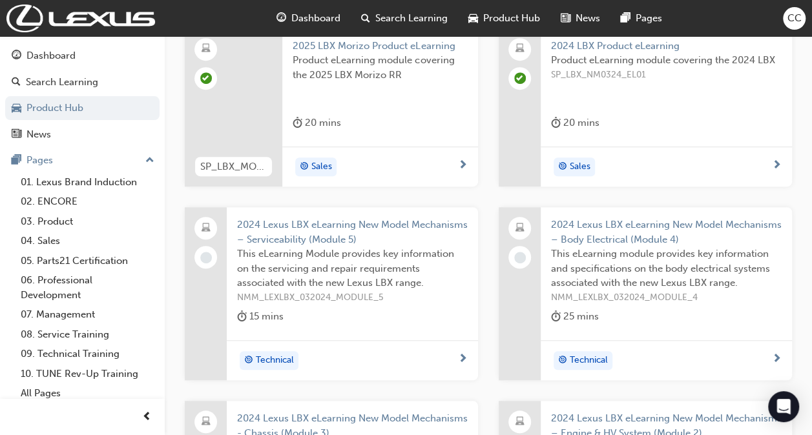
scroll to position [342, 0]
click at [318, 229] on span "2024 Lexus LBX eLearning New Model Mechanisms – Serviceability (Module 5)" at bounding box center [352, 234] width 231 height 29
